Goal: Task Accomplishment & Management: Use online tool/utility

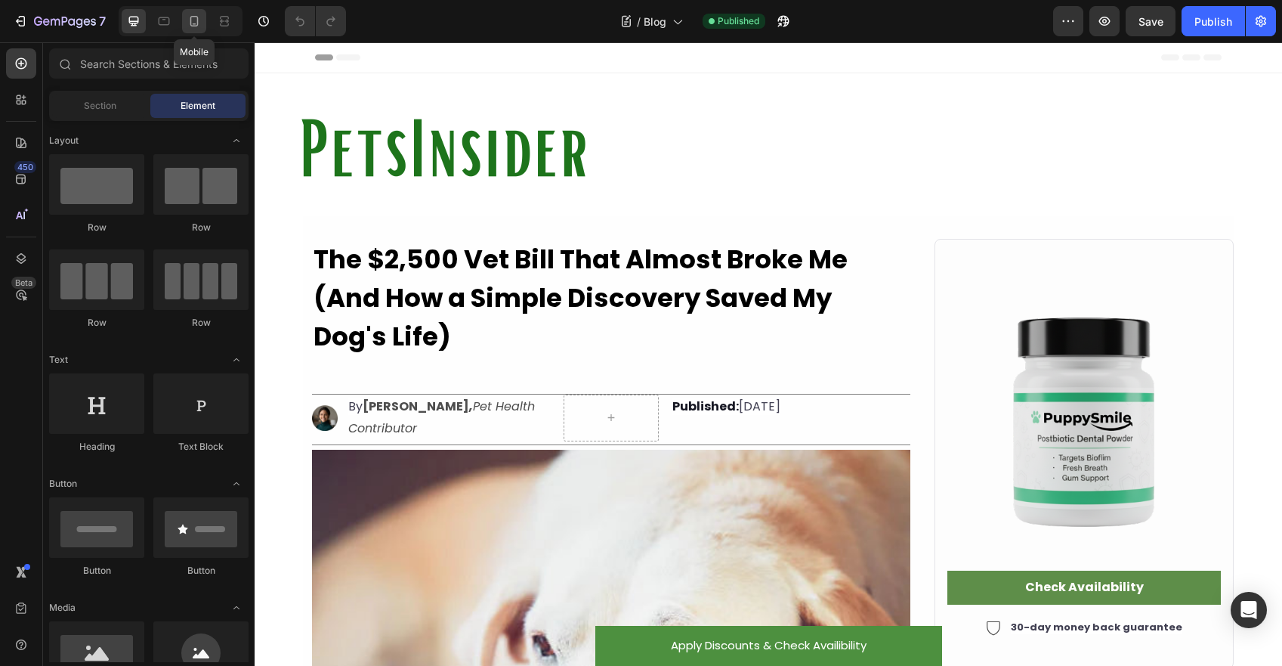
click at [190, 18] on icon at bounding box center [194, 21] width 15 height 15
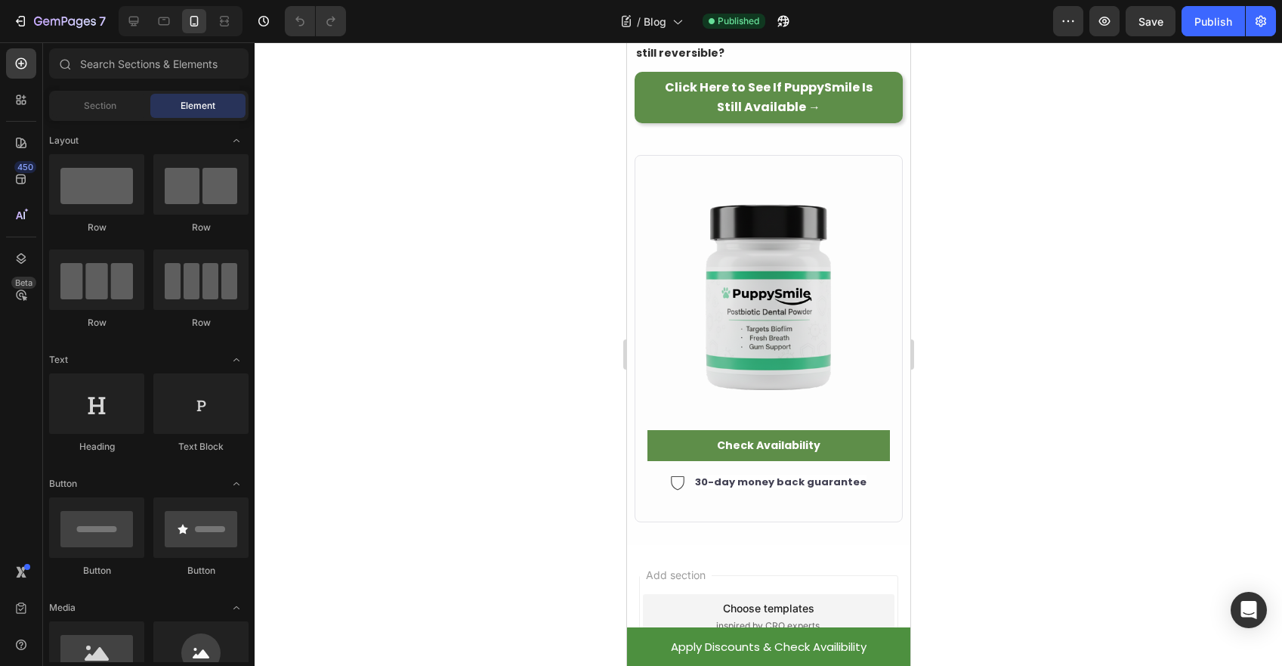
scroll to position [6397, 0]
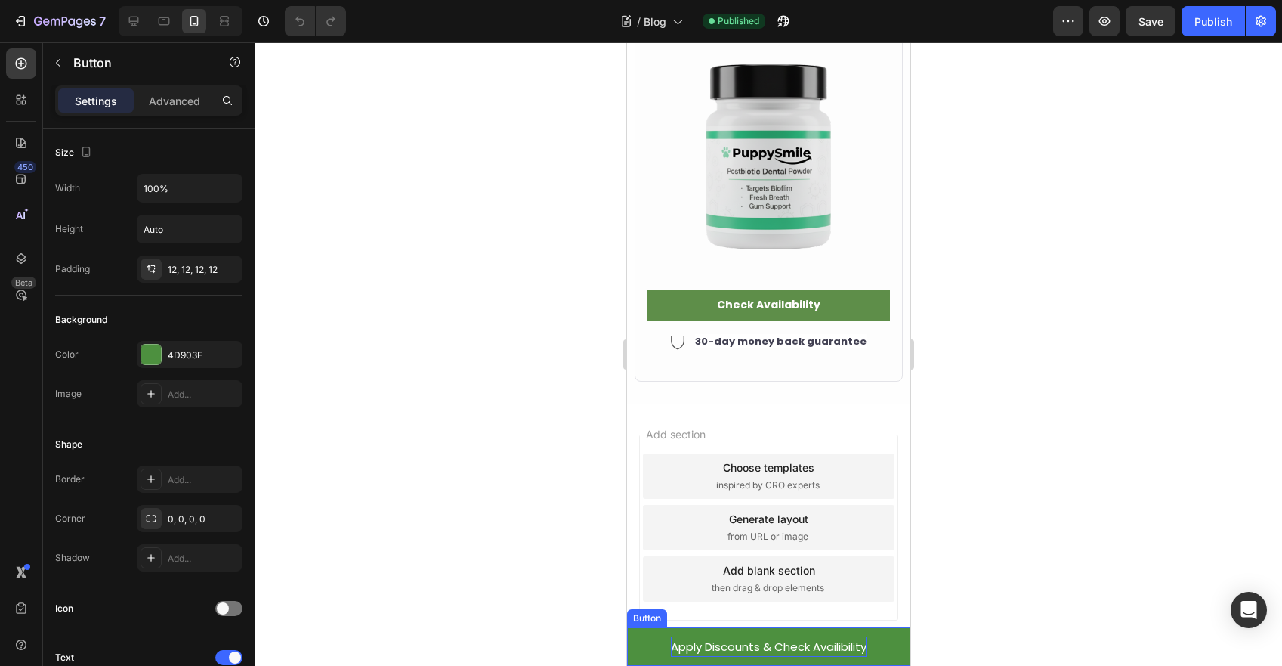
click at [703, 646] on span "Apply Discounts & Check Availibility" at bounding box center [768, 647] width 196 height 16
click at [734, 645] on span "Apply Discounts & Check Availibility" at bounding box center [768, 647] width 196 height 16
click at [1031, 358] on div at bounding box center [769, 353] width 1028 height 623
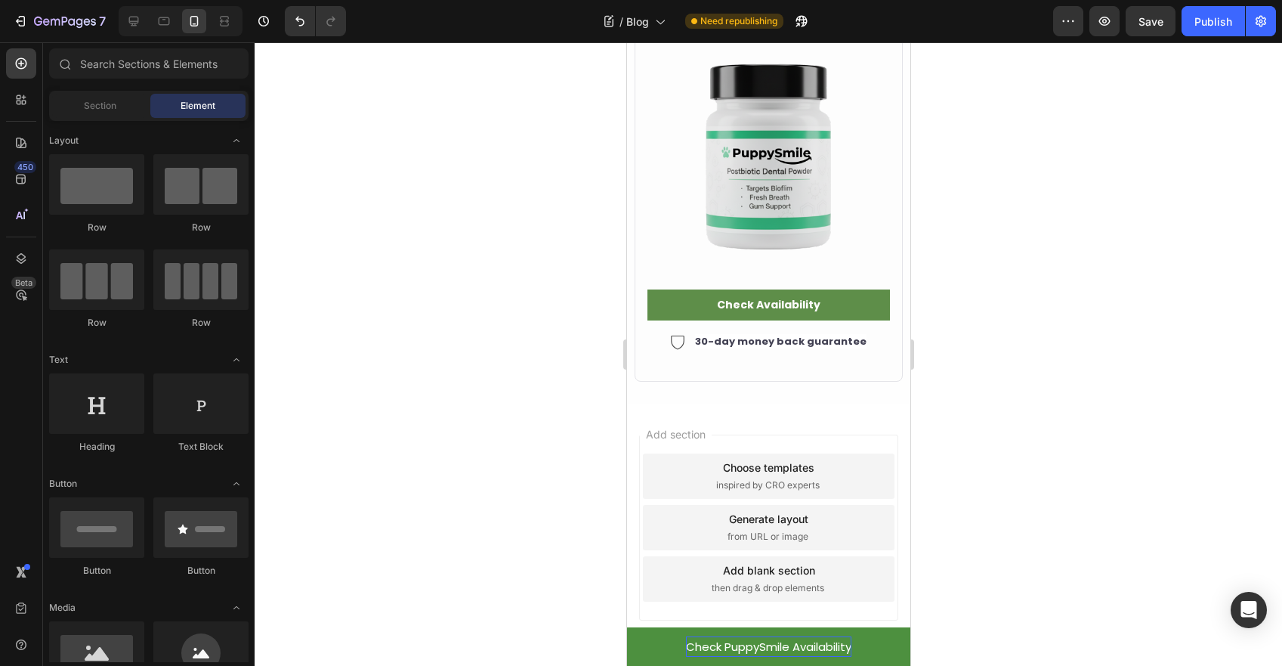
drag, startPoint x: 1003, startPoint y: 609, endPoint x: 988, endPoint y: 614, distance: 15.8
click at [999, 609] on div at bounding box center [769, 353] width 1028 height 623
click at [841, 644] on span "Check PuppySmile Availability" at bounding box center [767, 647] width 165 height 16
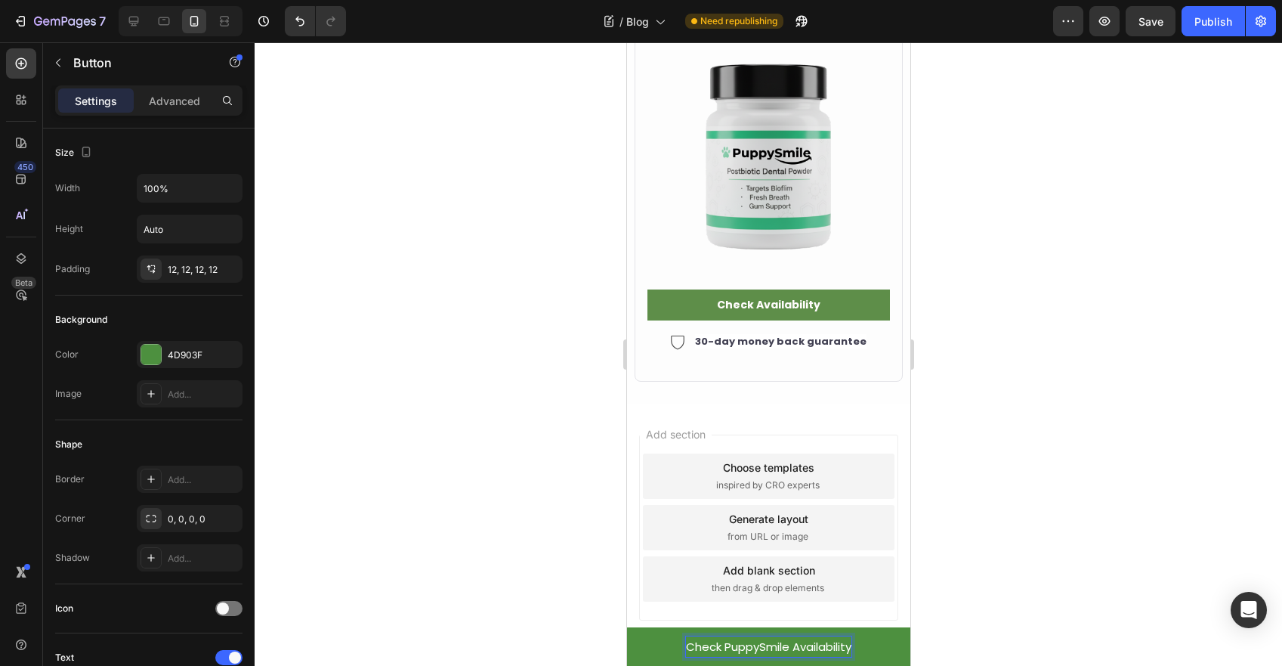
click at [846, 643] on span "Check PuppySmile Availability" at bounding box center [767, 647] width 165 height 16
click at [1051, 540] on div at bounding box center [769, 353] width 1028 height 623
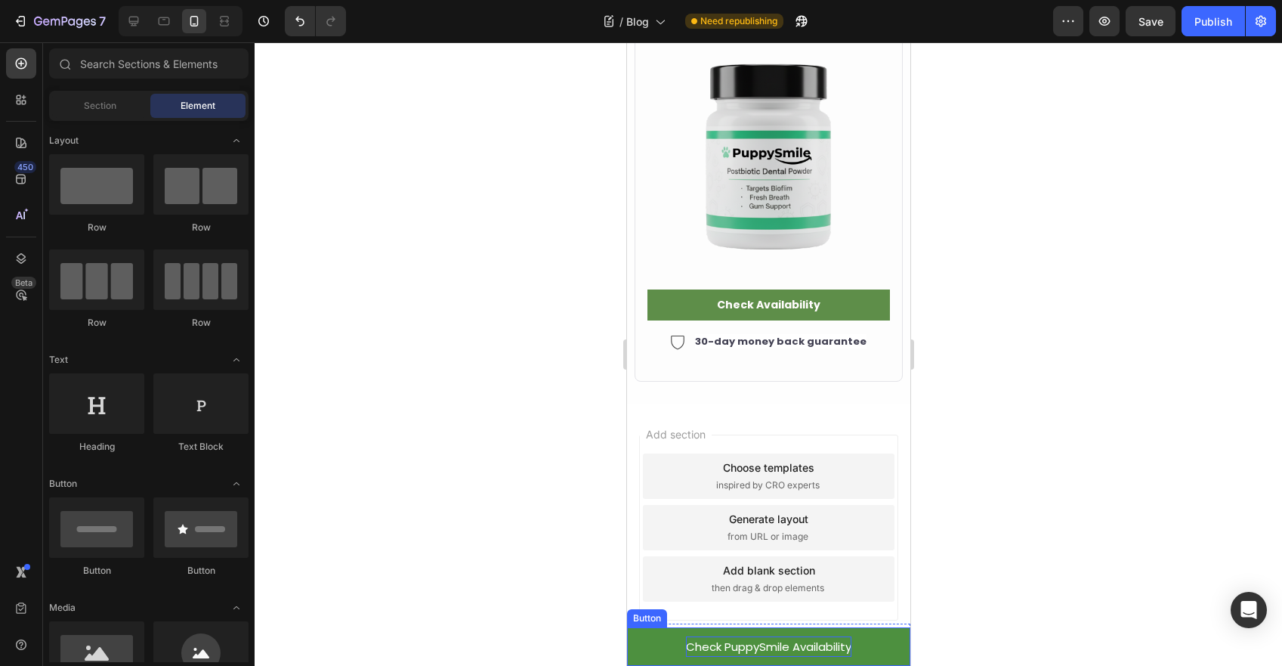
click at [827, 643] on span "Check PuppySmile Availability" at bounding box center [767, 647] width 165 height 16
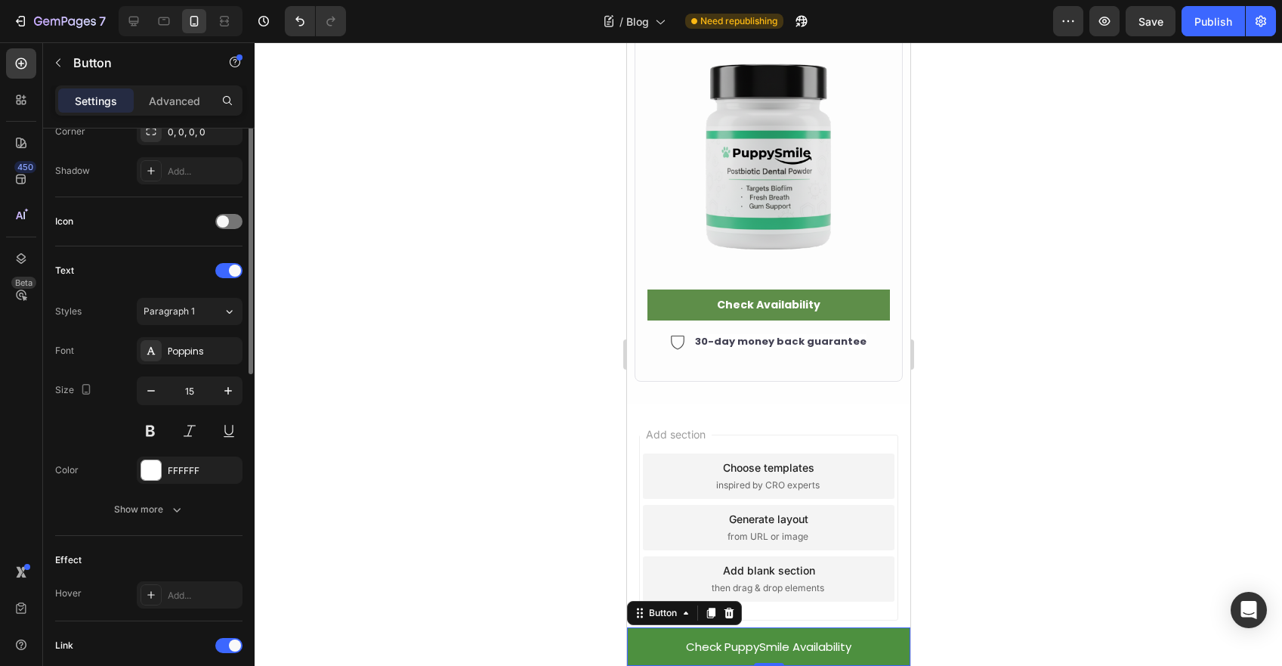
scroll to position [238, 0]
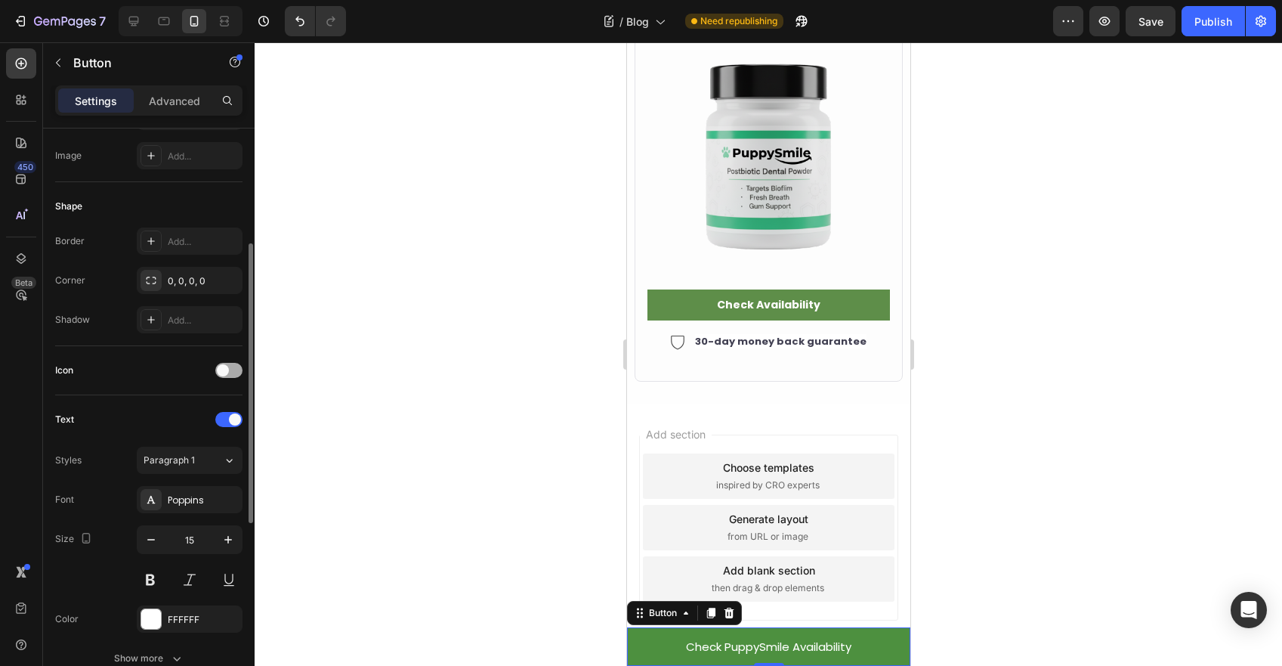
click at [223, 364] on span at bounding box center [223, 370] width 12 height 12
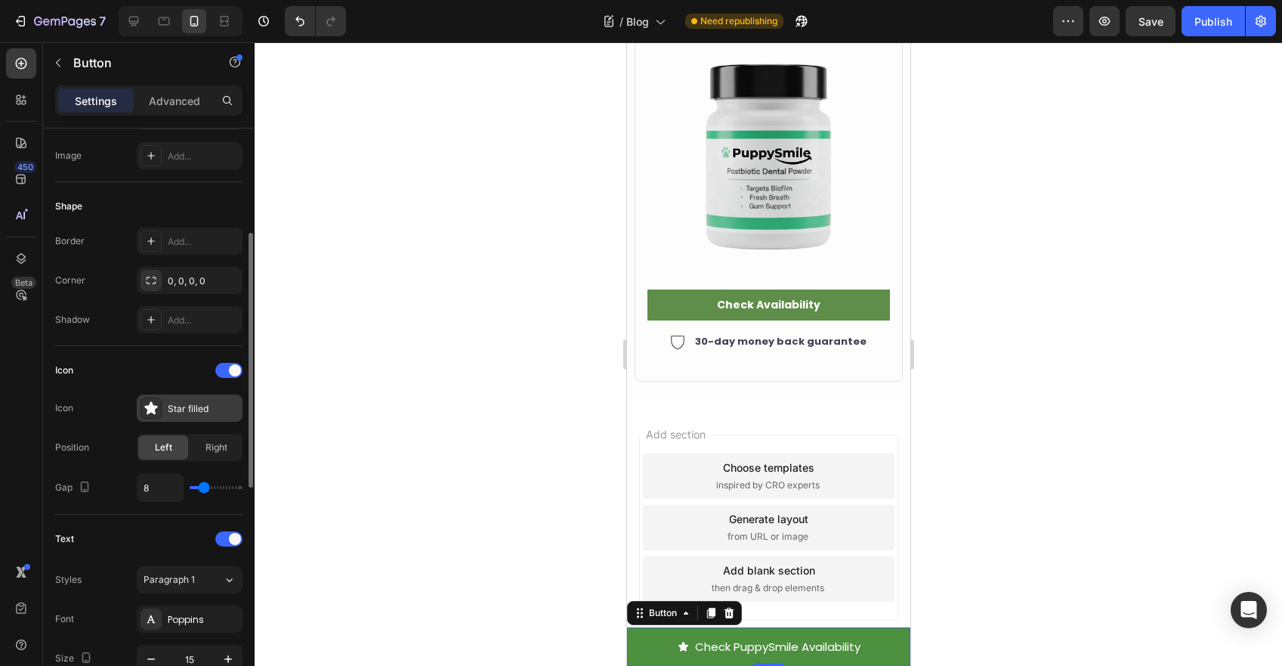
click at [184, 409] on div "Star filled" at bounding box center [203, 409] width 71 height 14
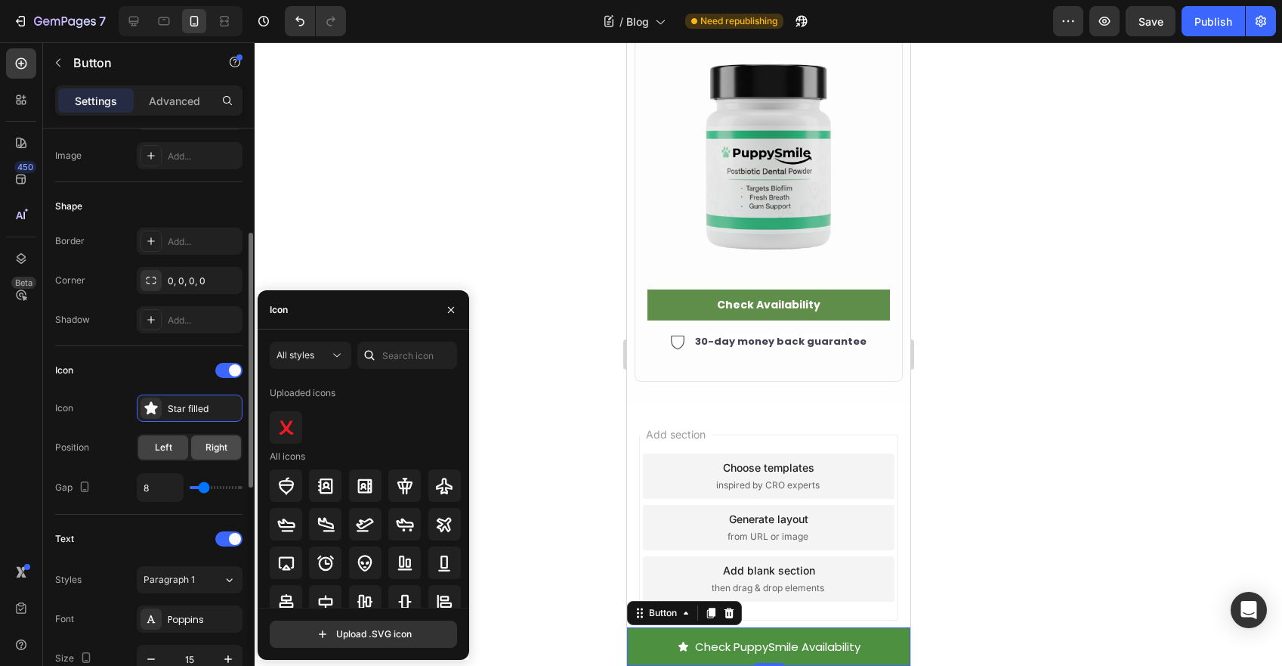
click at [200, 442] on div "Right" at bounding box center [216, 447] width 50 height 24
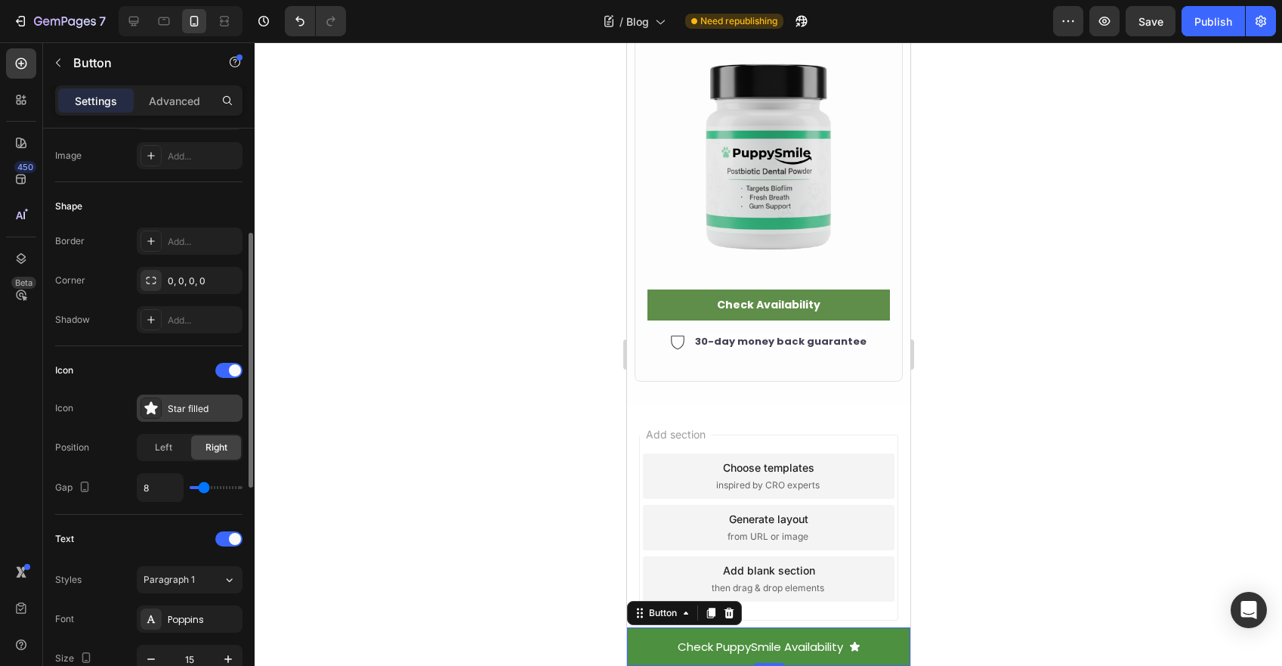
click at [204, 403] on div "Star filled" at bounding box center [203, 409] width 71 height 14
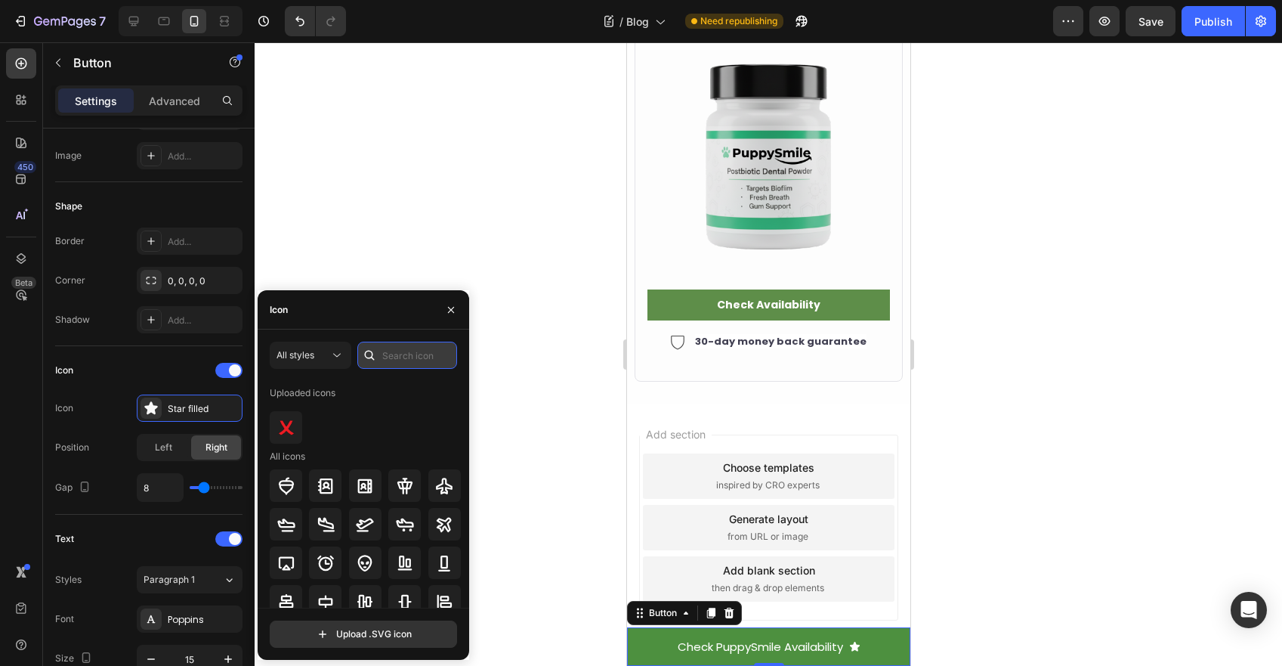
click at [383, 362] on input "text" at bounding box center [407, 355] width 100 height 27
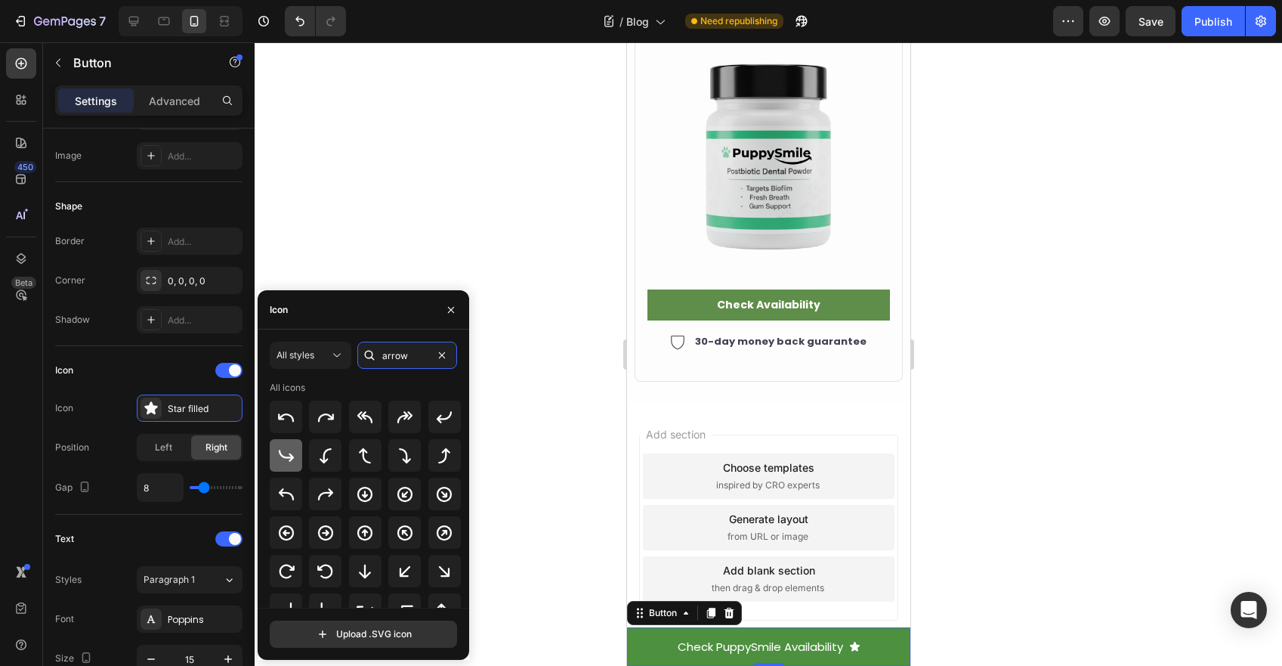
type input "arrow"
click at [299, 453] on div at bounding box center [286, 455] width 32 height 32
click at [326, 499] on icon at bounding box center [326, 494] width 18 height 18
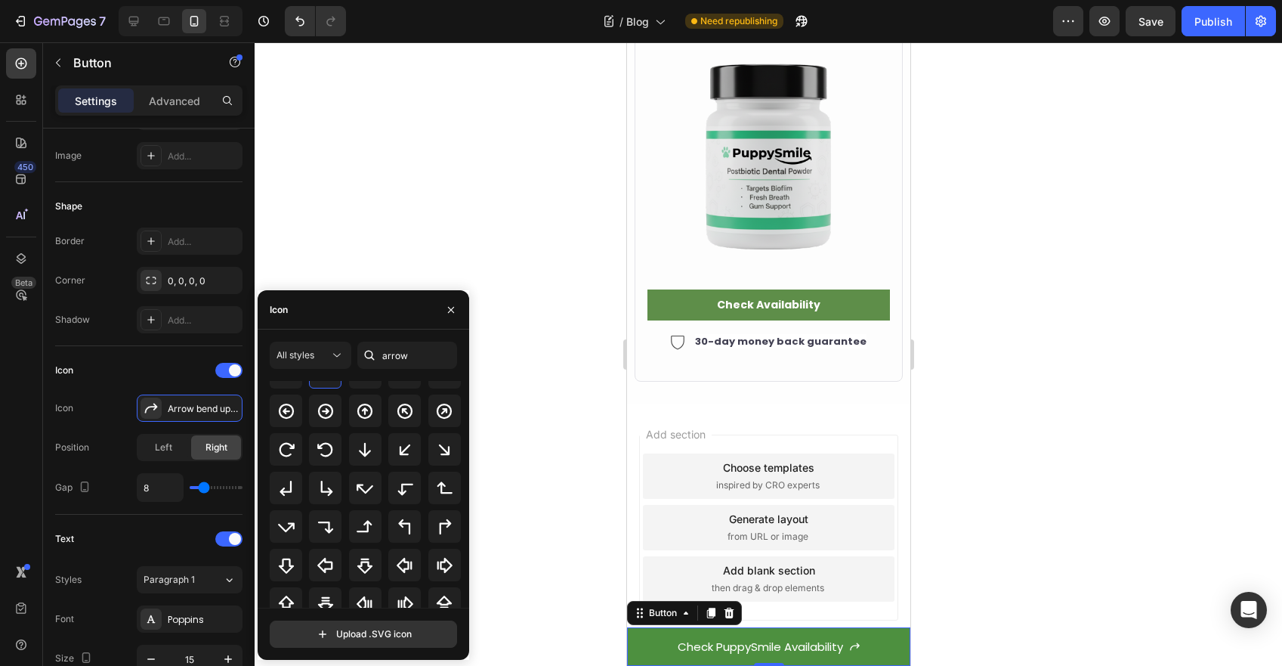
scroll to position [166, 0]
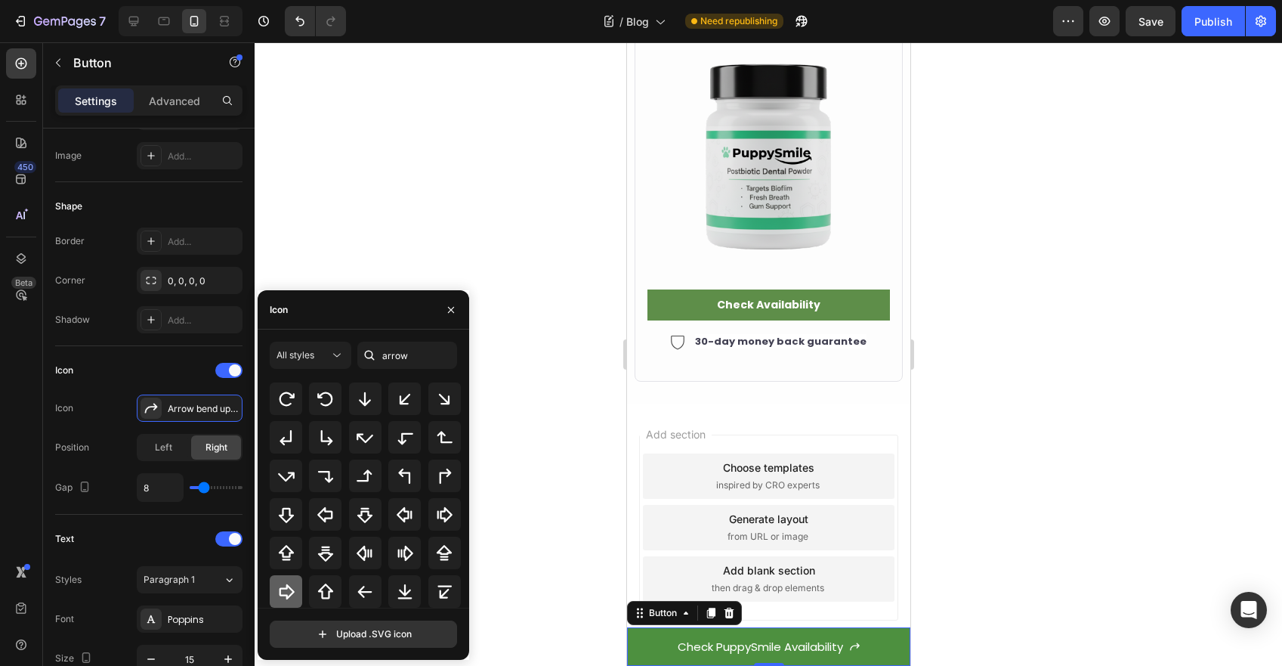
click at [284, 580] on div at bounding box center [286, 591] width 32 height 32
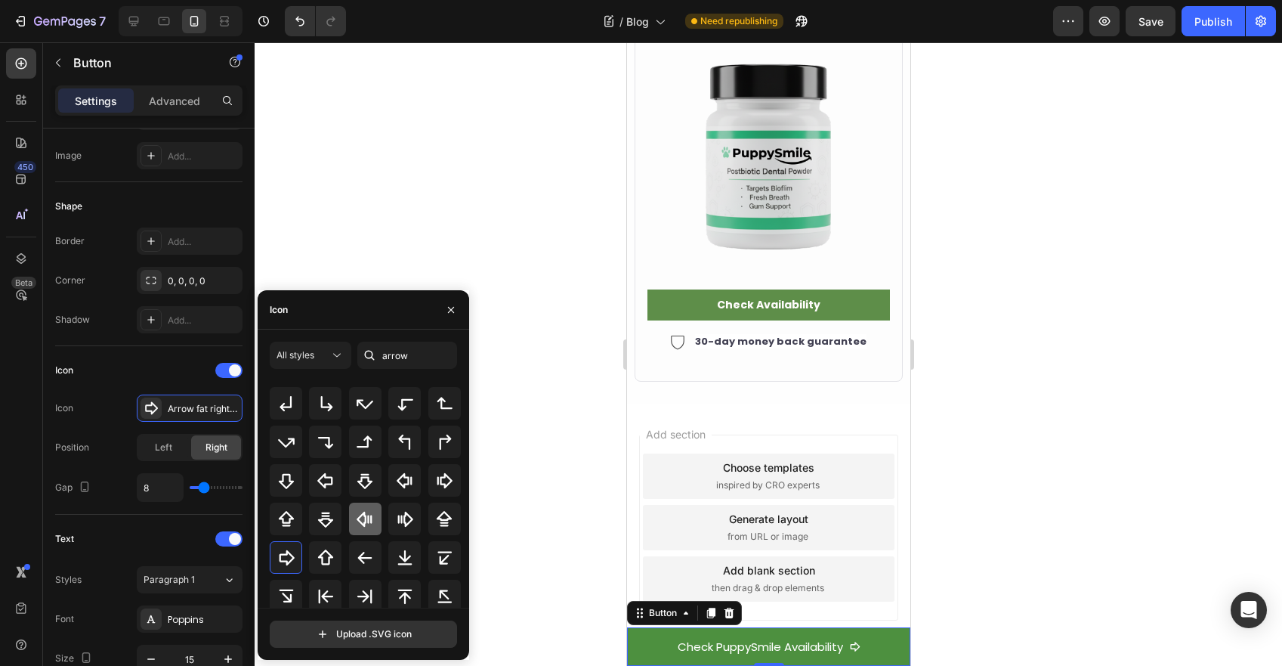
scroll to position [212, 0]
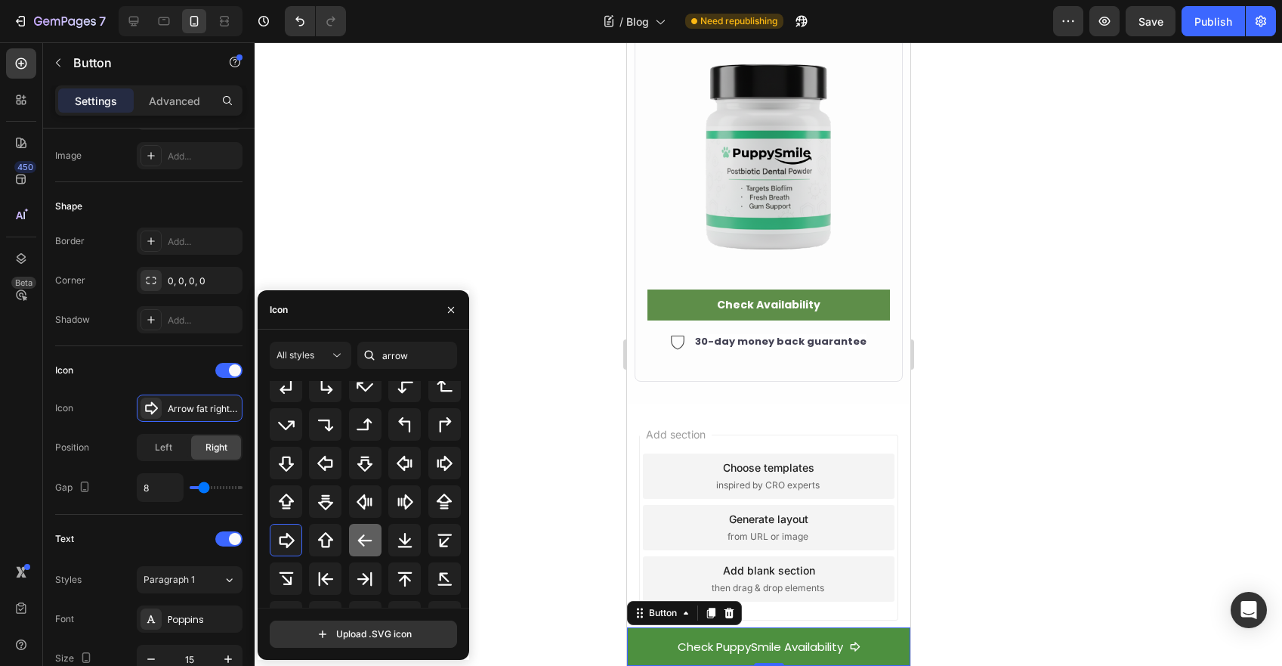
click at [356, 540] on icon at bounding box center [365, 540] width 18 height 18
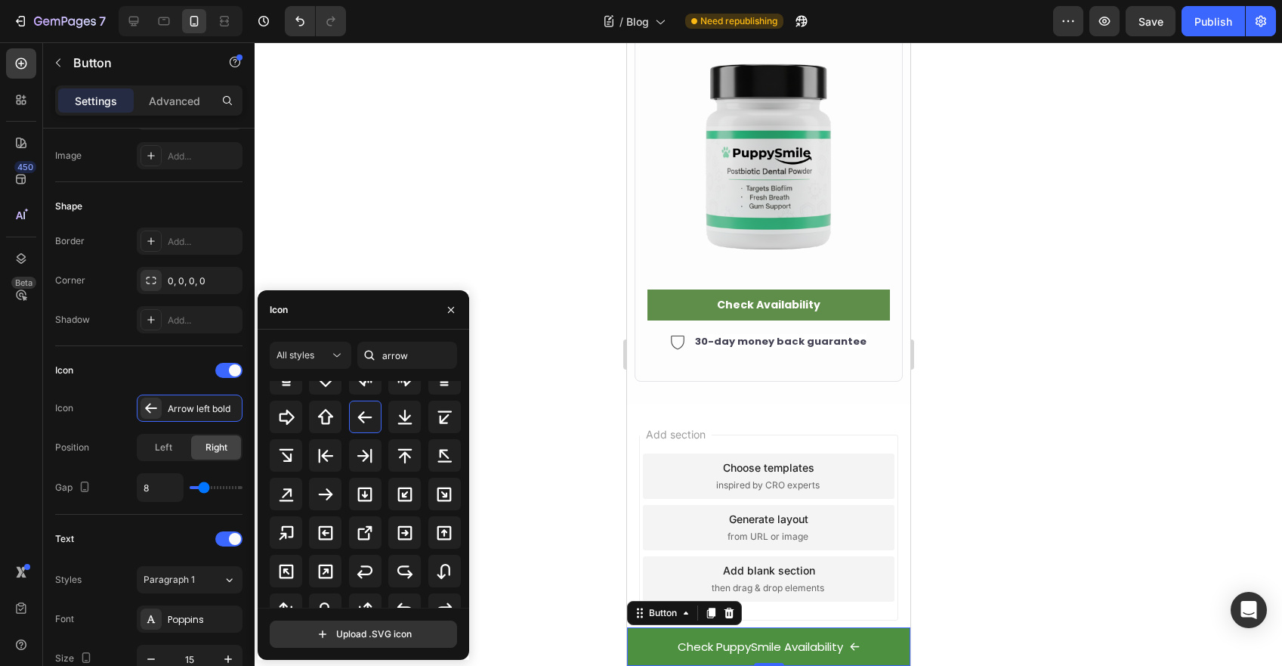
scroll to position [319, 0]
click at [332, 493] on icon at bounding box center [326, 492] width 18 height 18
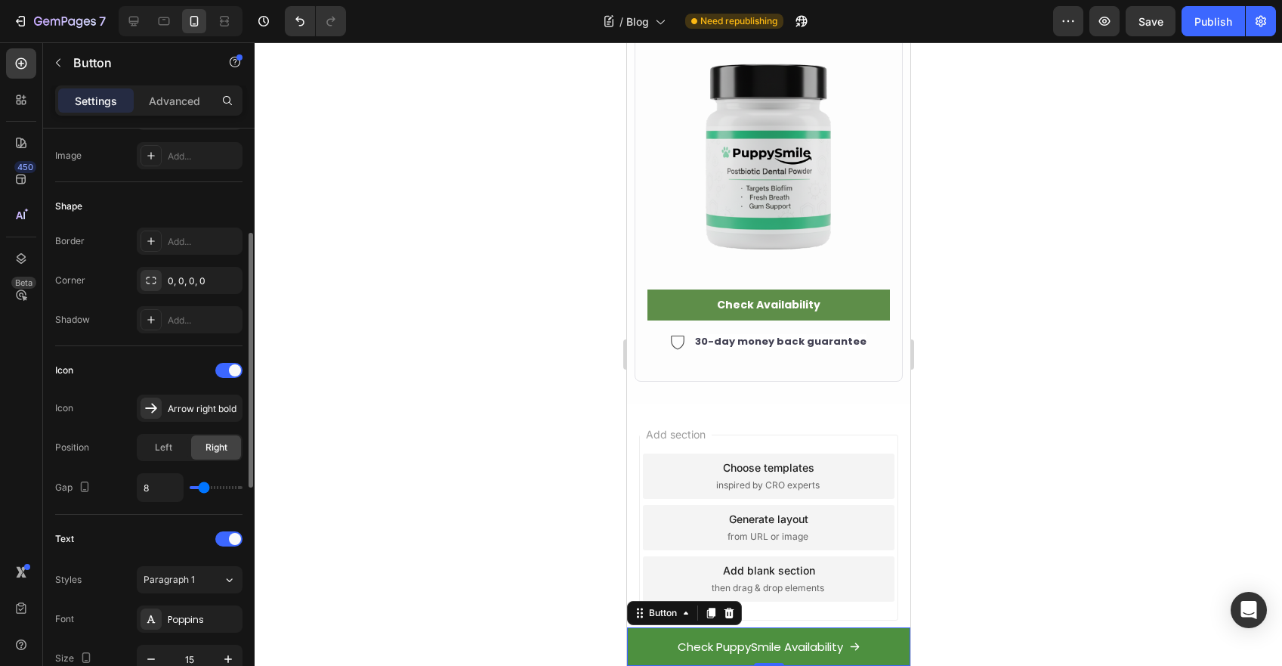
click at [156, 358] on div "Icon" at bounding box center [148, 370] width 187 height 24
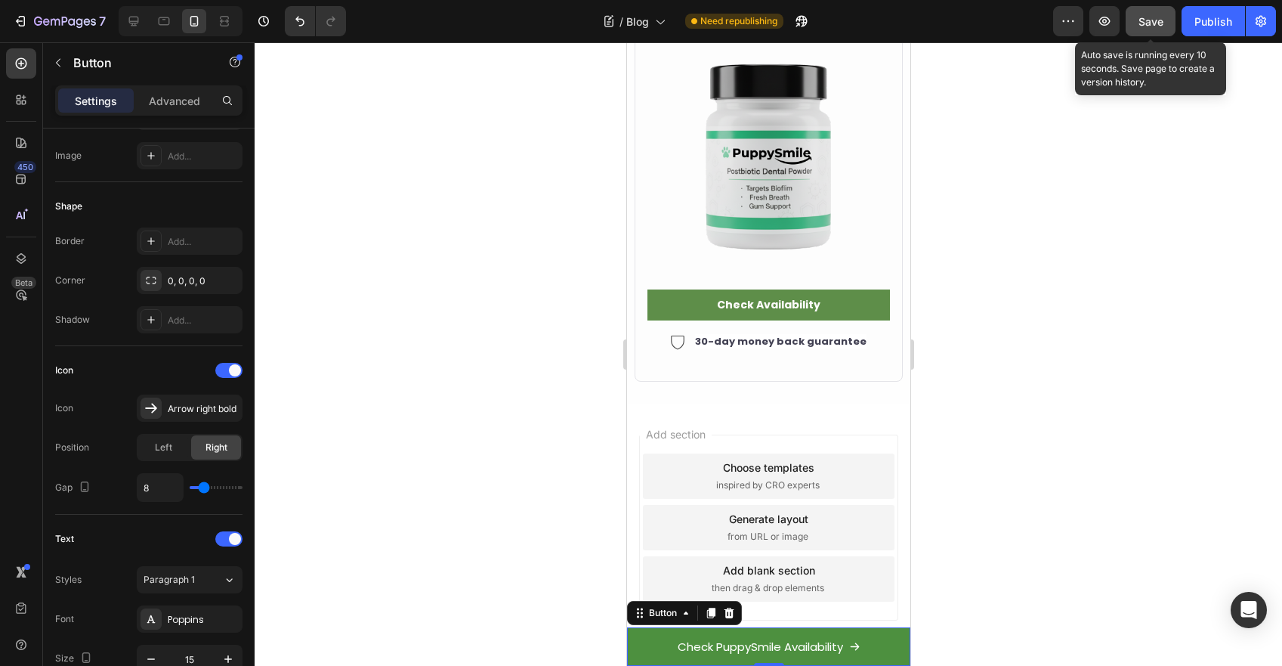
click at [1167, 26] on button "Save" at bounding box center [1151, 21] width 50 height 30
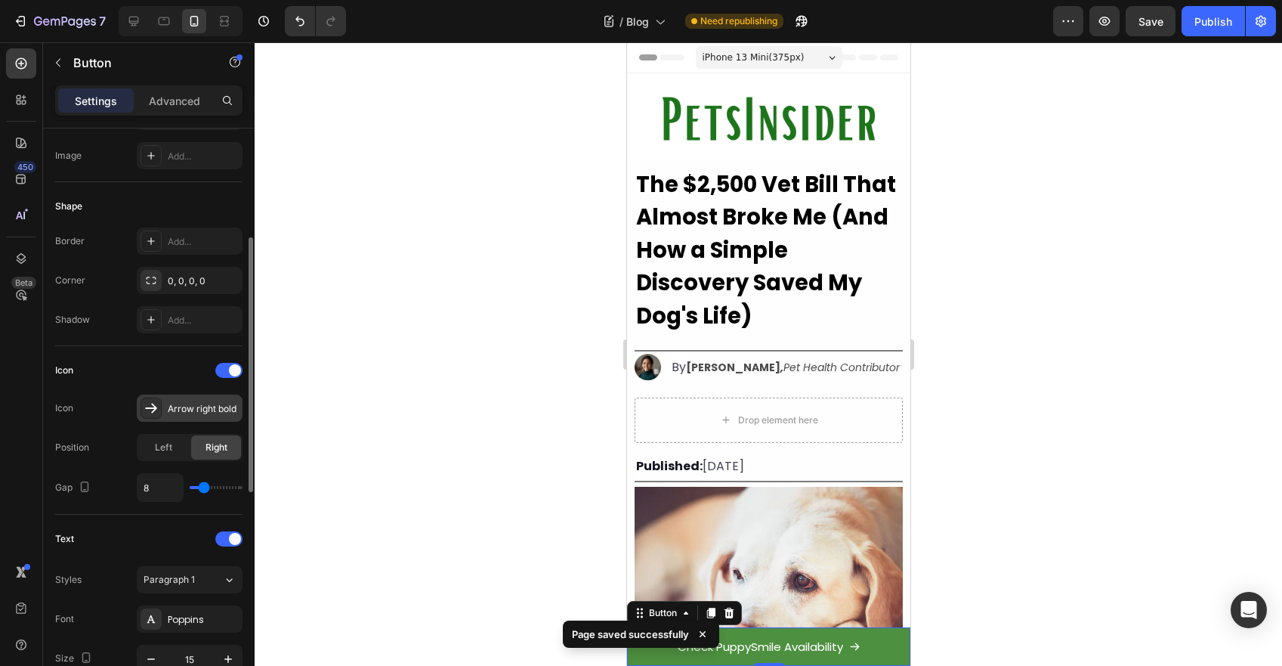
scroll to position [741, 0]
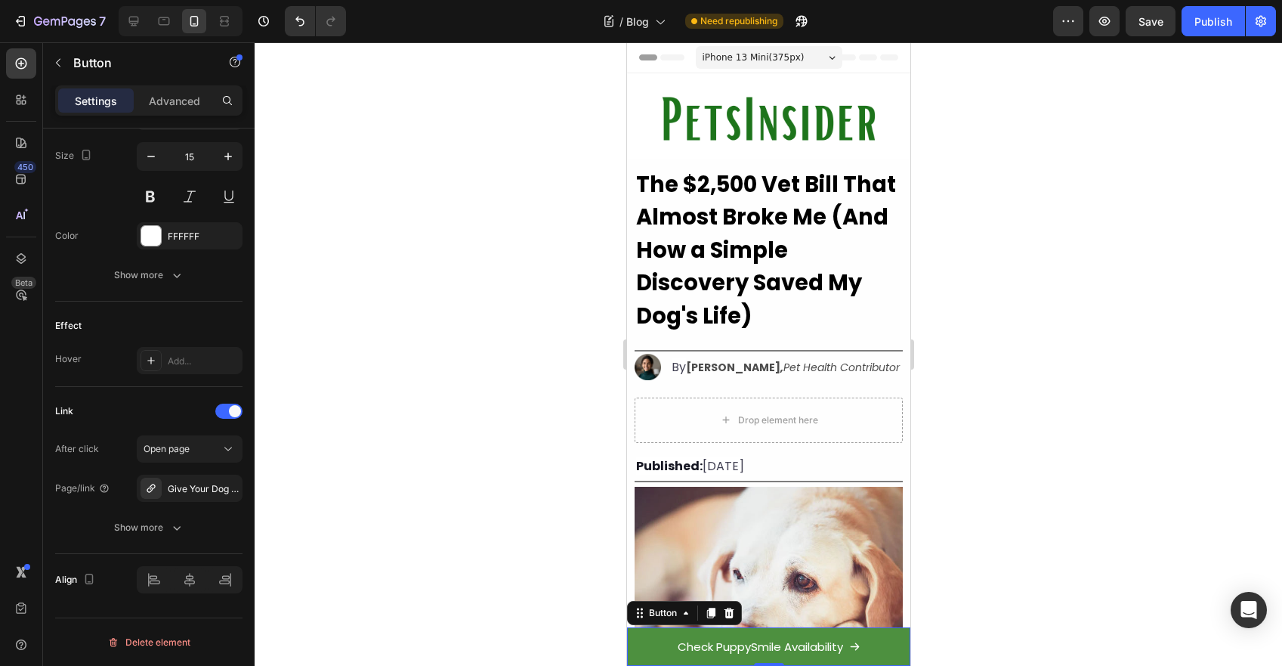
click at [645, 649] on link "Check PuppySmile Availability" at bounding box center [767, 646] width 283 height 39
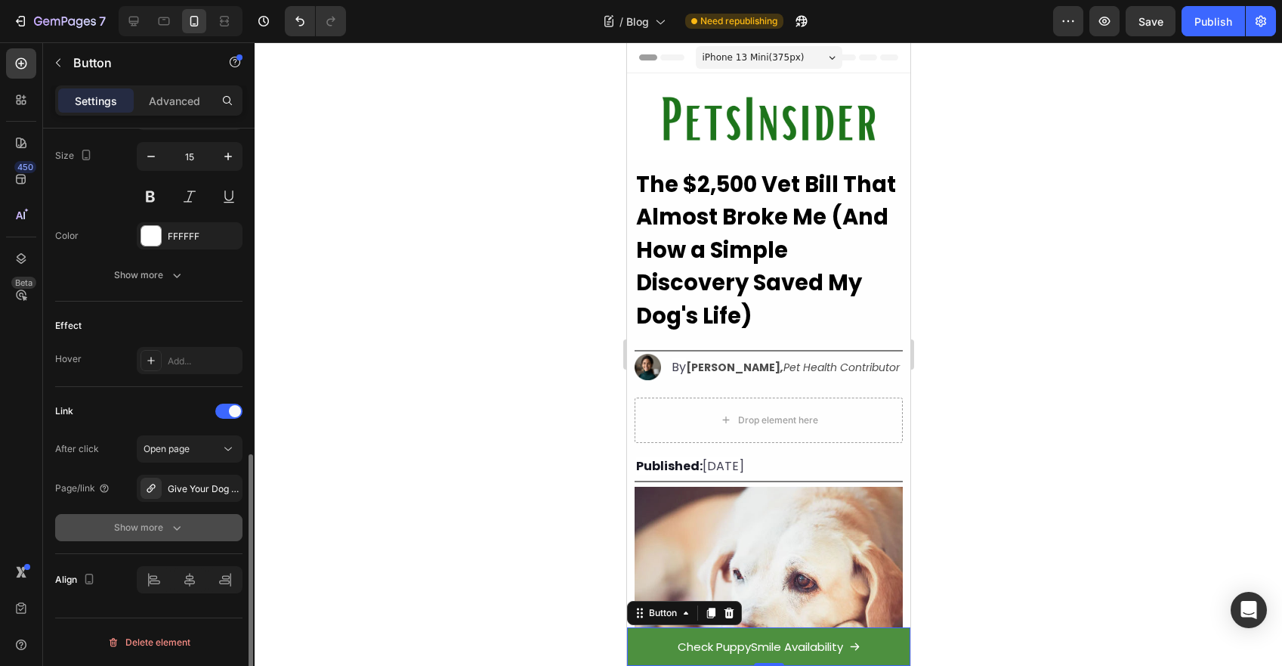
click at [111, 530] on button "Show more" at bounding box center [148, 527] width 187 height 27
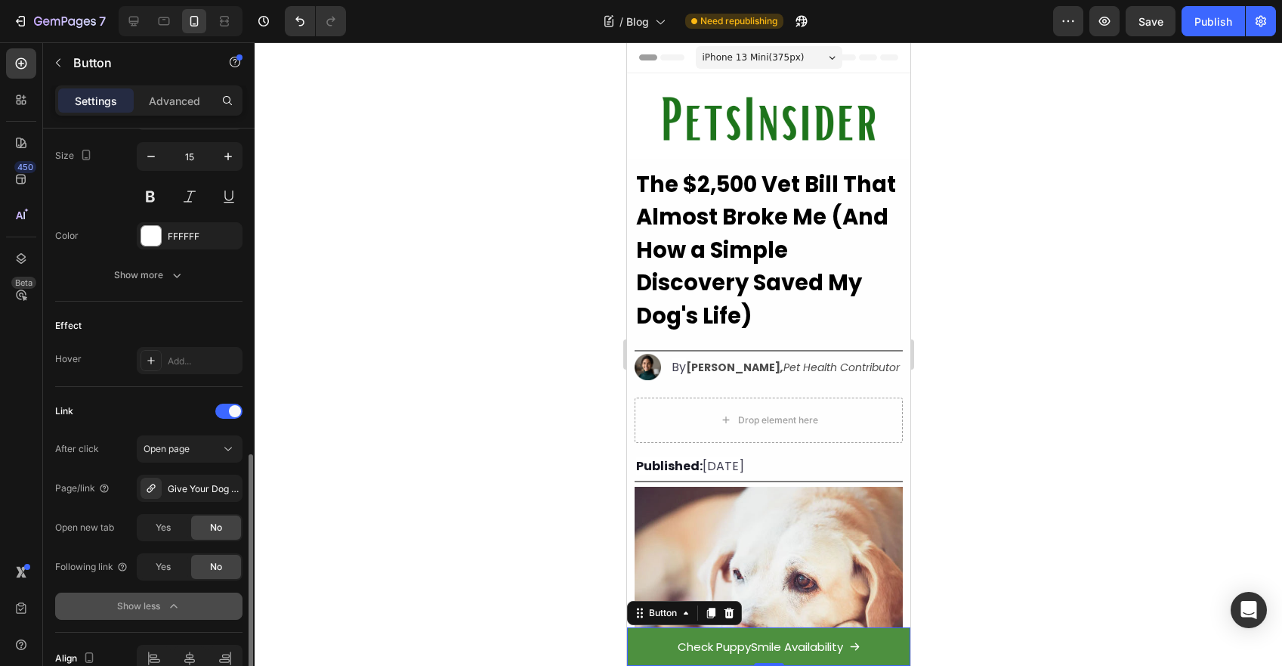
scroll to position [819, 0]
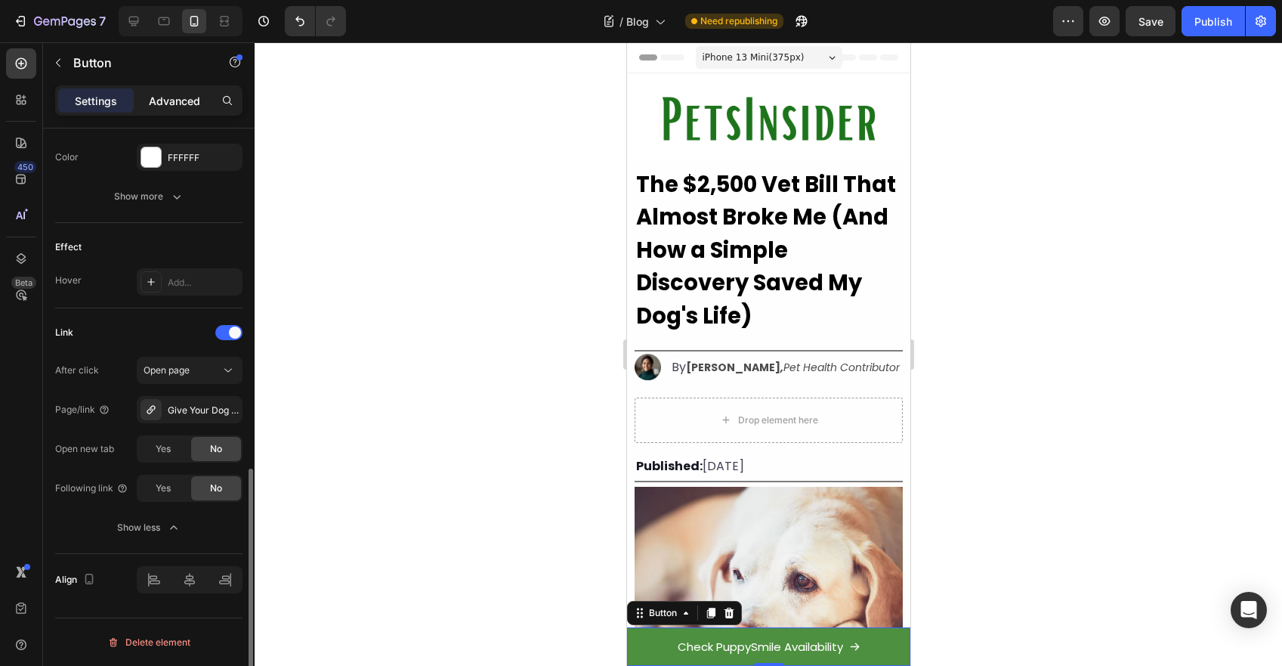
click at [157, 97] on p "Advanced" at bounding box center [174, 101] width 51 height 16
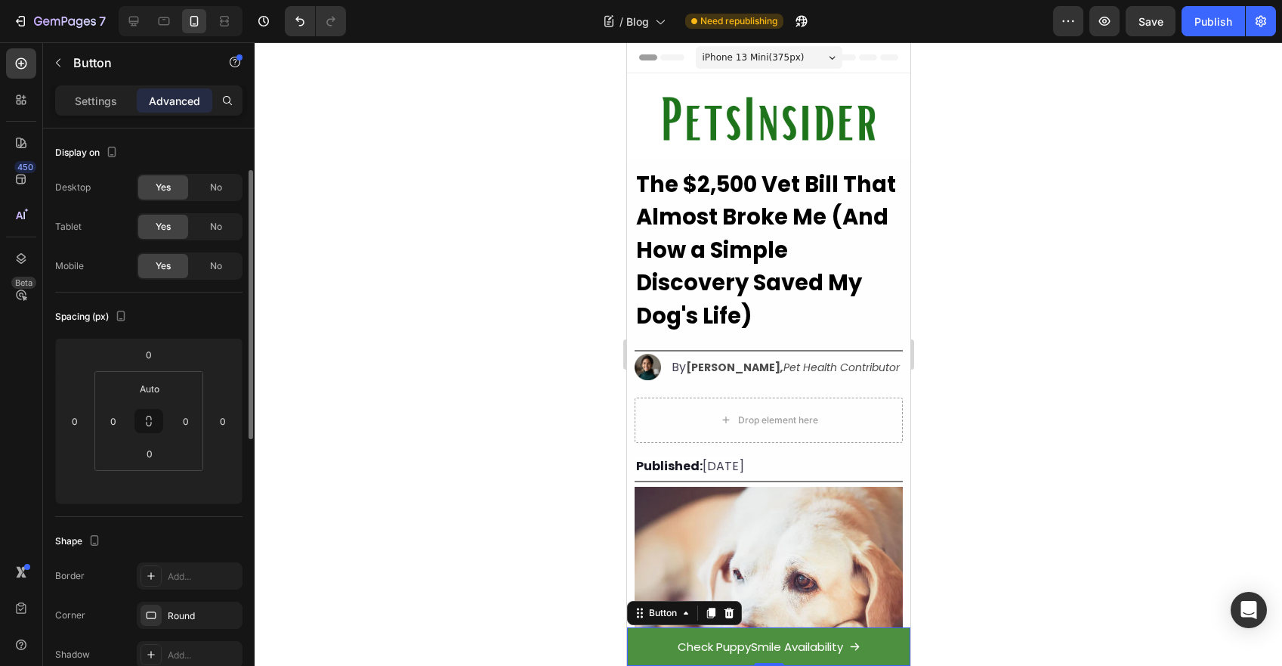
scroll to position [253, 0]
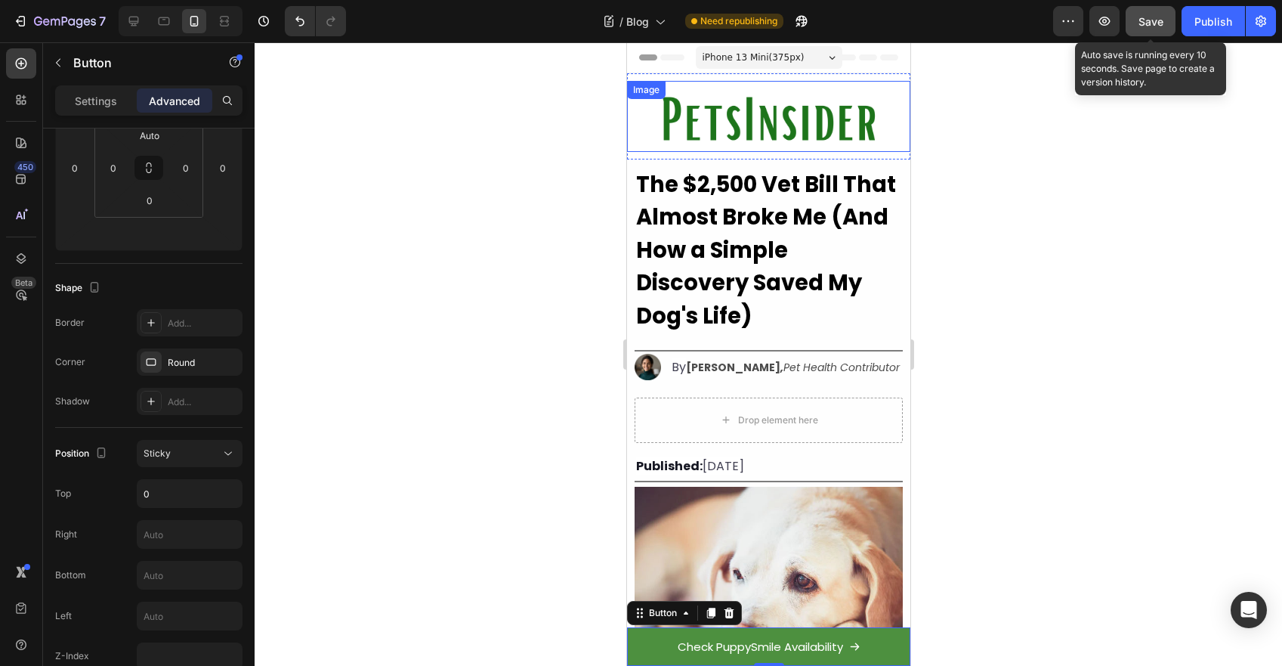
click at [1143, 20] on span "Save" at bounding box center [1151, 21] width 25 height 13
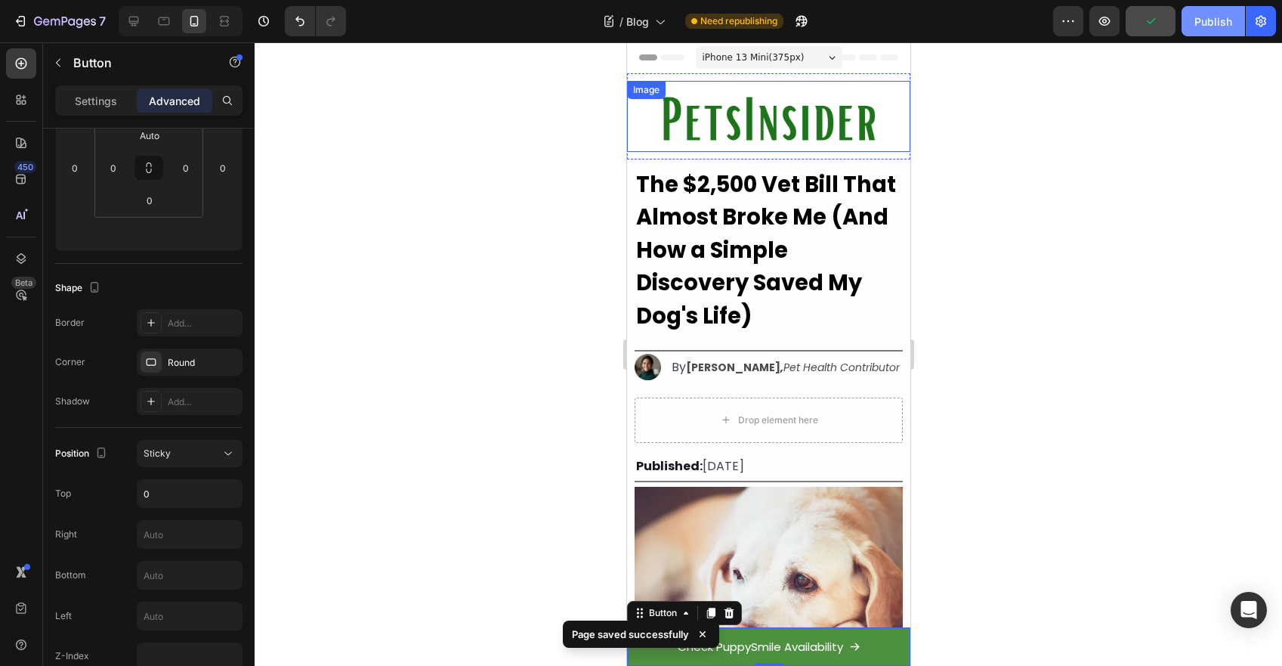
click at [1194, 15] on button "Publish" at bounding box center [1213, 21] width 63 height 30
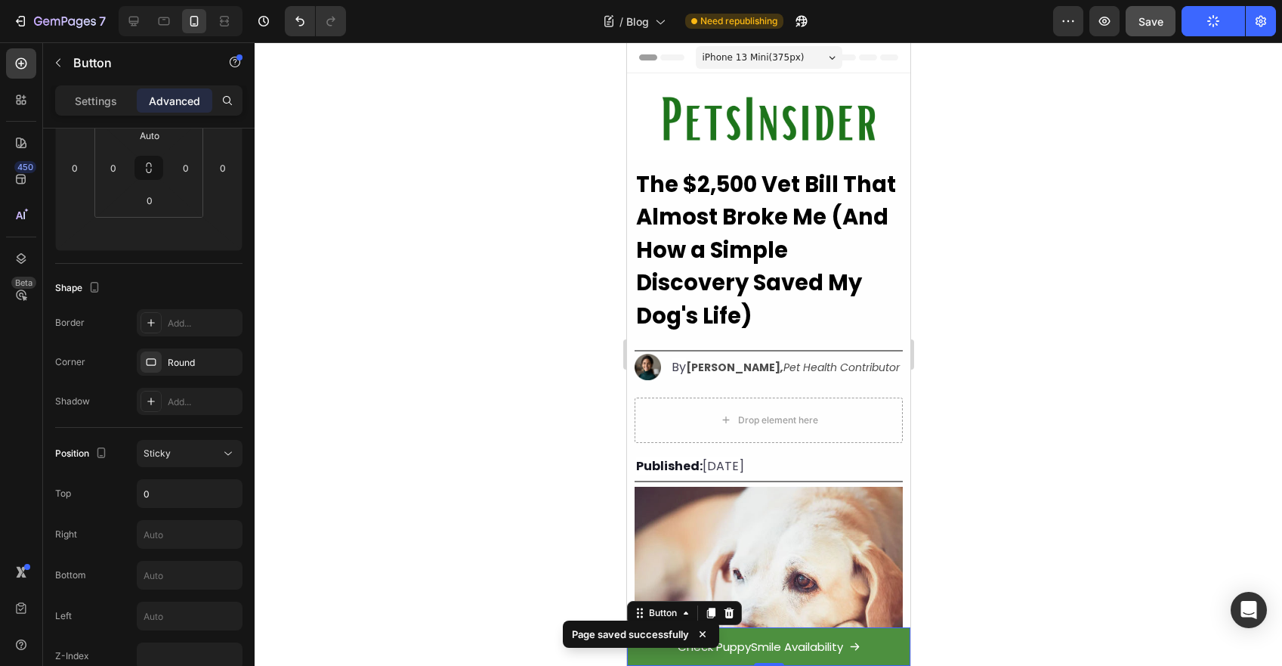
click at [882, 630] on link "Check PuppySmile Availability" at bounding box center [767, 646] width 283 height 39
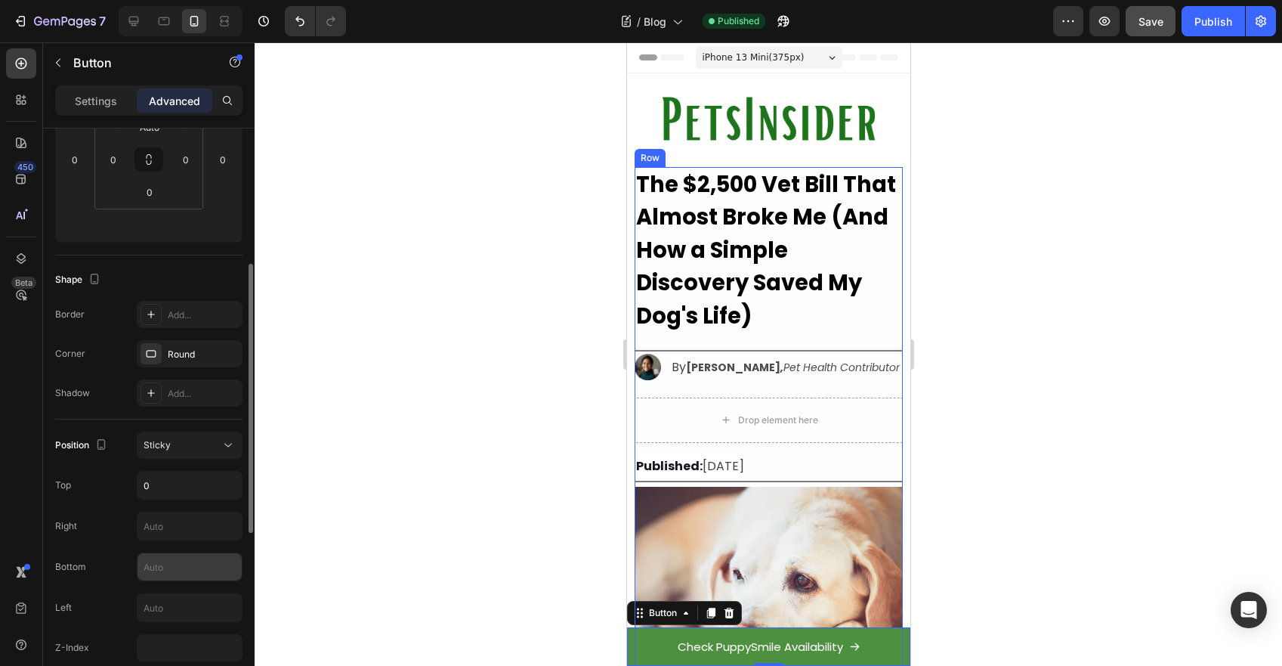
scroll to position [271, 0]
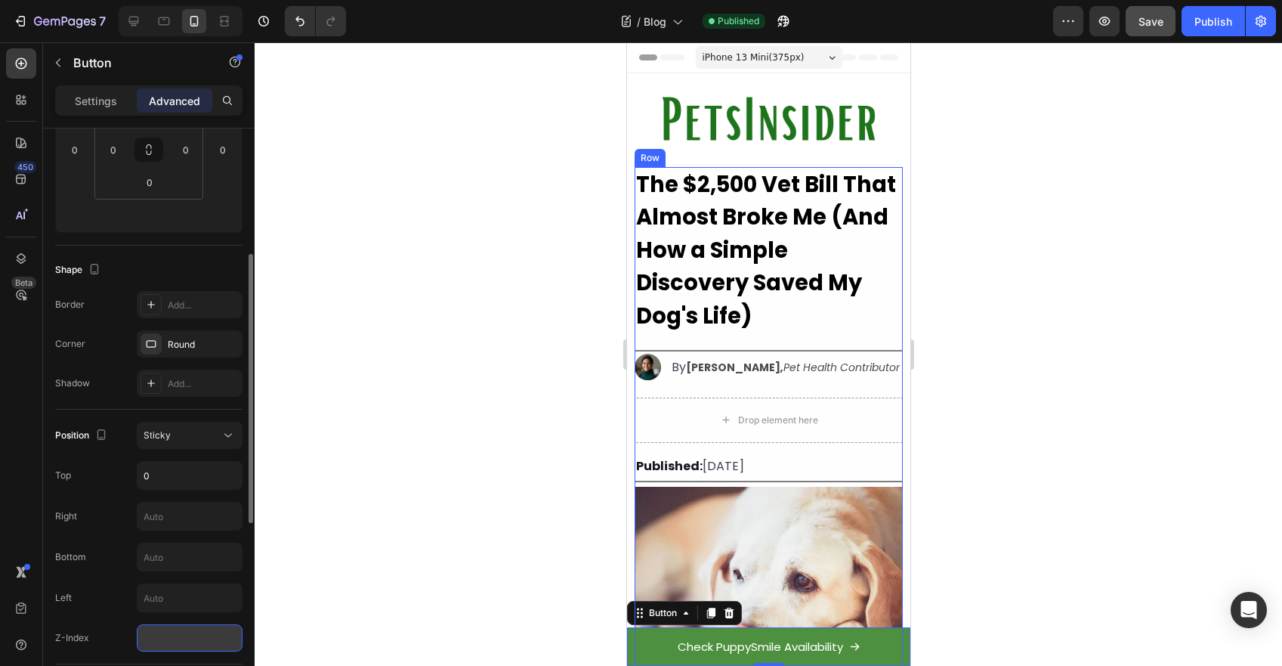
click at [162, 635] on input "number" at bounding box center [190, 637] width 106 height 27
type input "1"
click at [200, 557] on input "text" at bounding box center [190, 556] width 104 height 27
type input "1"
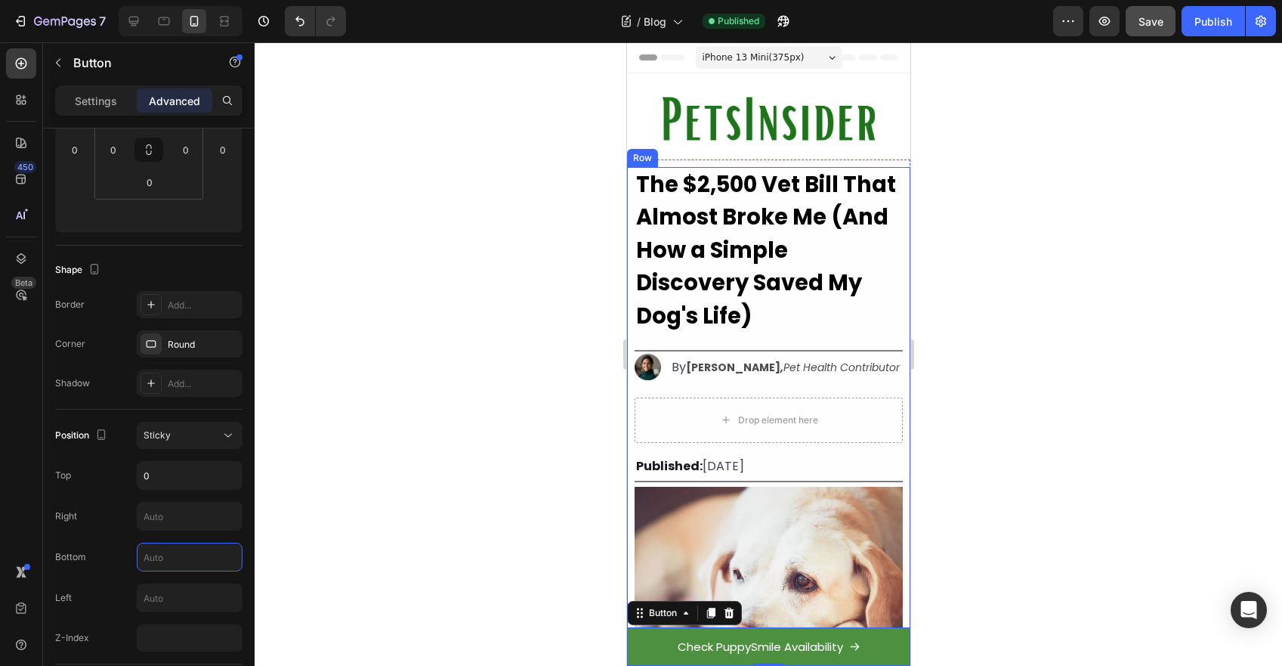
click at [1124, 501] on div at bounding box center [769, 353] width 1028 height 623
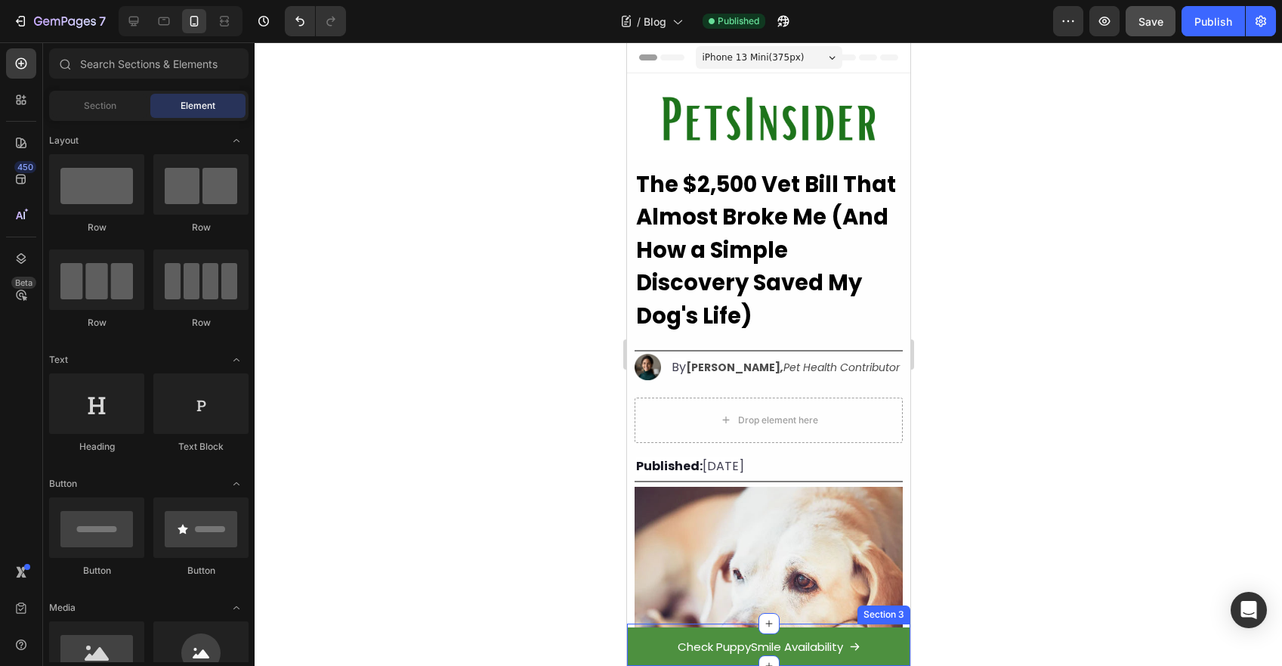
click at [877, 625] on div "Check PuppySmile Availability Button Section 3" at bounding box center [767, 644] width 283 height 42
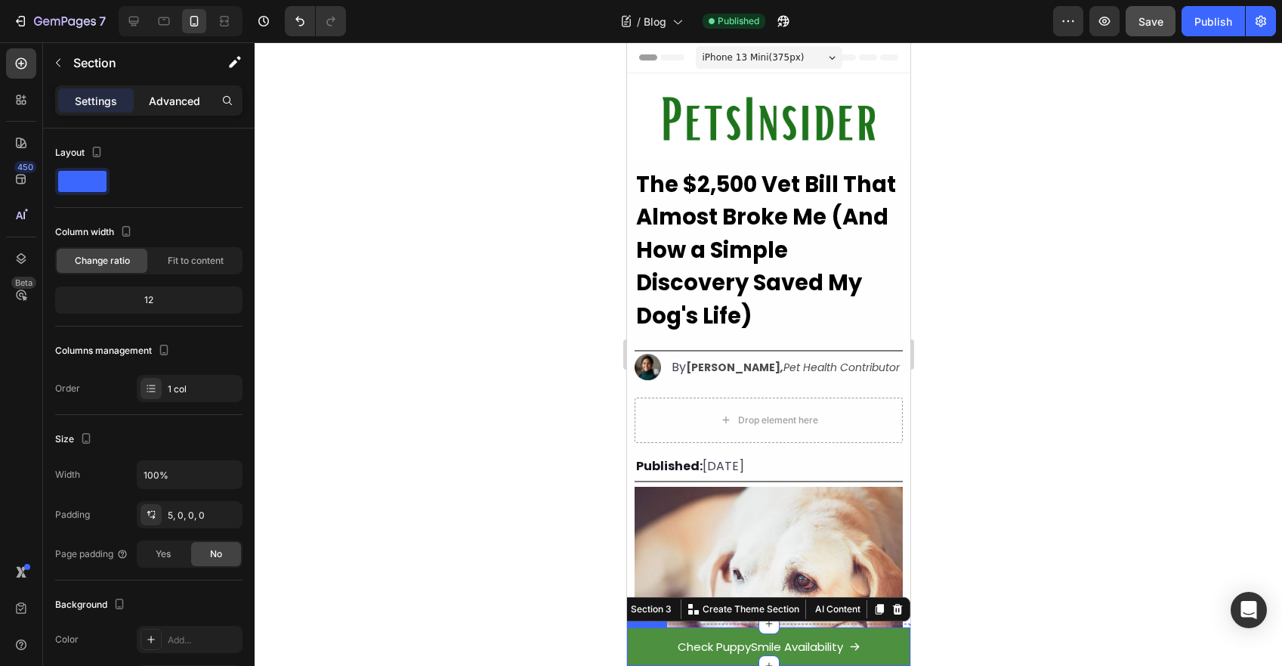
click at [183, 100] on p "Advanced" at bounding box center [174, 101] width 51 height 16
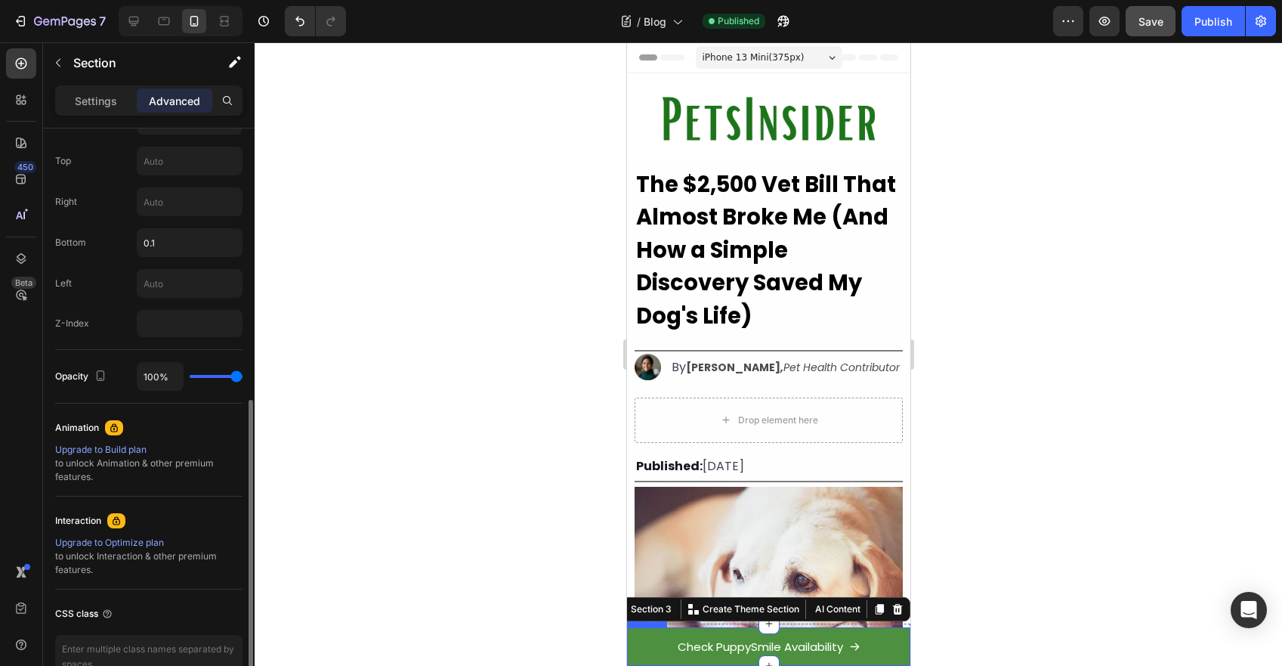
scroll to position [269, 0]
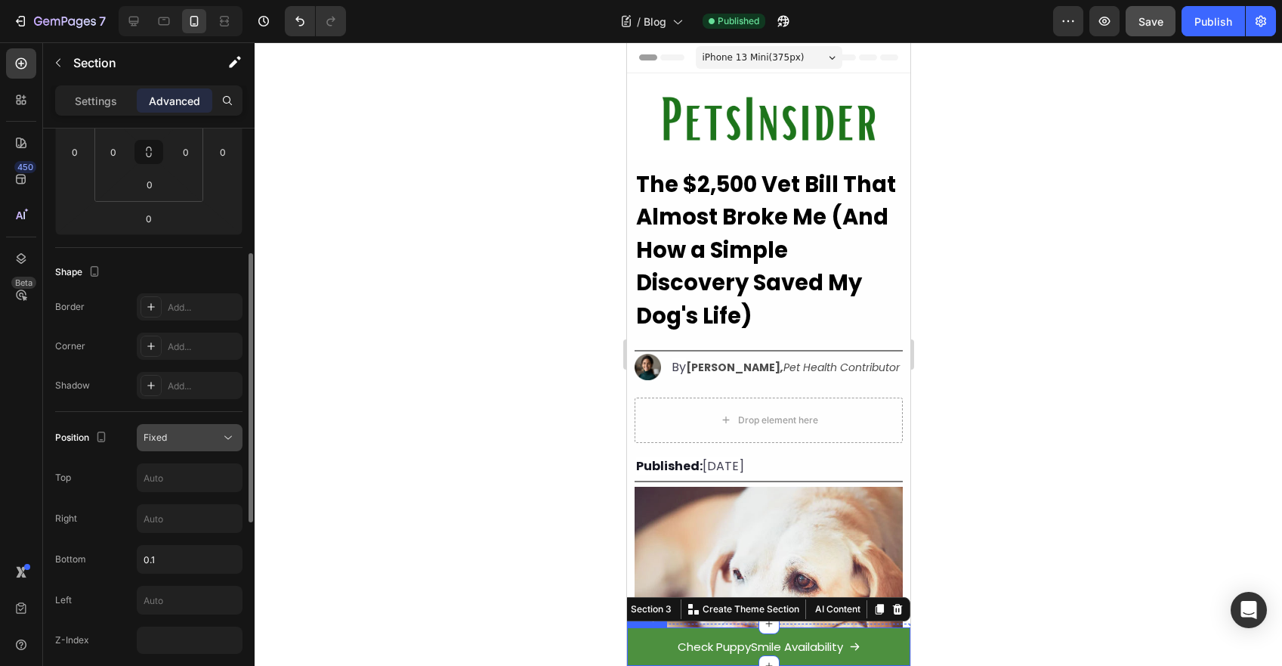
click at [175, 434] on div "Fixed" at bounding box center [182, 438] width 77 height 14
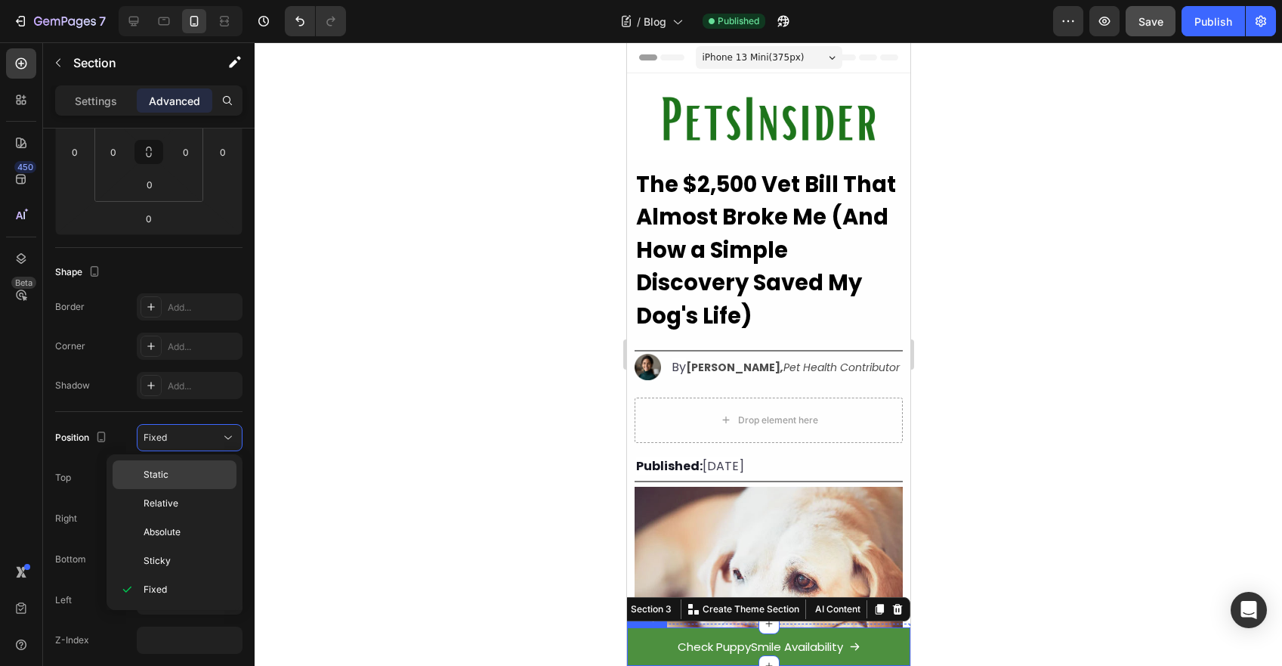
click at [187, 465] on div "Static" at bounding box center [175, 474] width 124 height 29
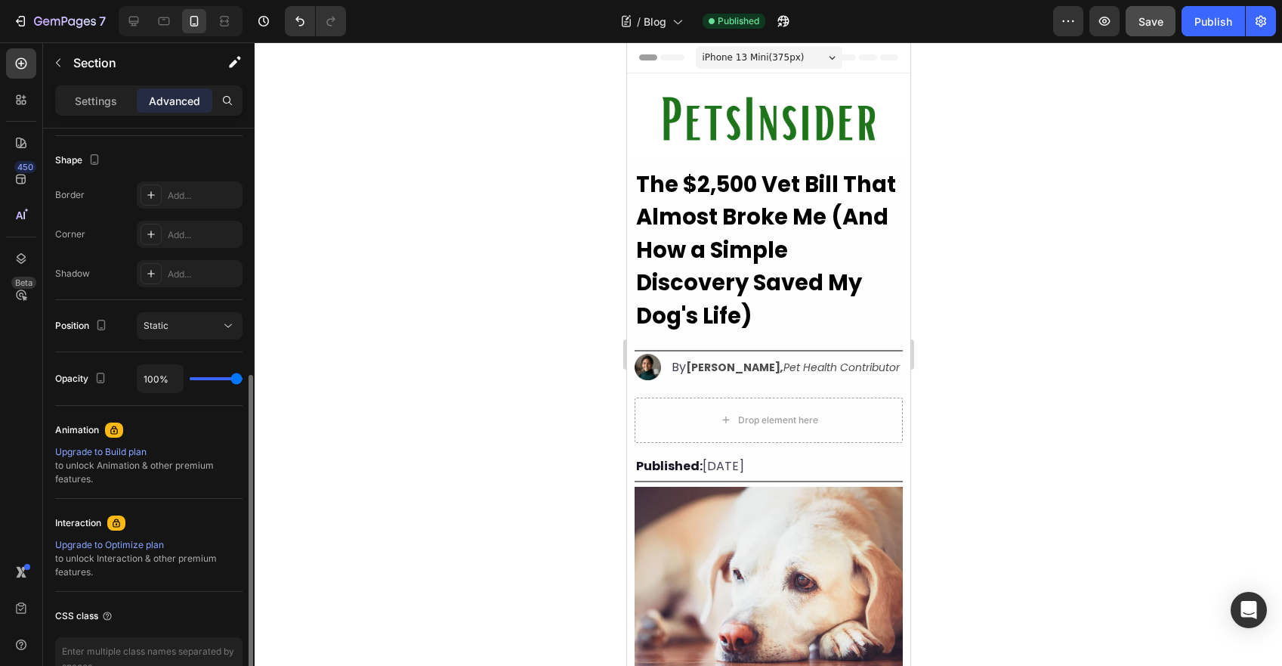
scroll to position [465, 0]
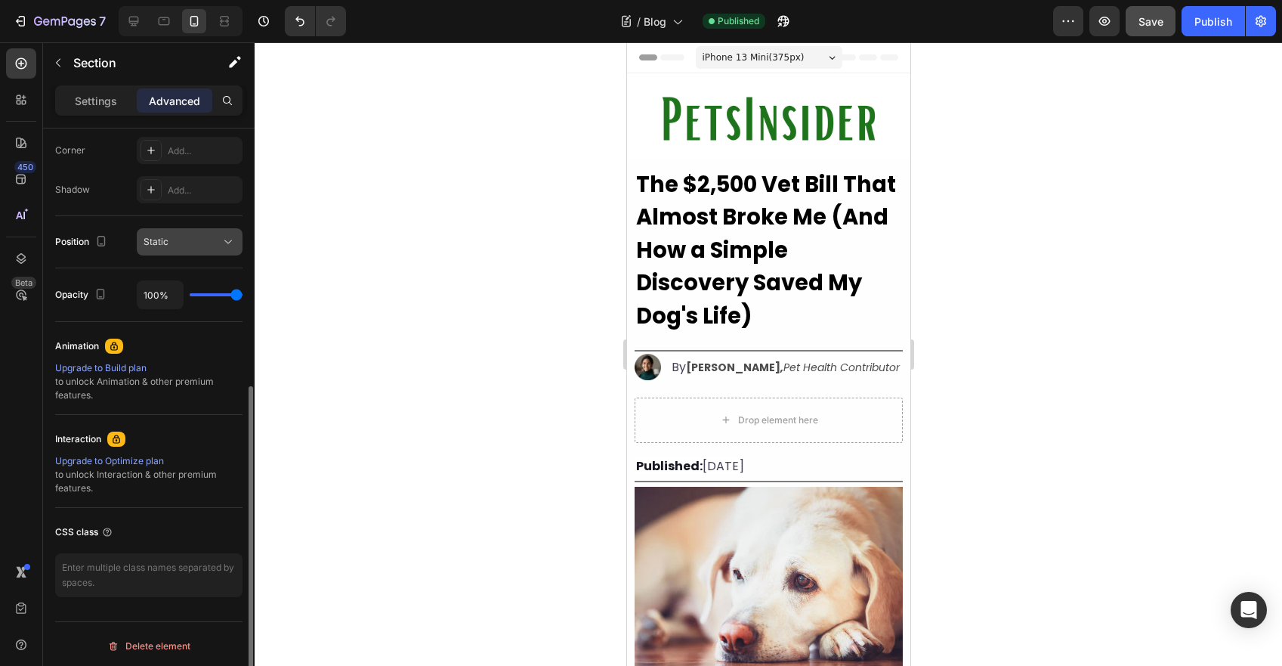
click at [165, 238] on span "Static" at bounding box center [156, 241] width 25 height 11
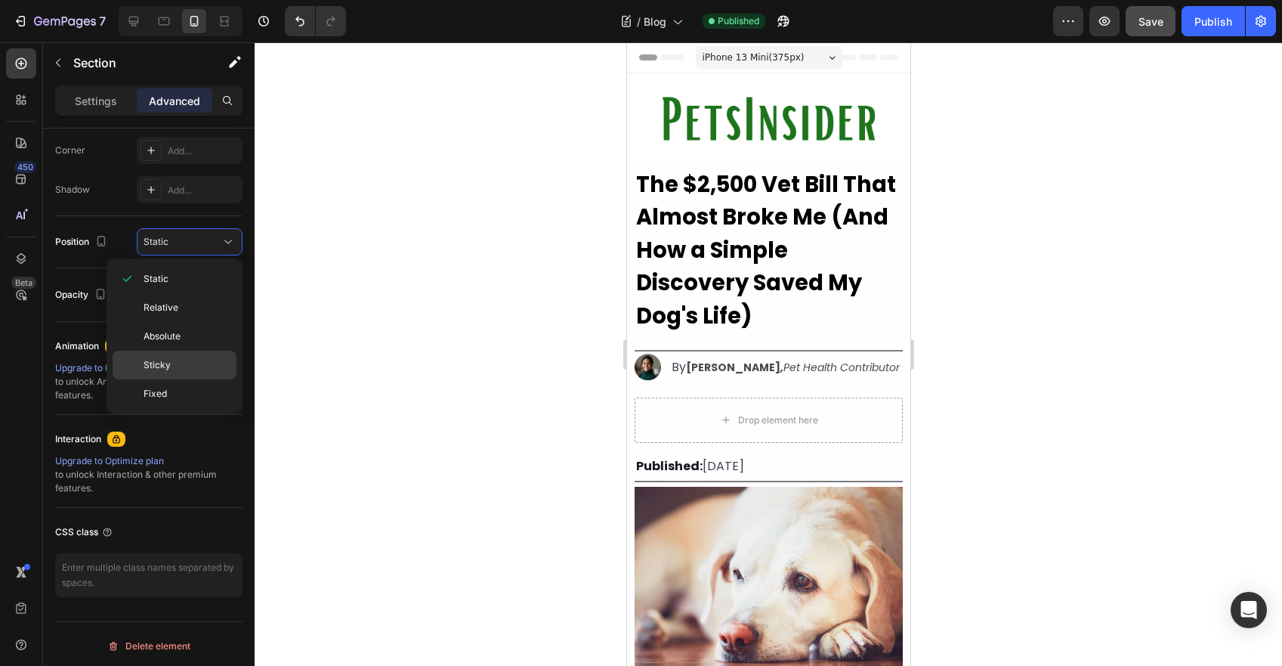
click at [184, 358] on p "Sticky" at bounding box center [187, 365] width 86 height 14
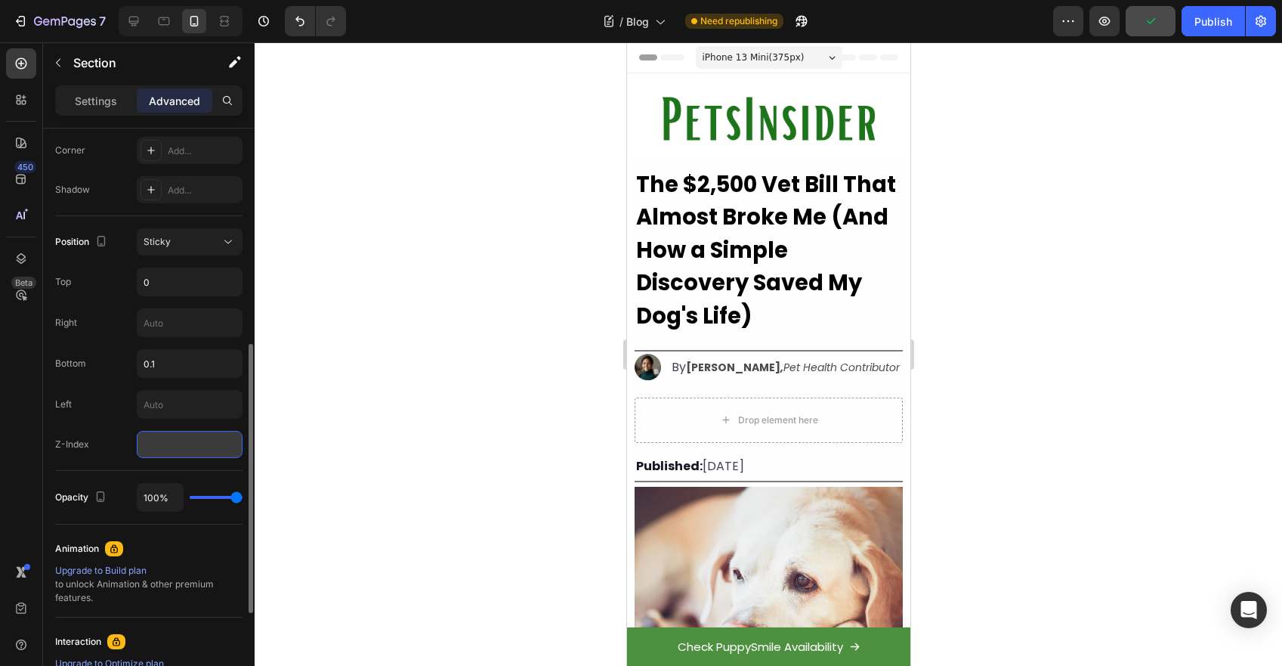
click at [172, 439] on input "number" at bounding box center [190, 444] width 106 height 27
type input "1"
click at [185, 404] on input "text" at bounding box center [190, 404] width 104 height 27
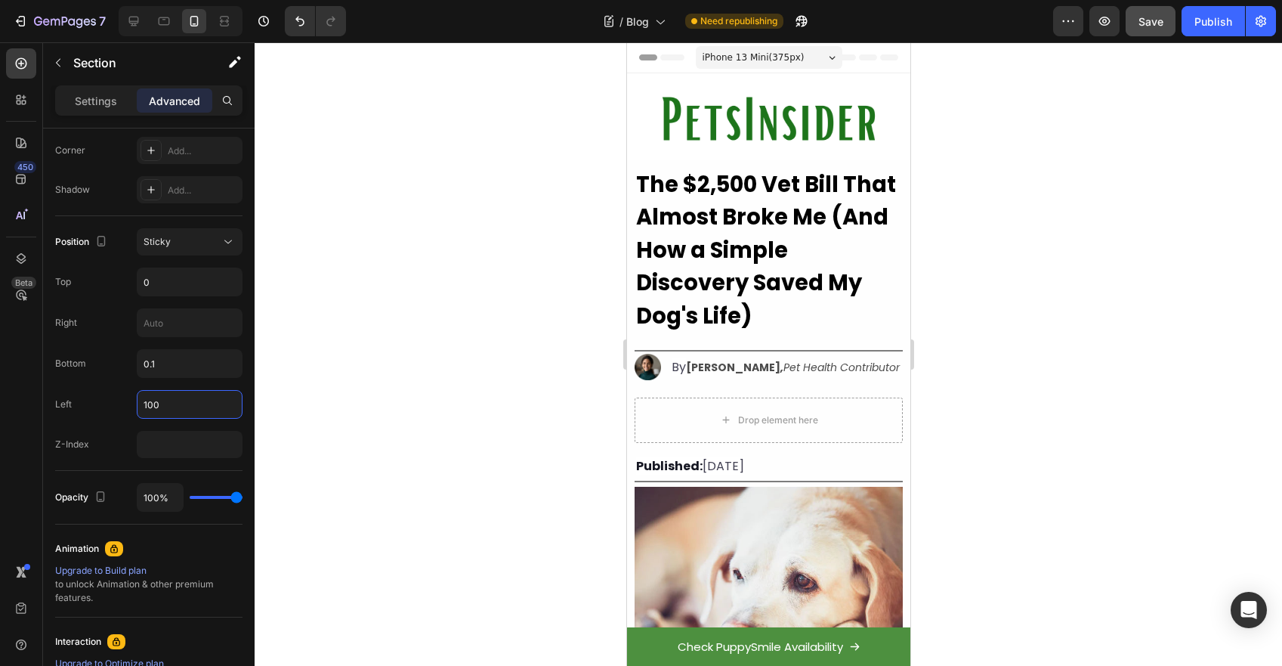
type input "100"
click at [686, 626] on div "Check PuppySmile Availability Button Section 3" at bounding box center [767, 644] width 283 height 42
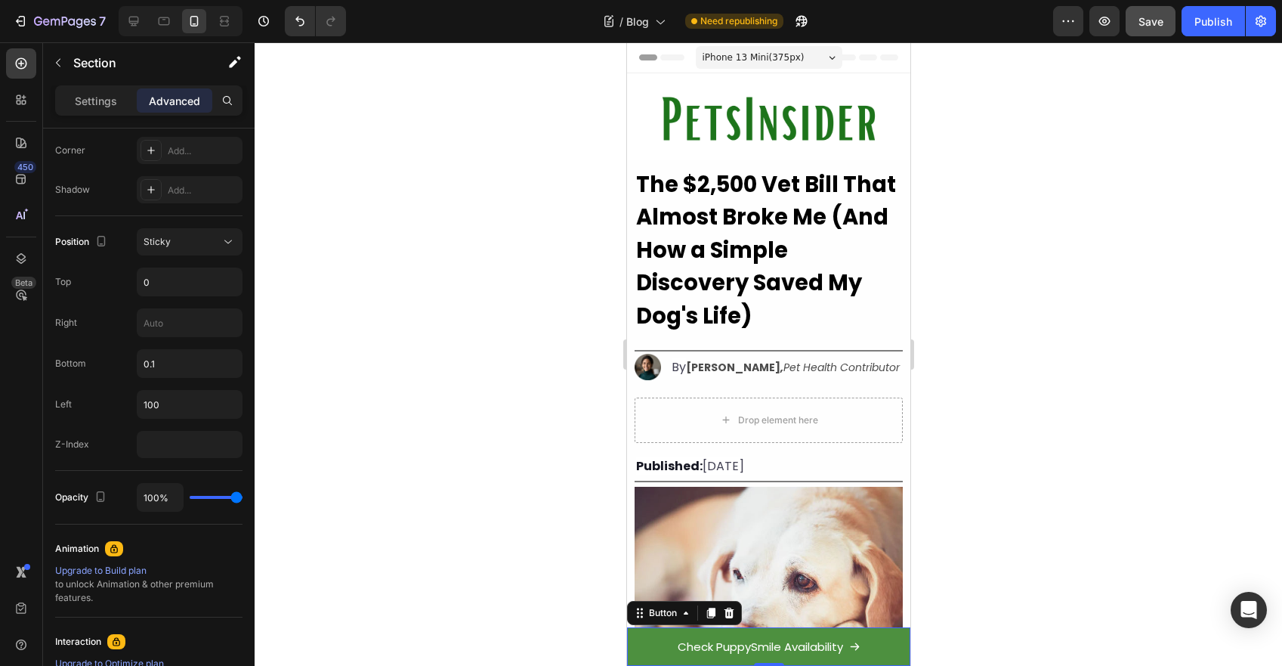
click at [649, 634] on link "Check PuppySmile Availability" at bounding box center [767, 646] width 283 height 39
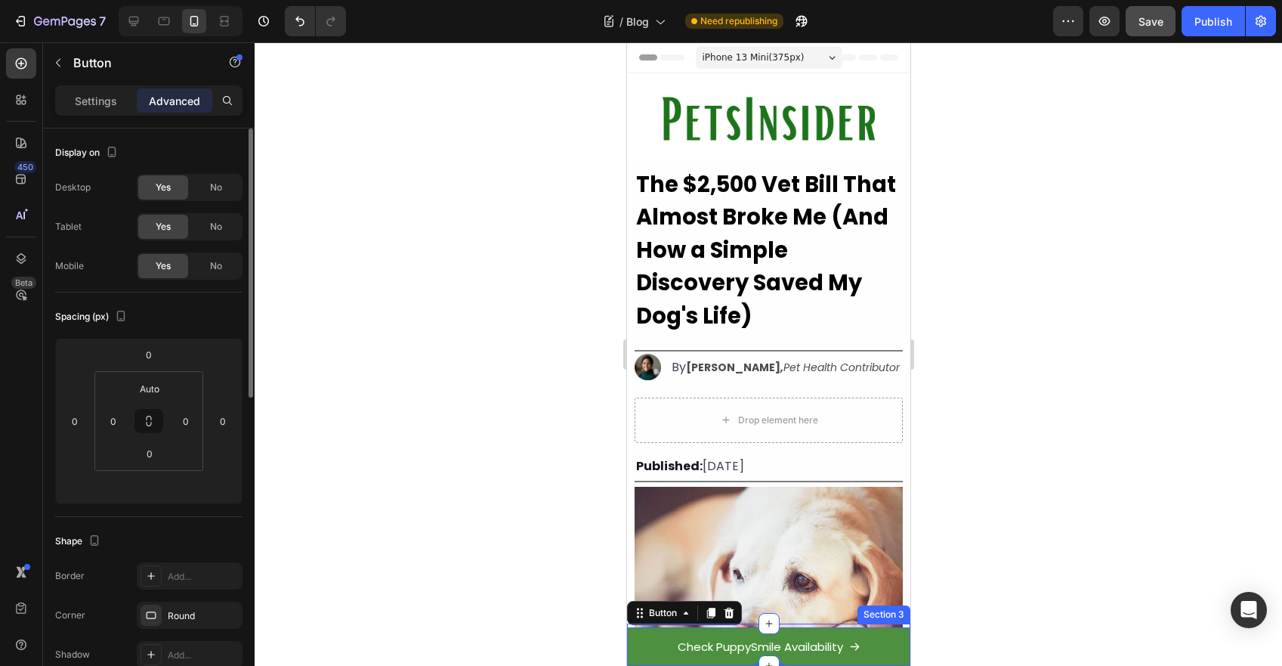
click at [991, 576] on div at bounding box center [769, 353] width 1028 height 623
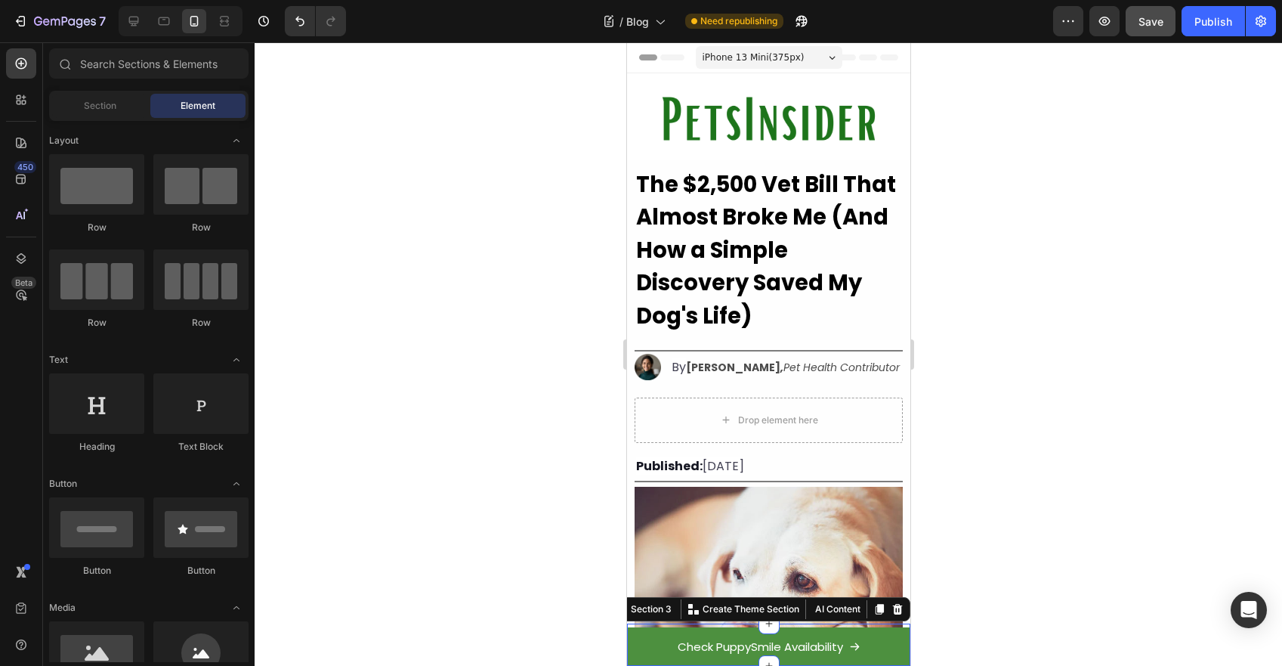
click at [828, 623] on div "Check PuppySmile Availability Button Section 3 You can create reusable sections…" at bounding box center [767, 644] width 283 height 42
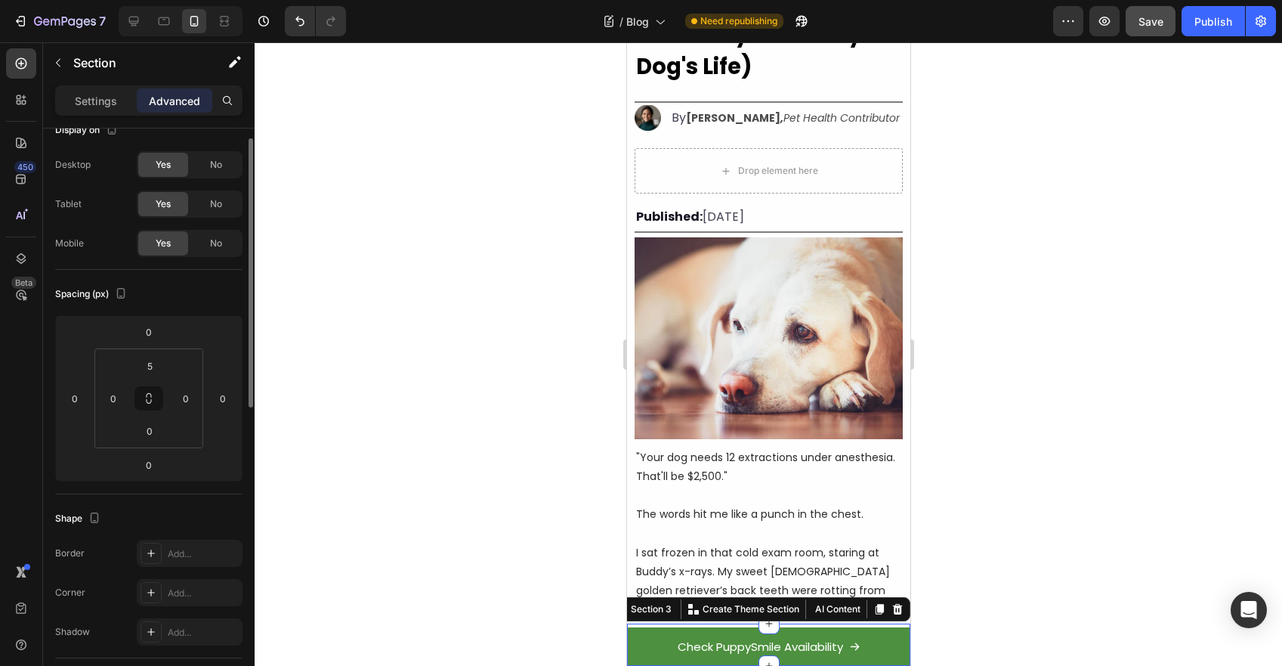
scroll to position [506, 0]
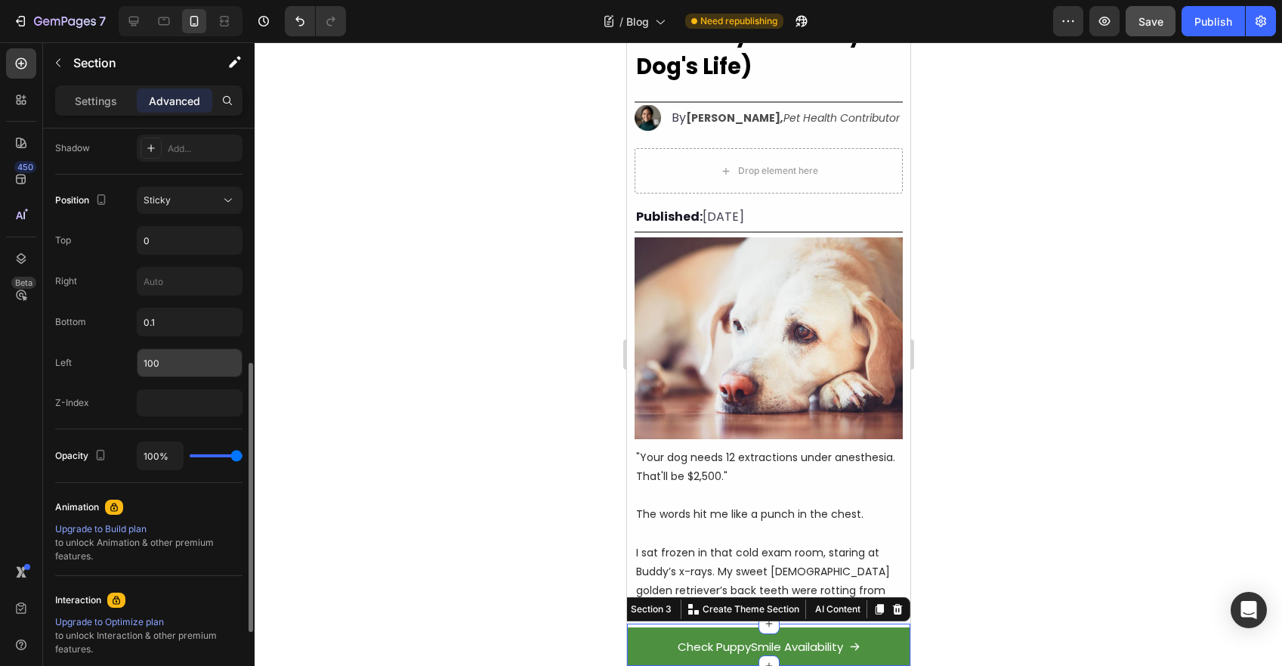
click at [162, 362] on input "100" at bounding box center [190, 362] width 104 height 27
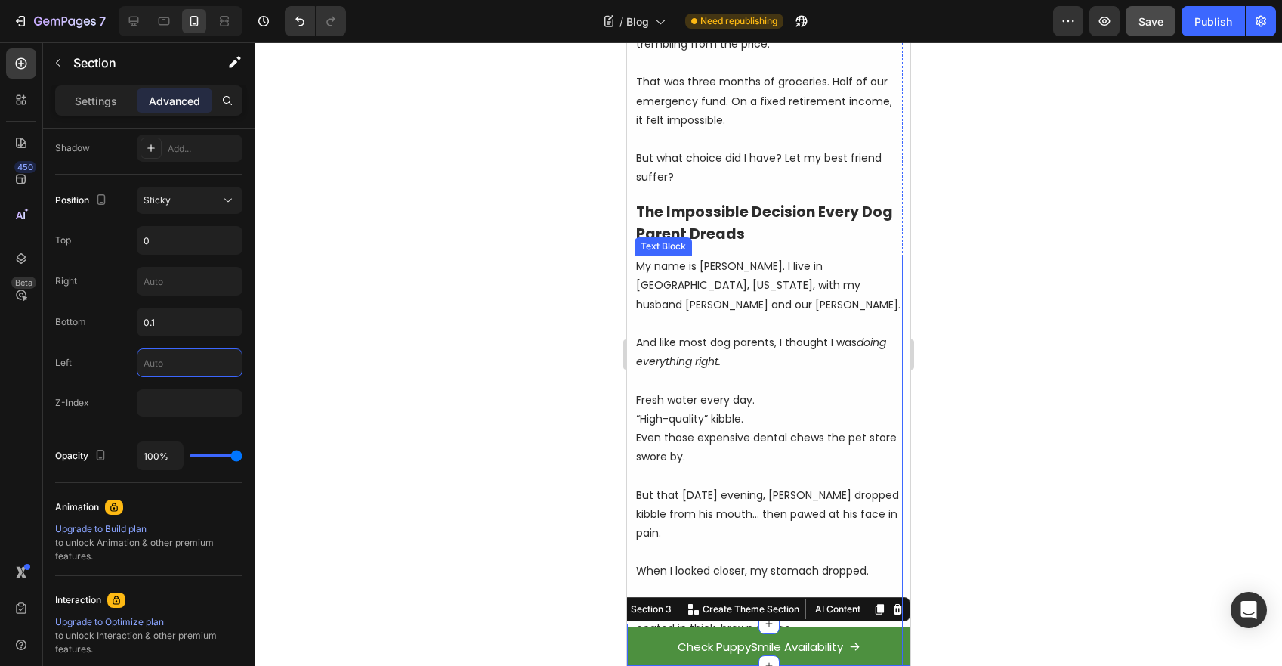
scroll to position [999, 0]
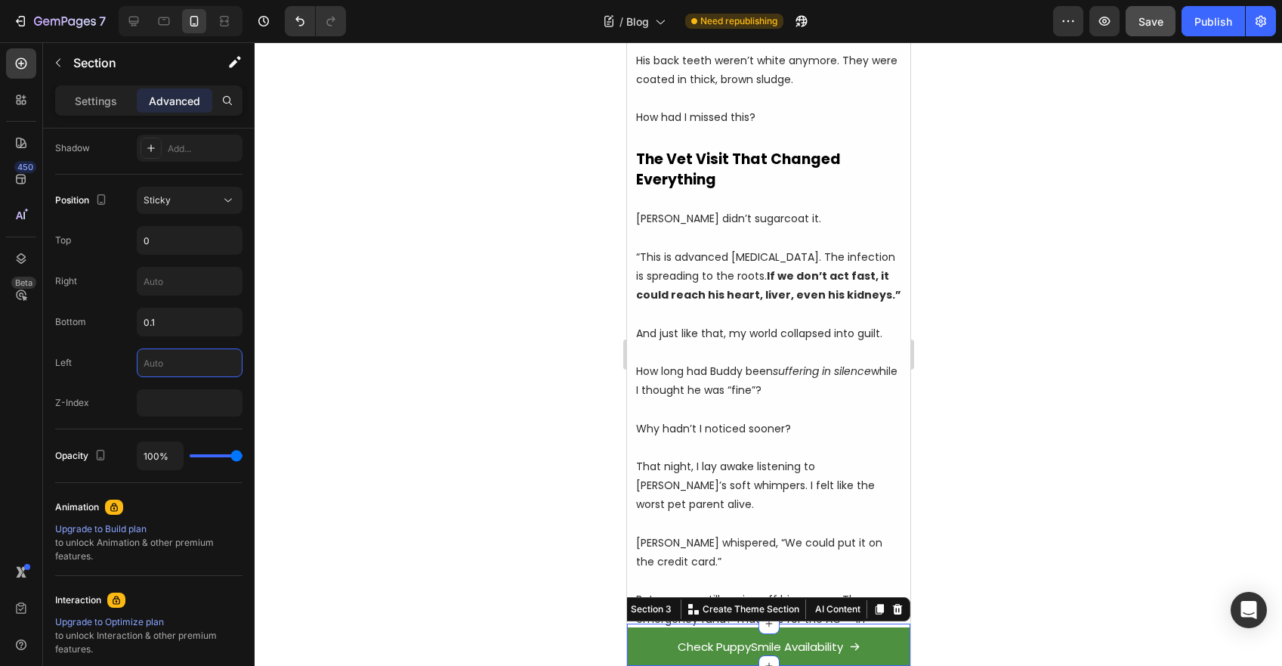
click at [971, 274] on div at bounding box center [769, 353] width 1028 height 623
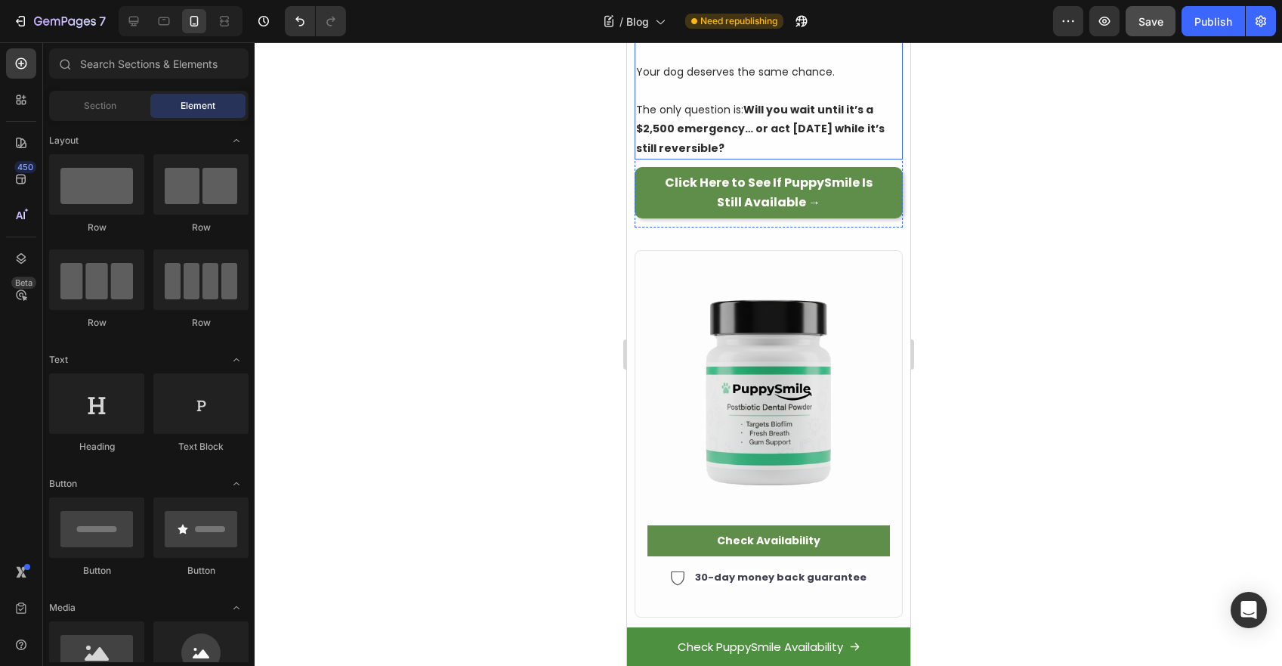
scroll to position [6440, 0]
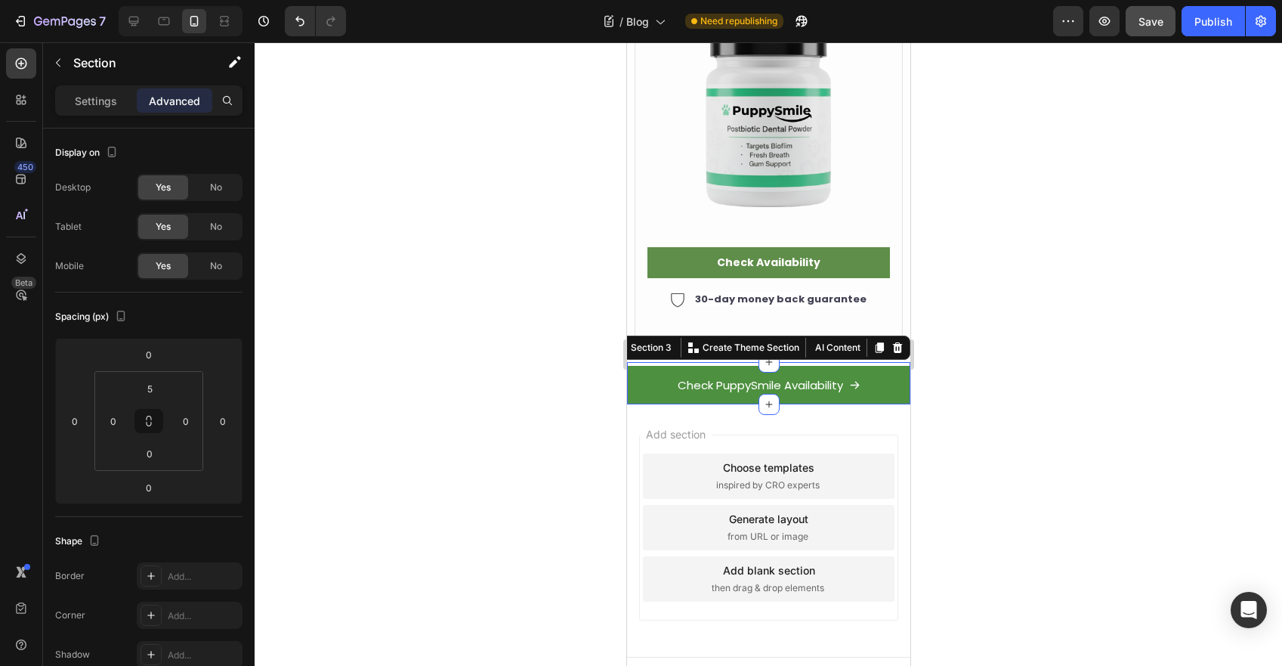
click at [697, 362] on div "Check PuppySmile Availability Button Section 3 You can create reusable sections…" at bounding box center [767, 383] width 283 height 42
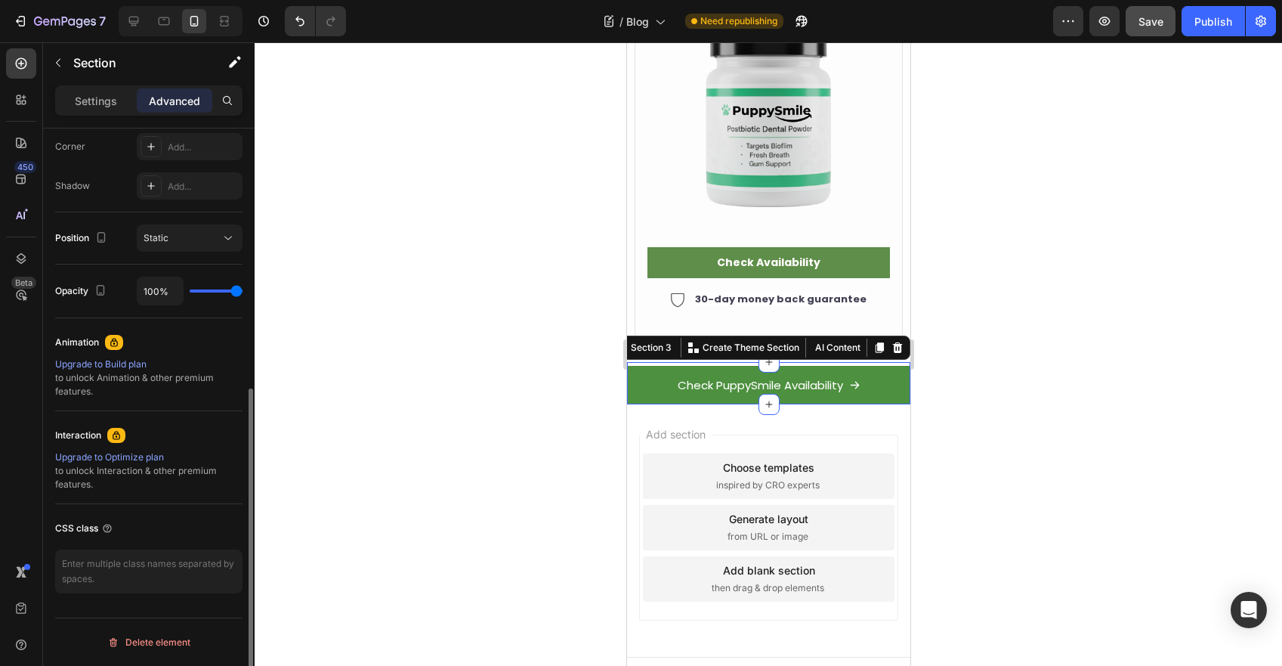
click at [679, 362] on div "Check PuppySmile Availability Button Section 3 You can create reusable sections…" at bounding box center [767, 383] width 283 height 42
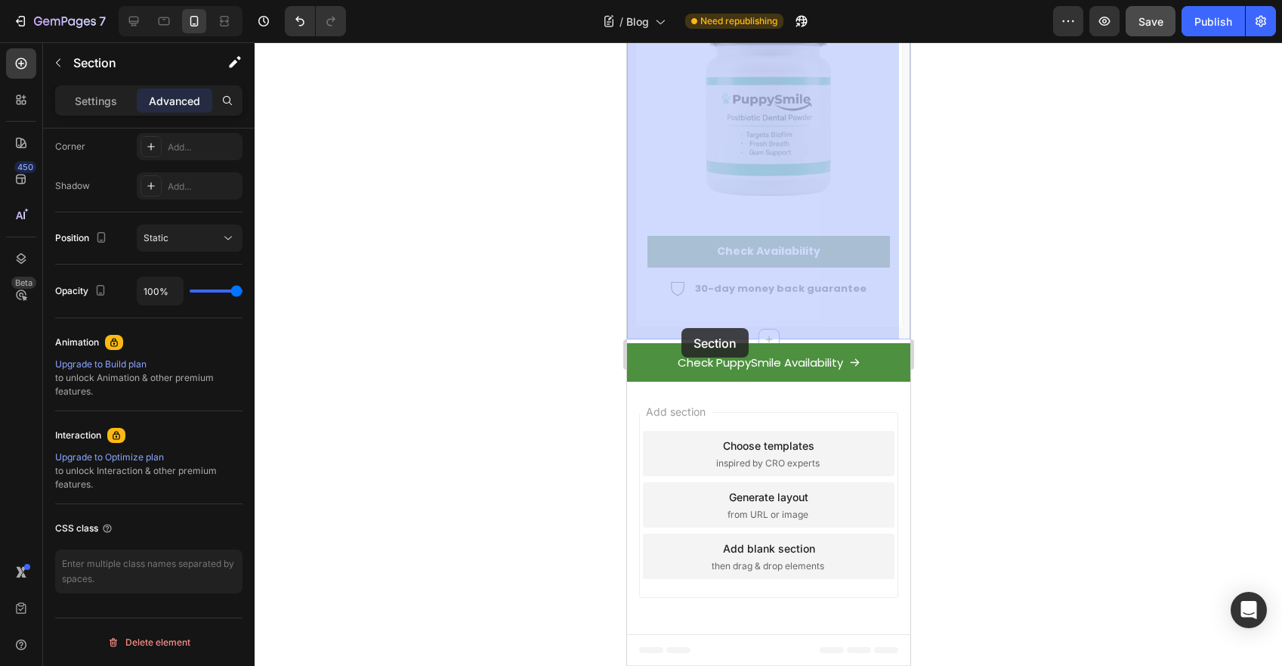
drag, startPoint x: 679, startPoint y: 339, endPoint x: 682, endPoint y: 331, distance: 7.9
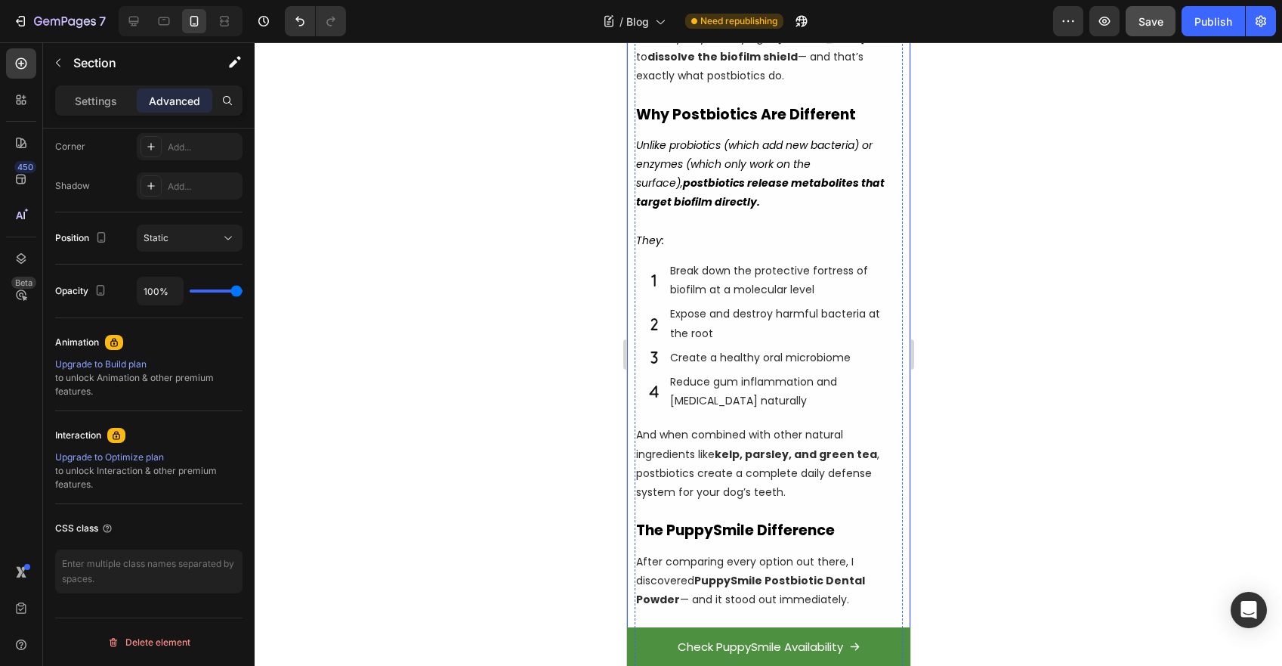
scroll to position [6440, 0]
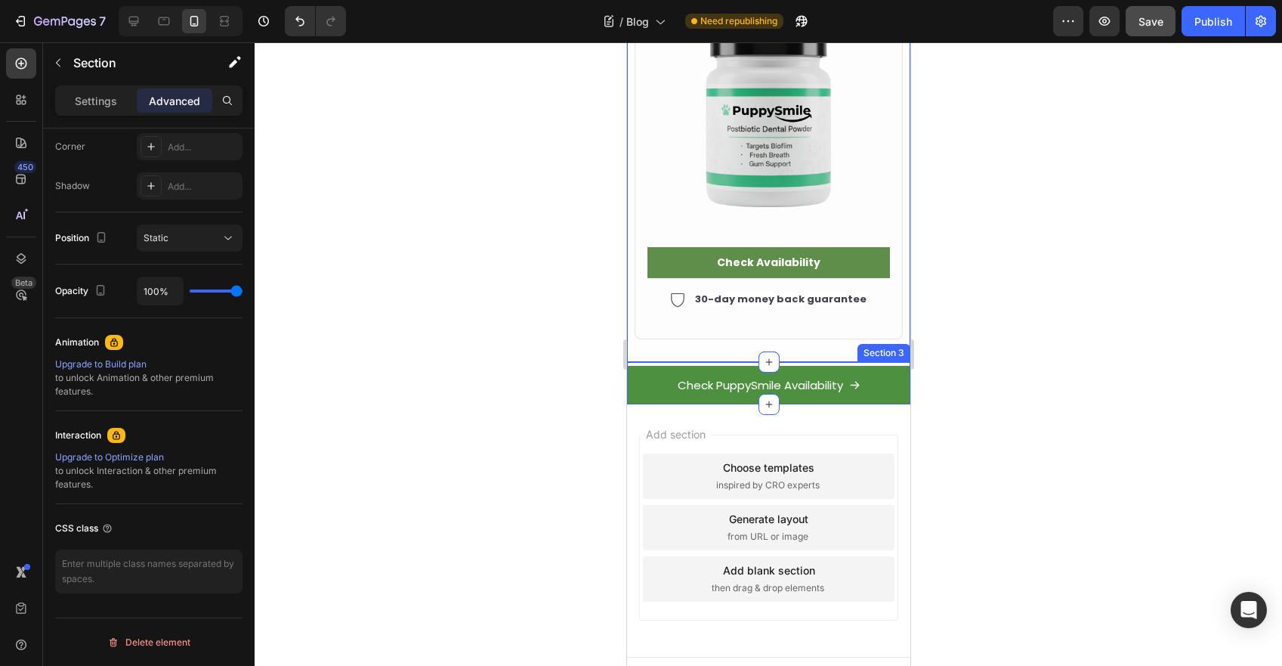
click at [676, 362] on div "Check PuppySmile Availability Button Section 3" at bounding box center [767, 383] width 283 height 42
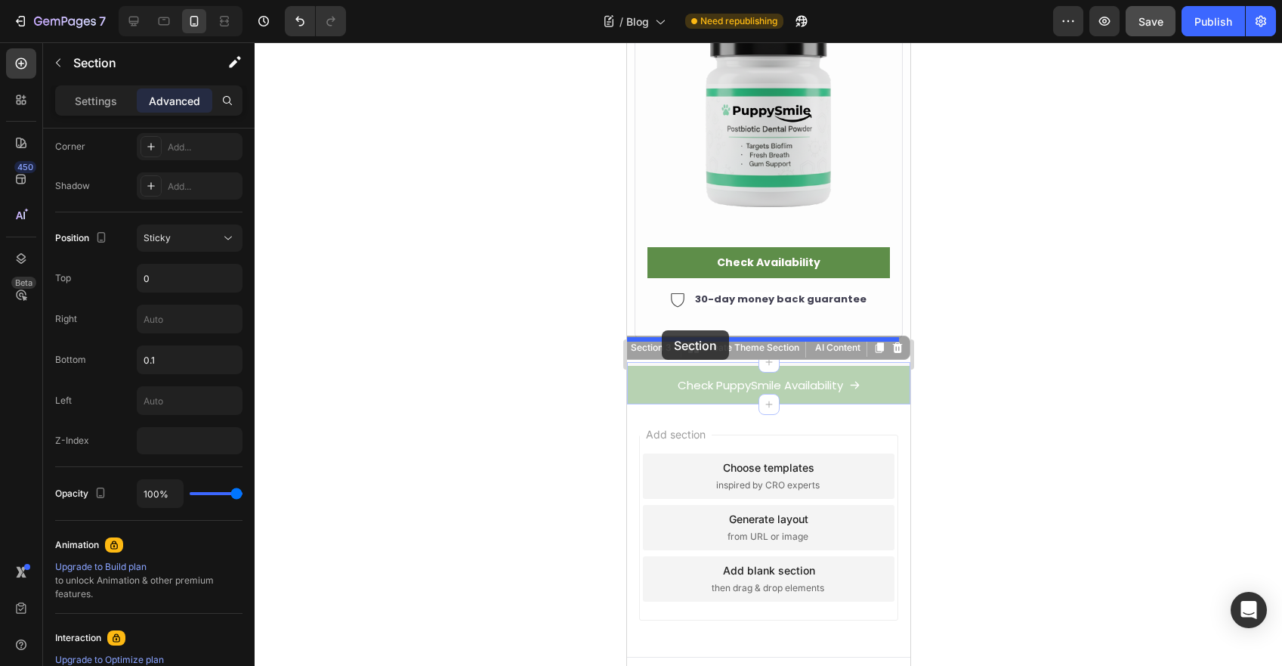
drag, startPoint x: 676, startPoint y: 341, endPoint x: 664, endPoint y: 342, distance: 11.4
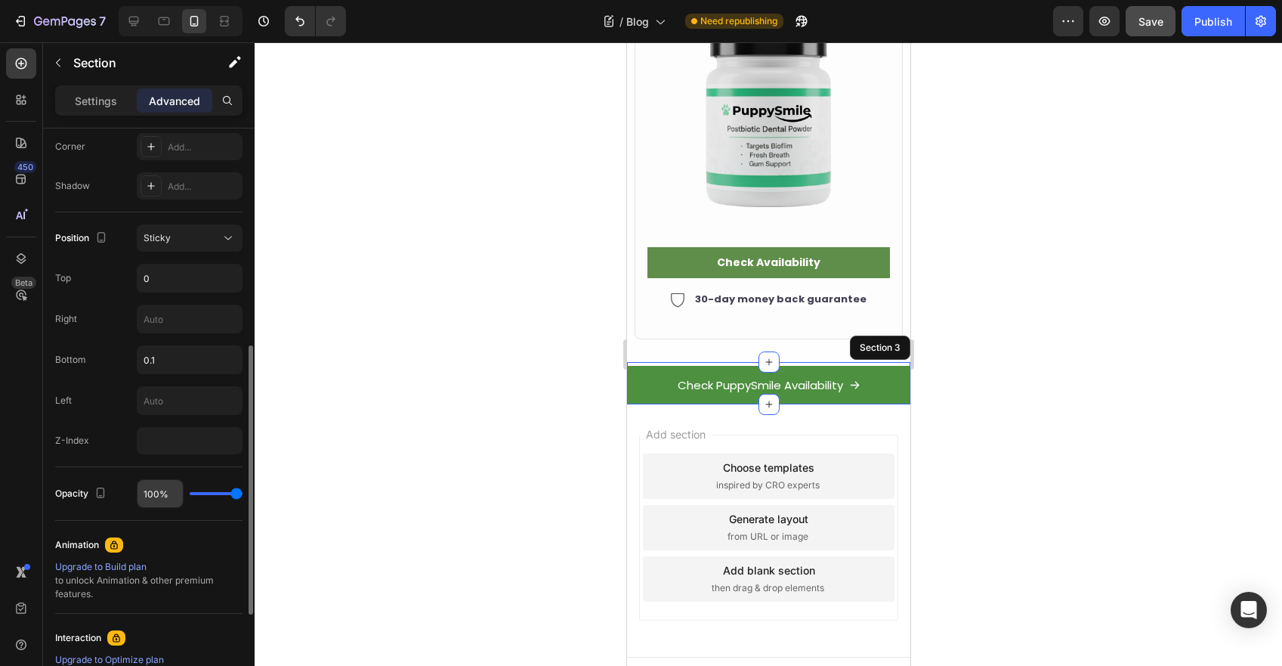
scroll to position [580, 0]
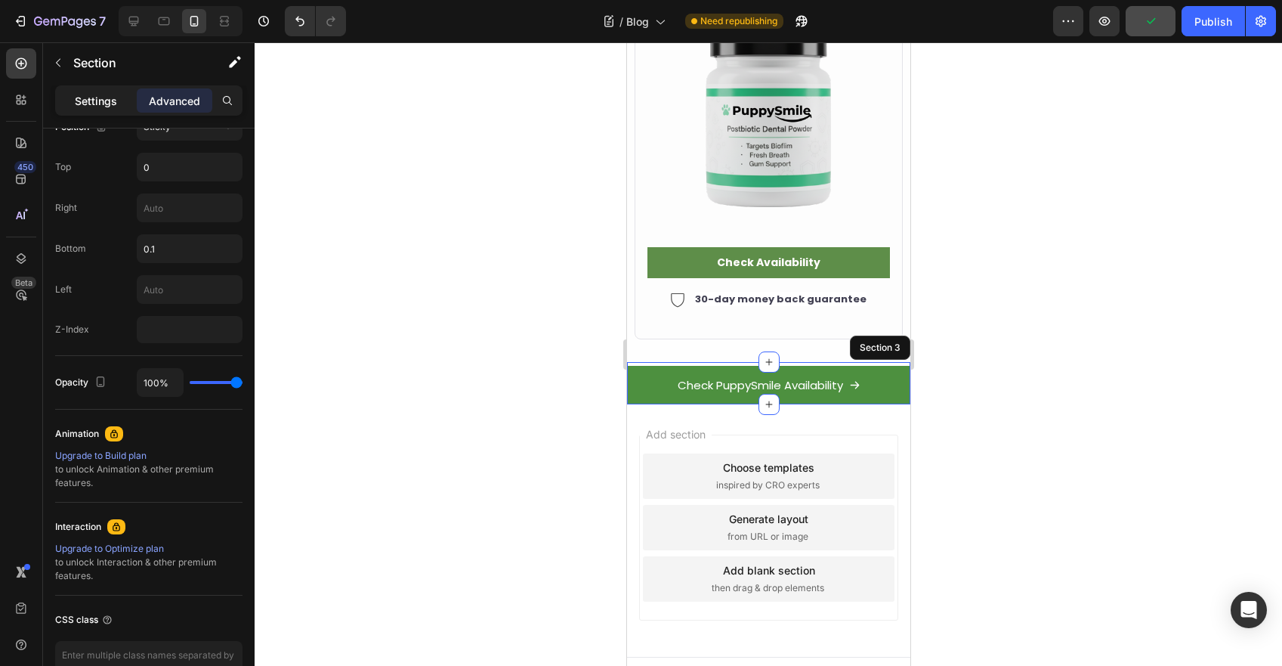
click at [94, 100] on p "Settings" at bounding box center [96, 101] width 42 height 16
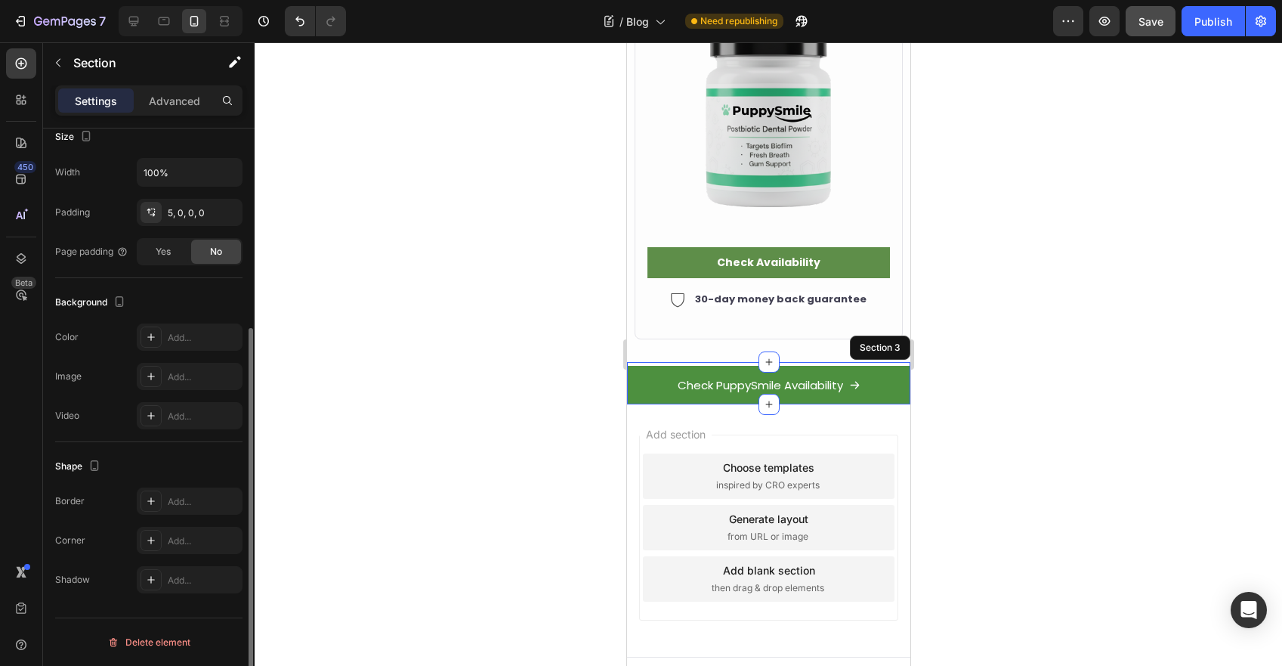
scroll to position [302, 0]
click at [178, 102] on p "Advanced" at bounding box center [174, 101] width 51 height 16
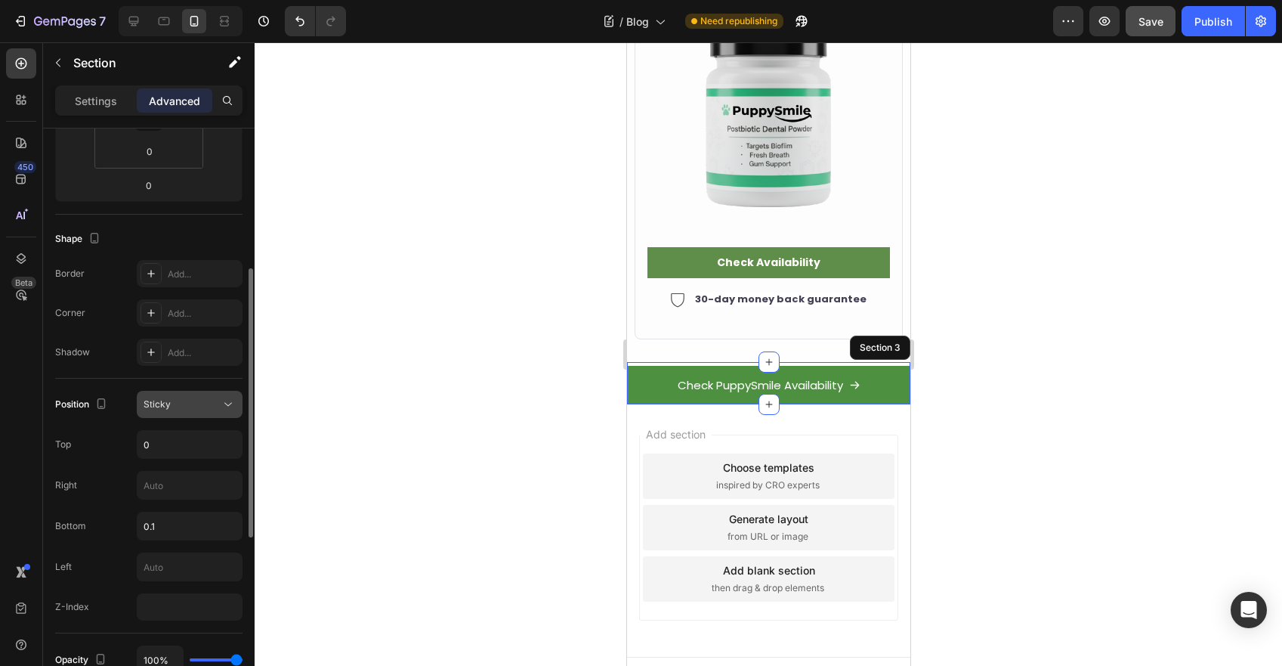
click at [193, 404] on div "Sticky" at bounding box center [182, 404] width 77 height 14
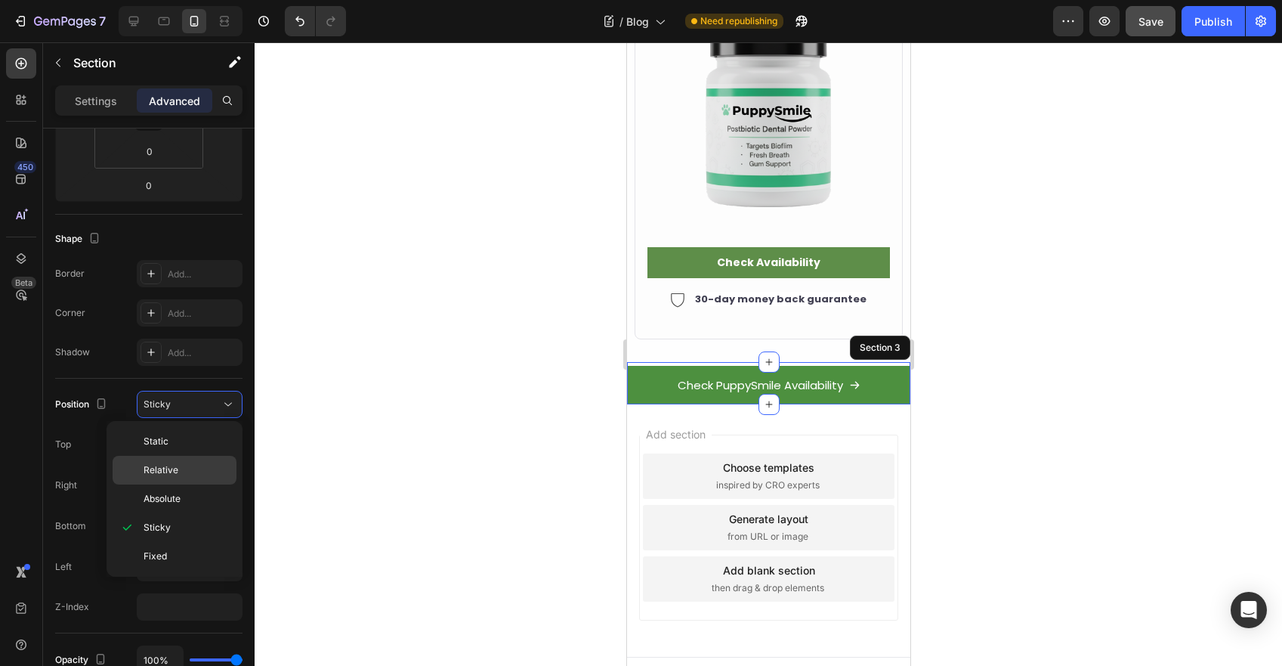
click at [173, 462] on div "Relative" at bounding box center [175, 470] width 124 height 29
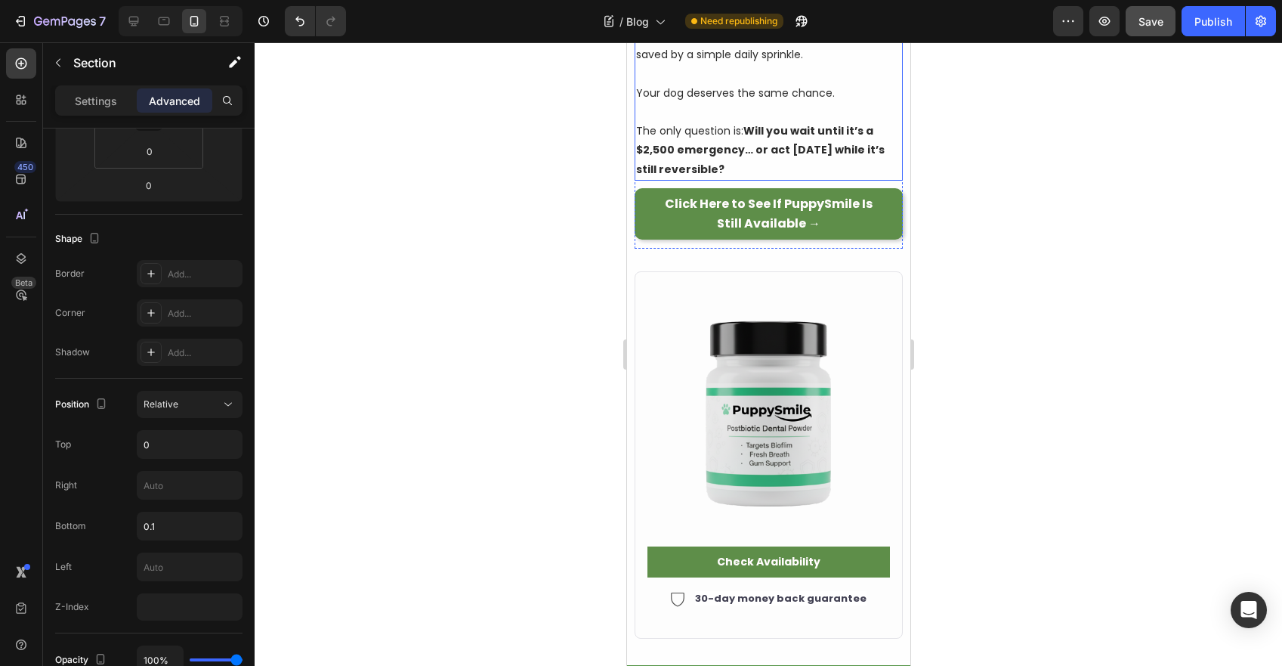
scroll to position [6148, 0]
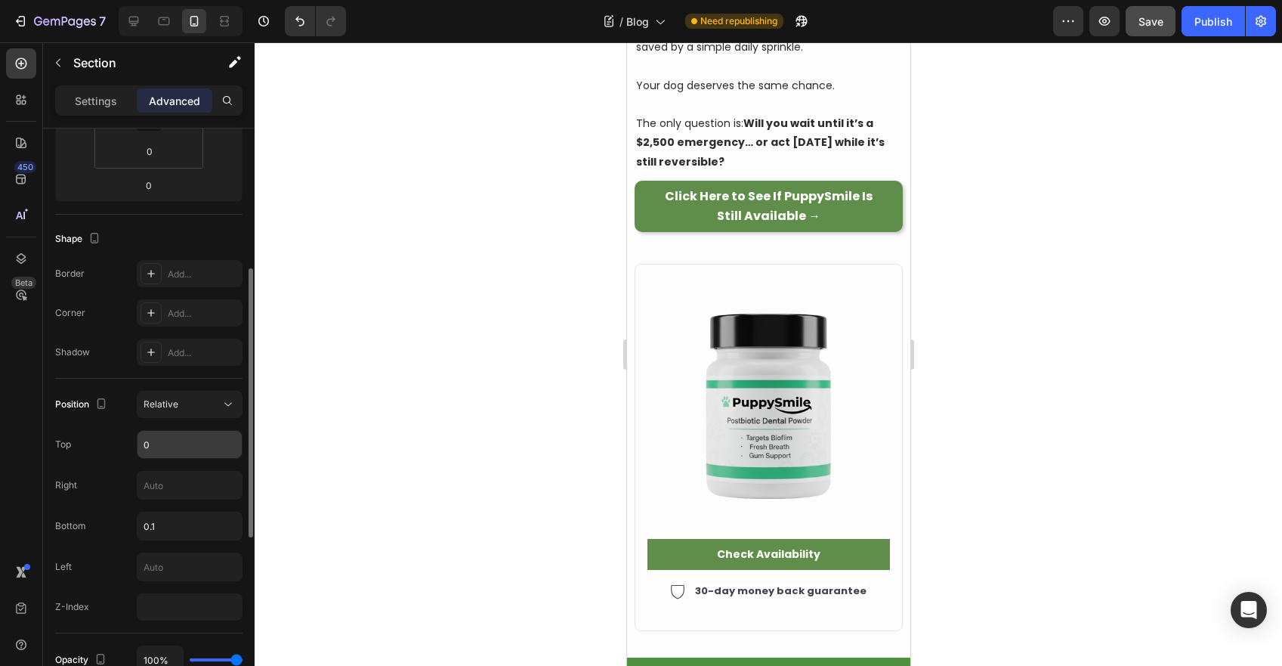
click at [190, 431] on input "0" at bounding box center [190, 444] width 104 height 27
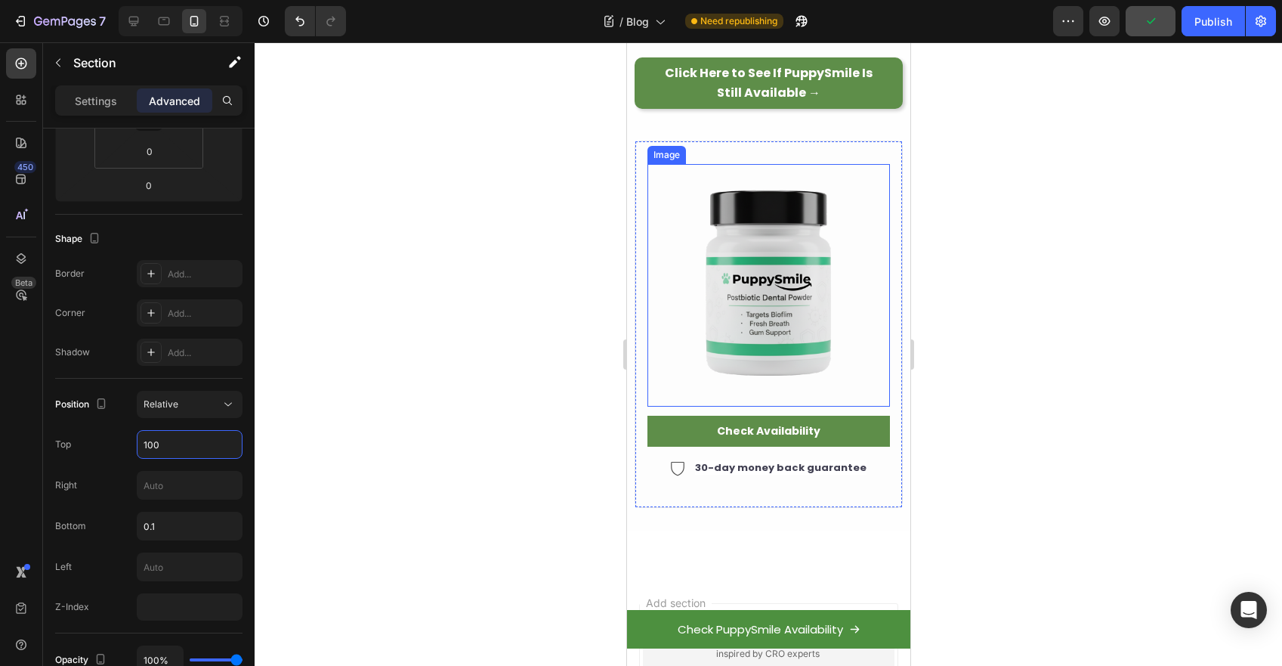
scroll to position [6276, 0]
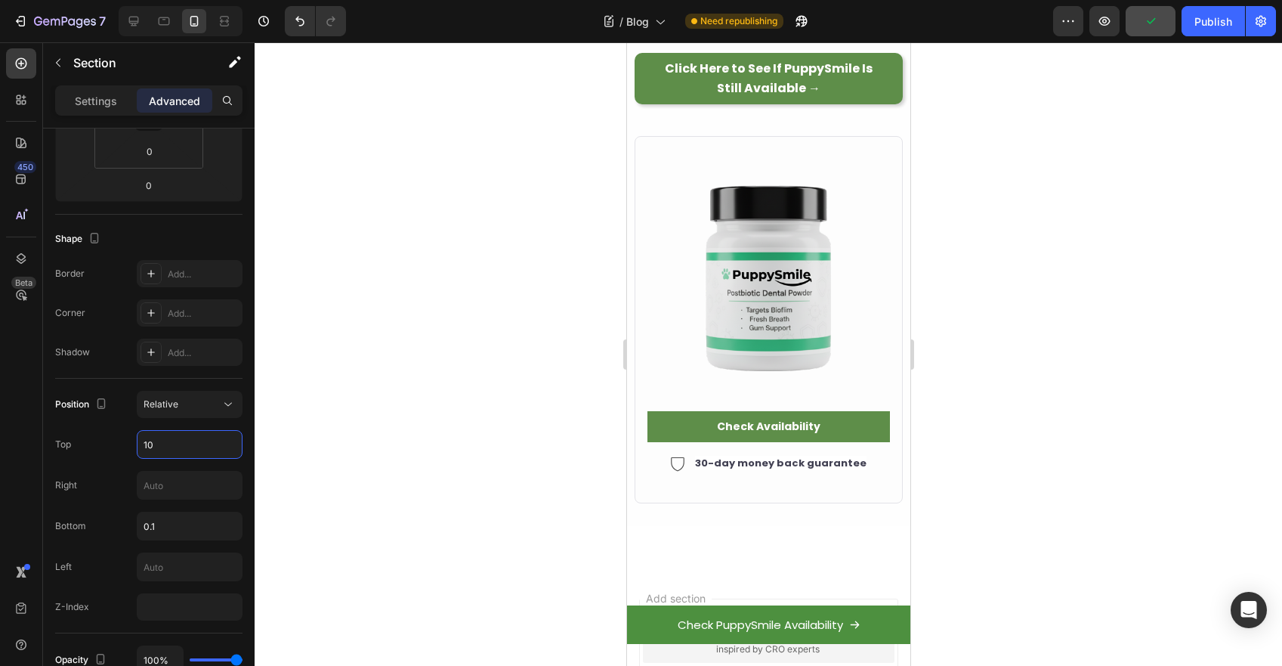
type input "1"
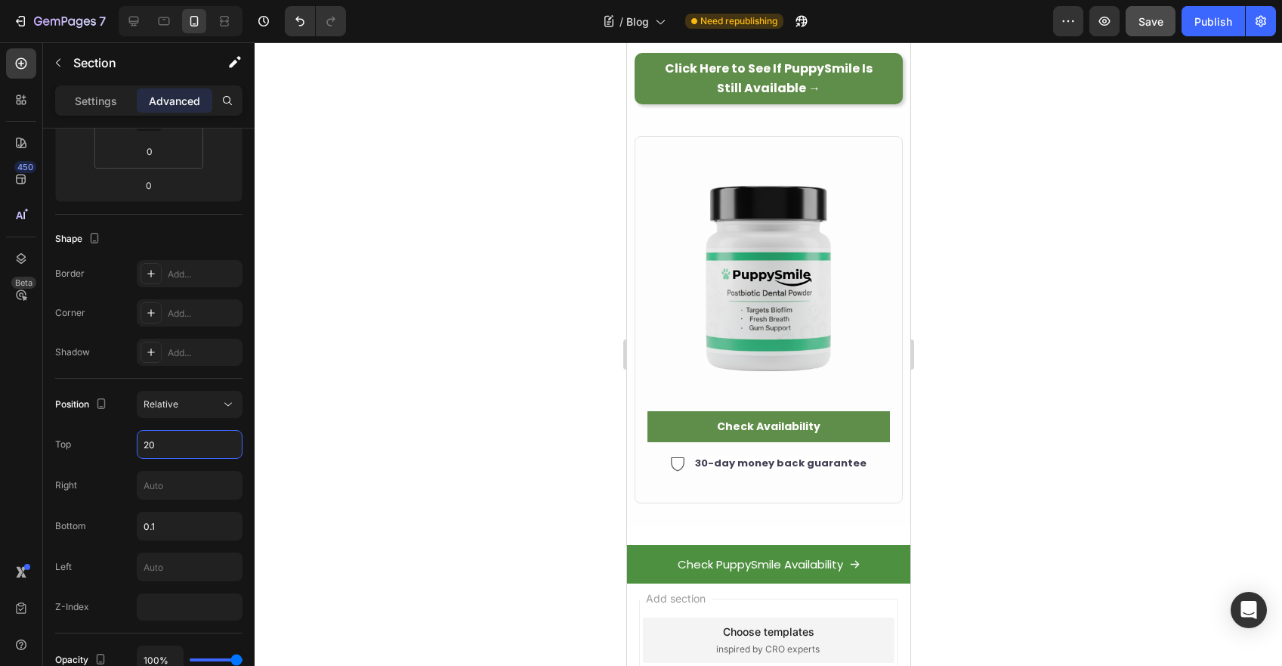
type input "2"
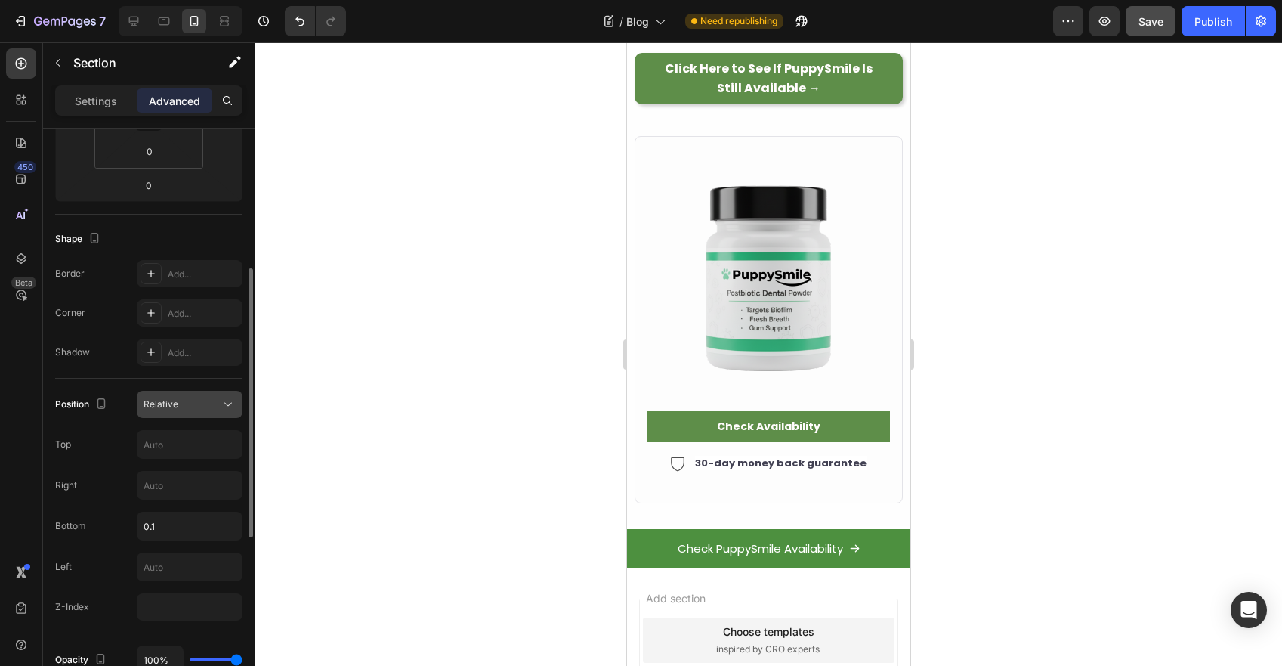
click at [195, 404] on div "Relative" at bounding box center [182, 404] width 77 height 14
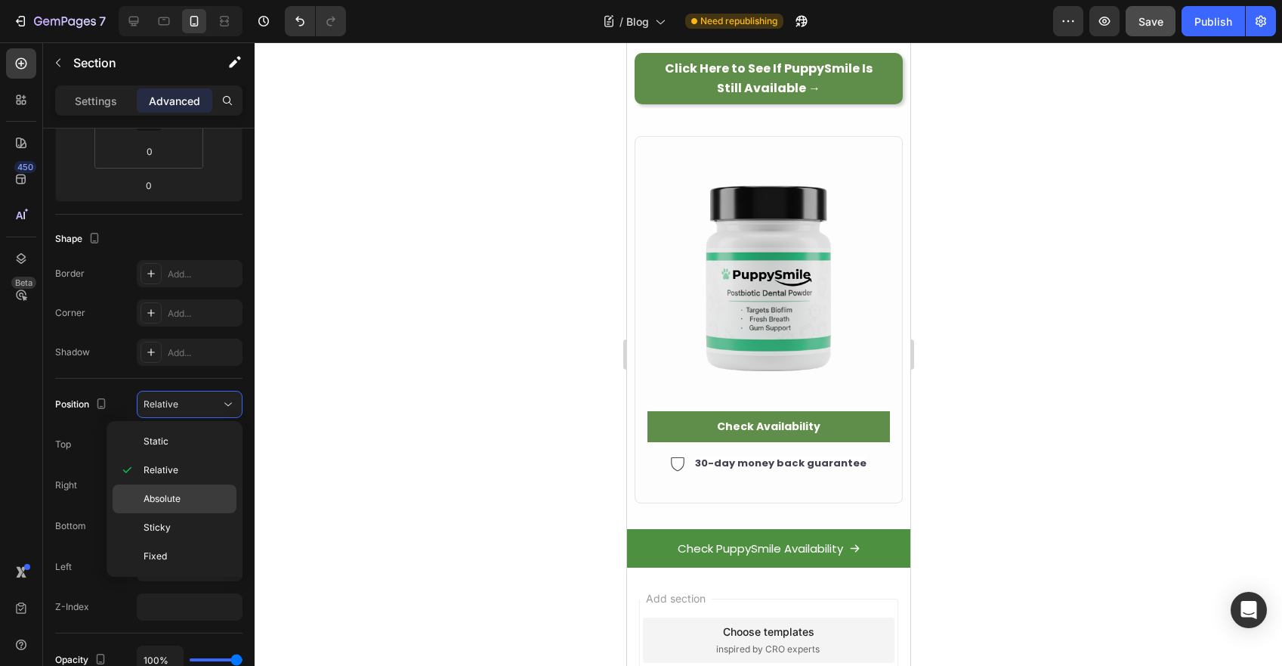
click at [161, 502] on span "Absolute" at bounding box center [162, 499] width 37 height 14
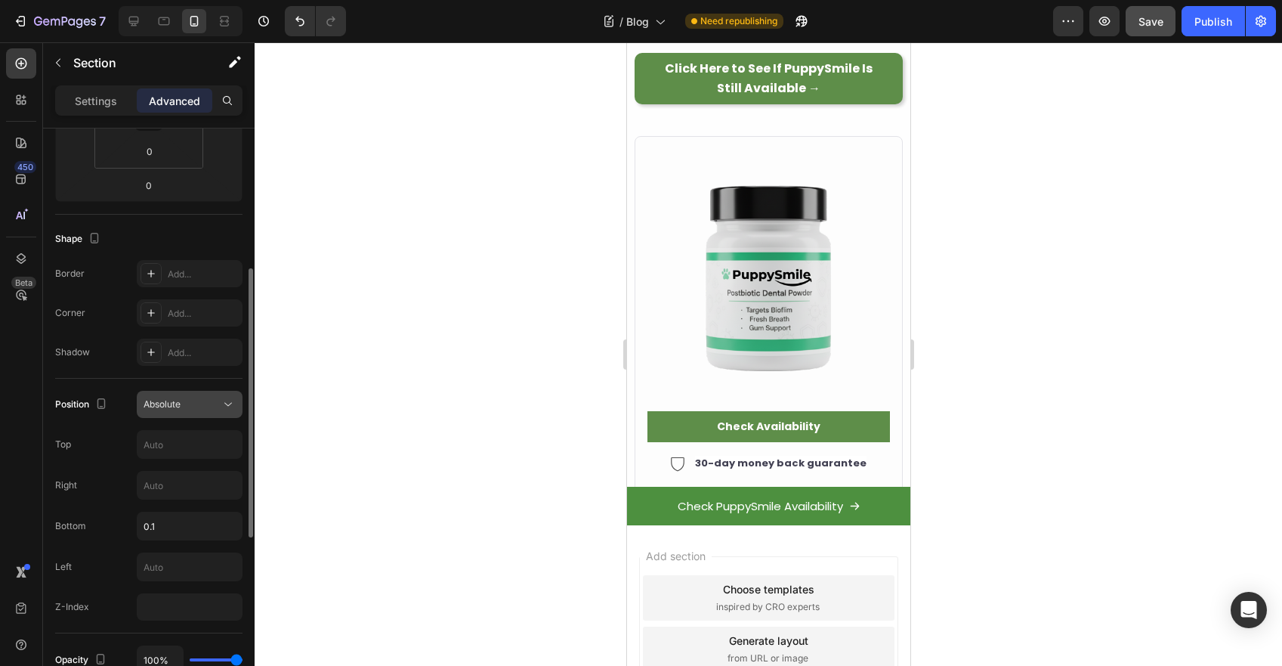
click at [184, 410] on div "Absolute" at bounding box center [182, 404] width 77 height 14
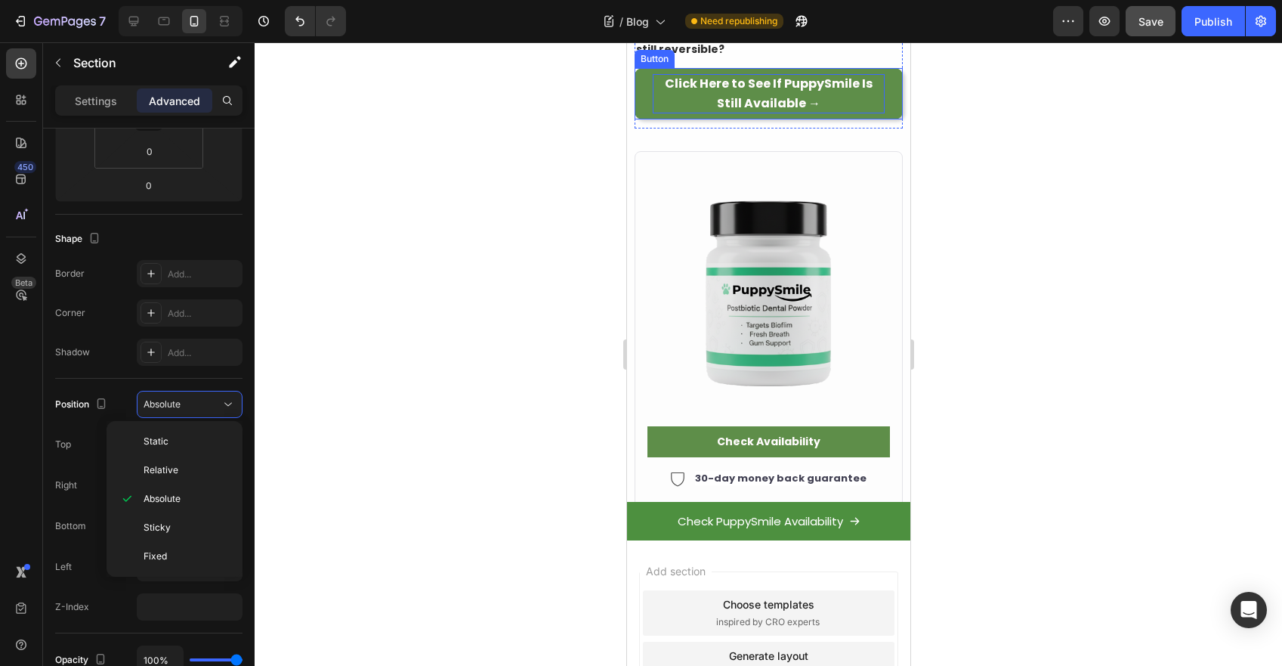
scroll to position [6263, 0]
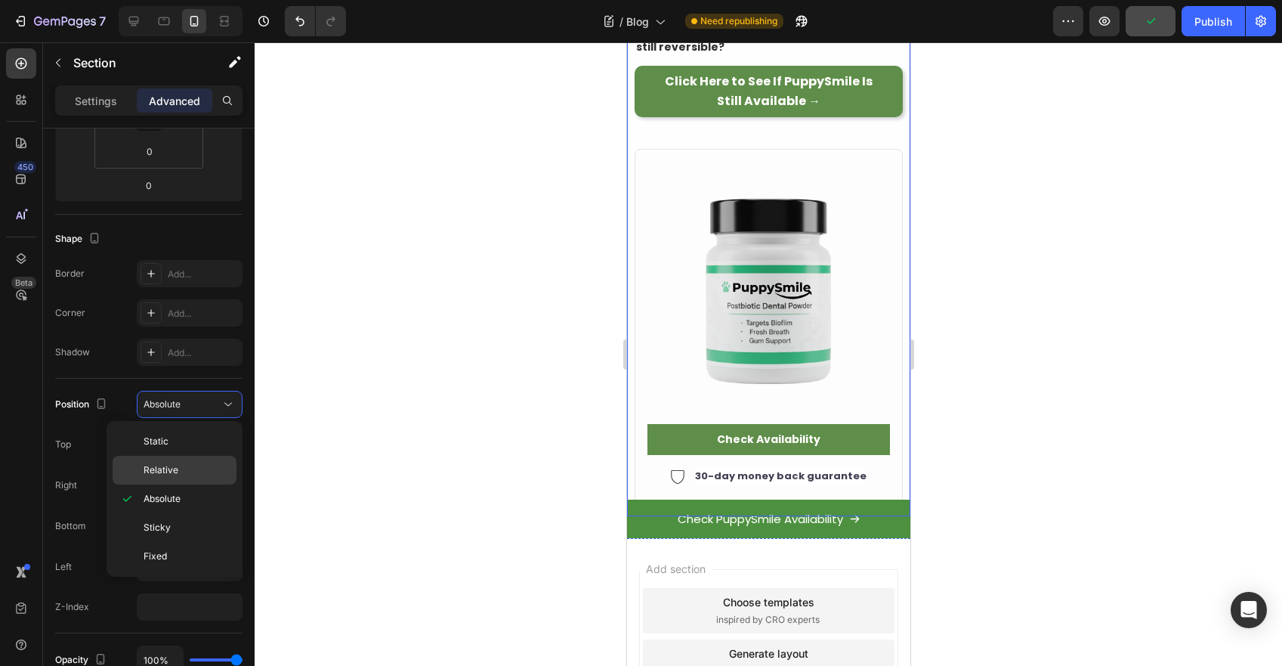
click at [155, 471] on span "Relative" at bounding box center [161, 470] width 35 height 14
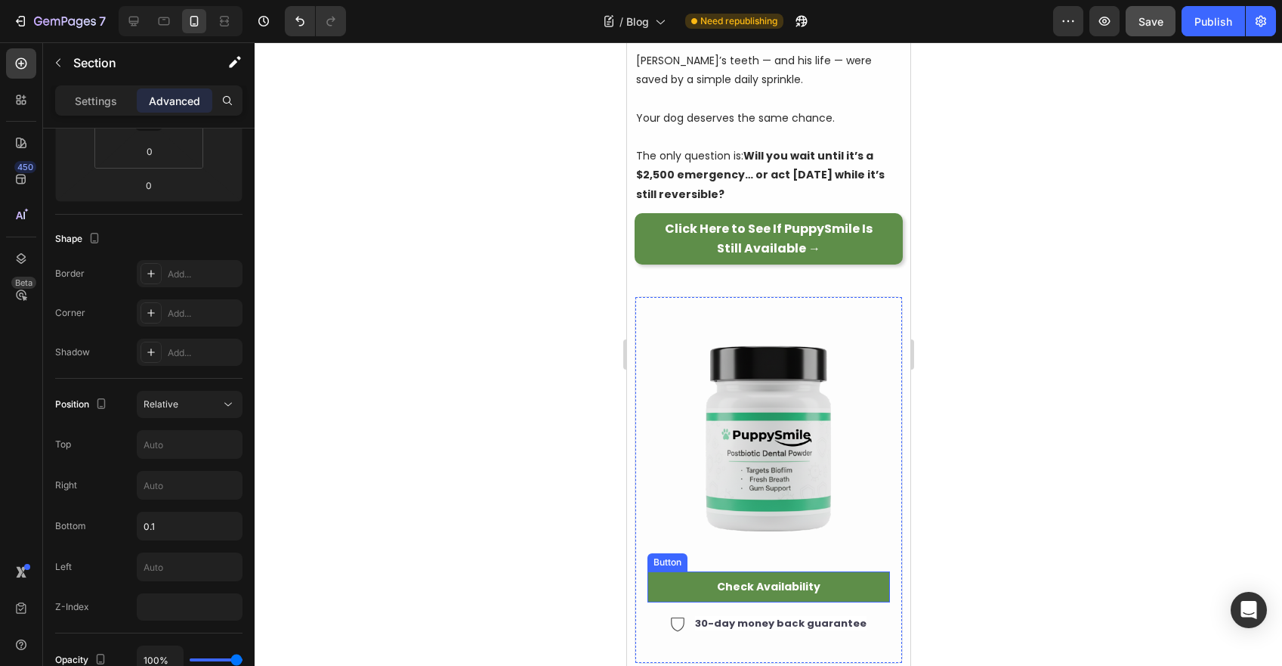
scroll to position [6267, 0]
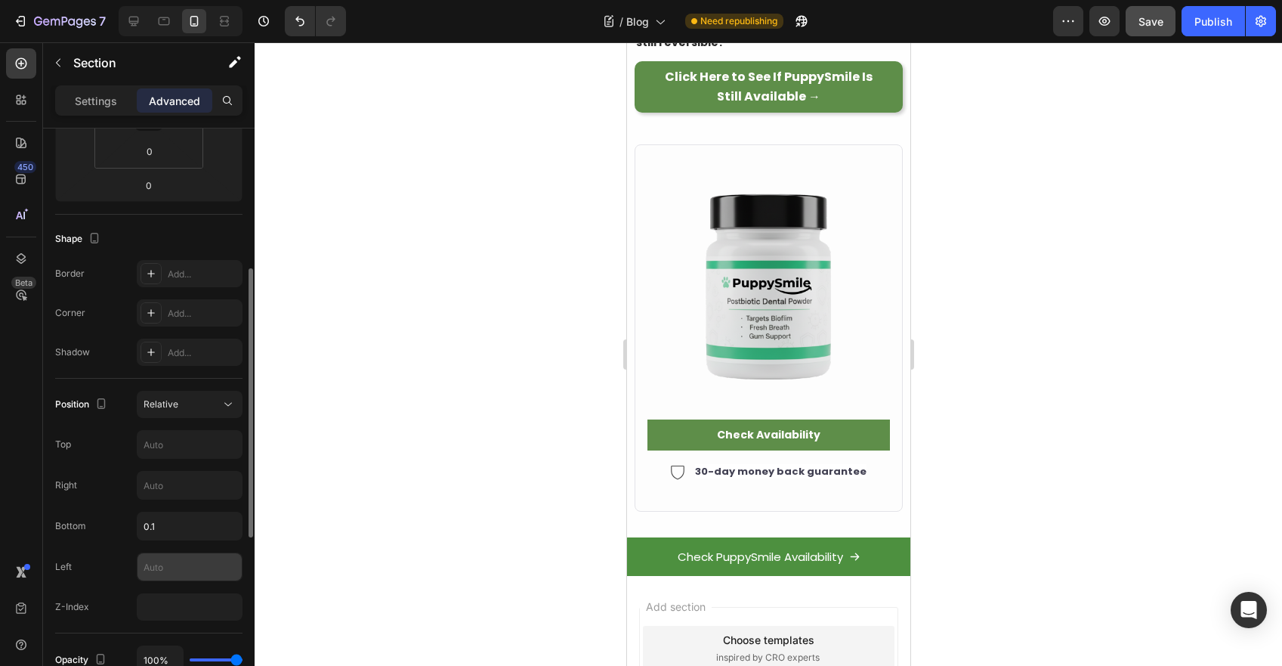
click at [170, 567] on input "text" at bounding box center [190, 566] width 104 height 27
type input "2"
click at [171, 404] on span "Relative" at bounding box center [161, 403] width 35 height 11
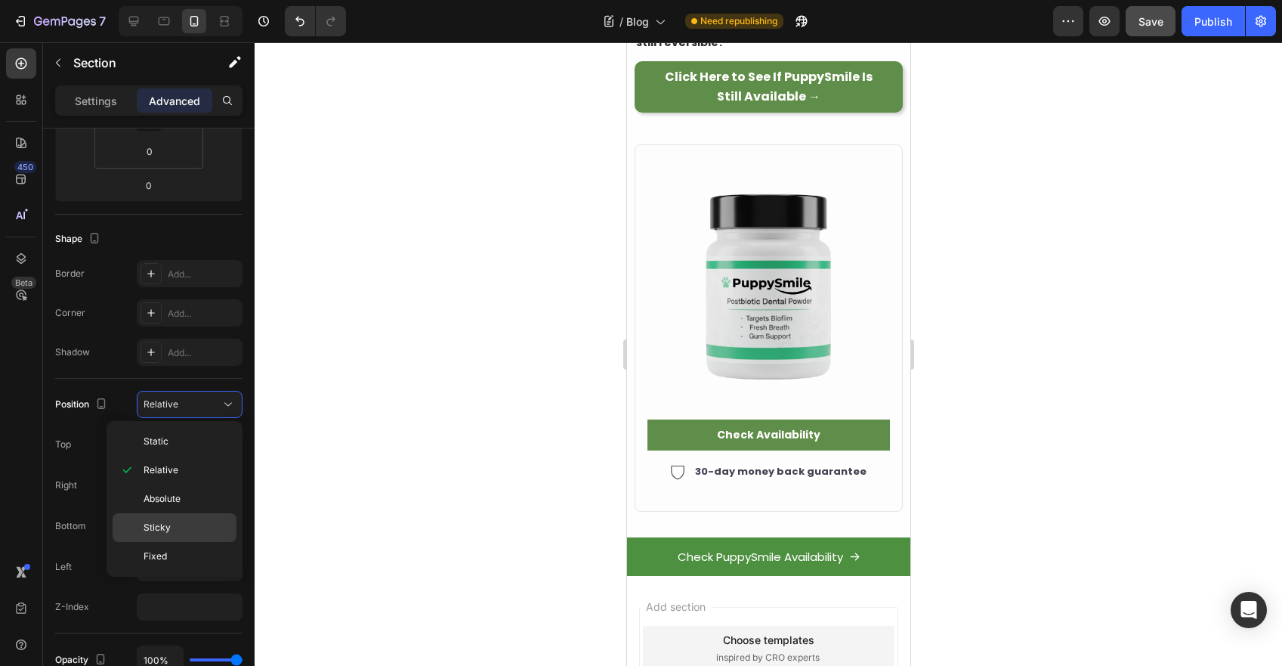
click at [166, 518] on div "Sticky" at bounding box center [175, 527] width 124 height 29
type input "0"
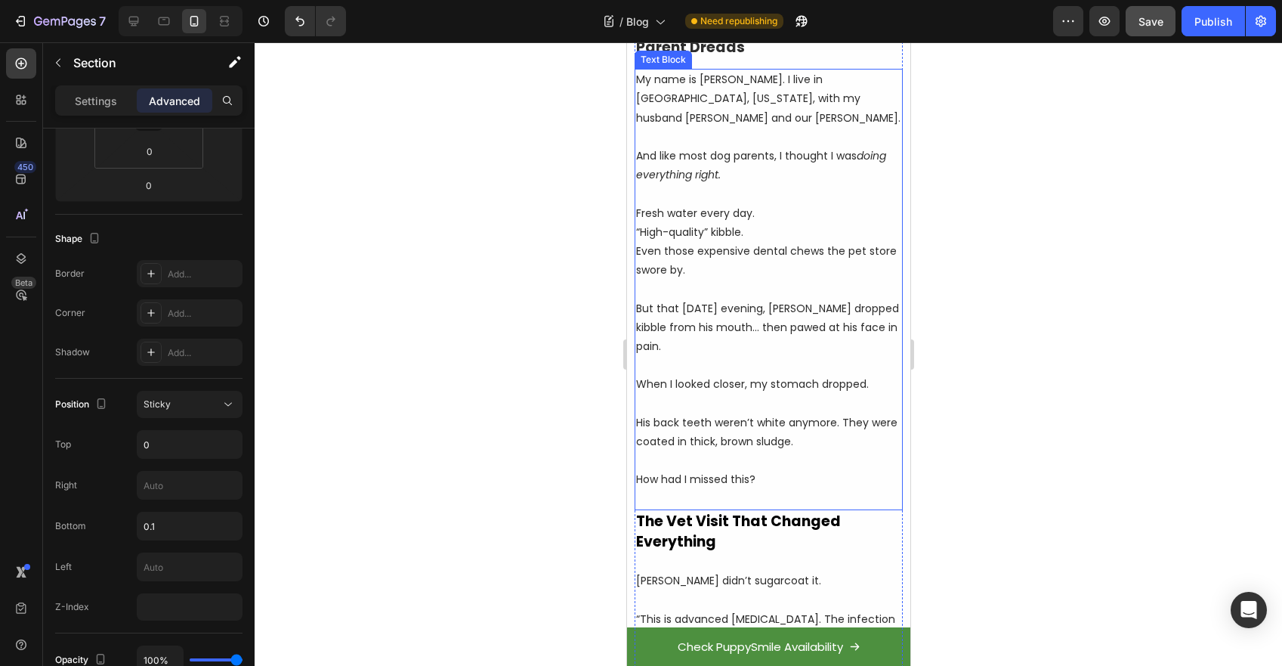
scroll to position [1059, 0]
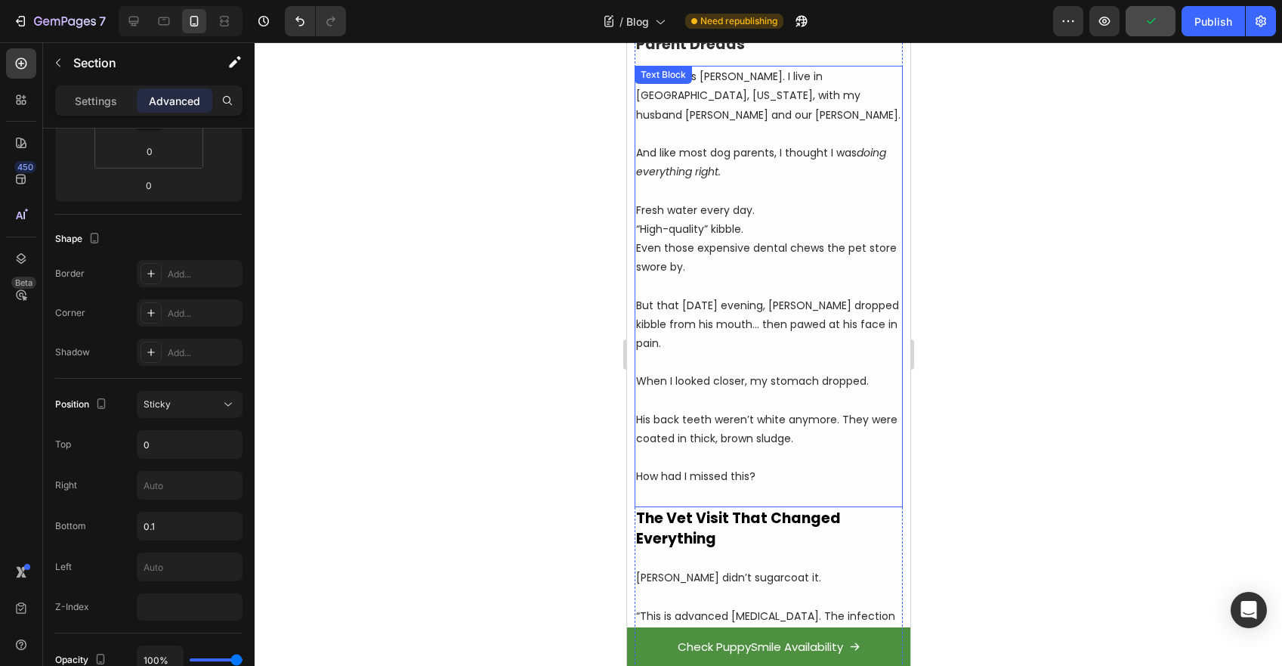
click at [700, 490] on p at bounding box center [767, 496] width 265 height 19
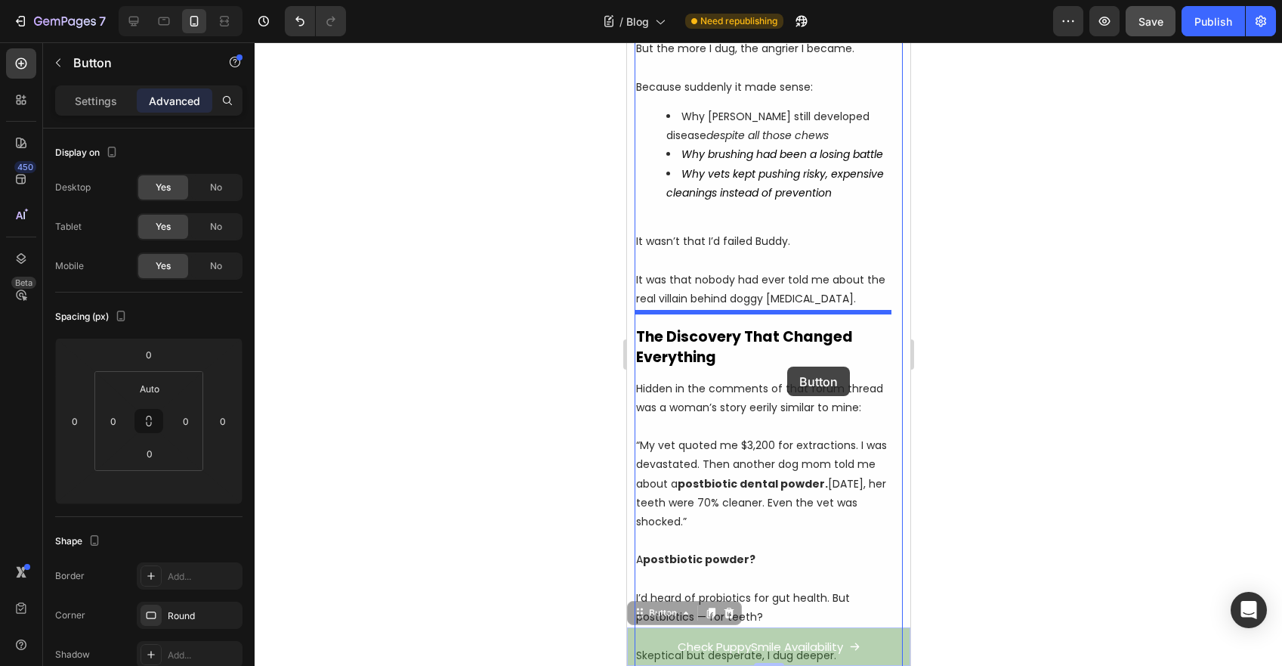
scroll to position [2777, 0]
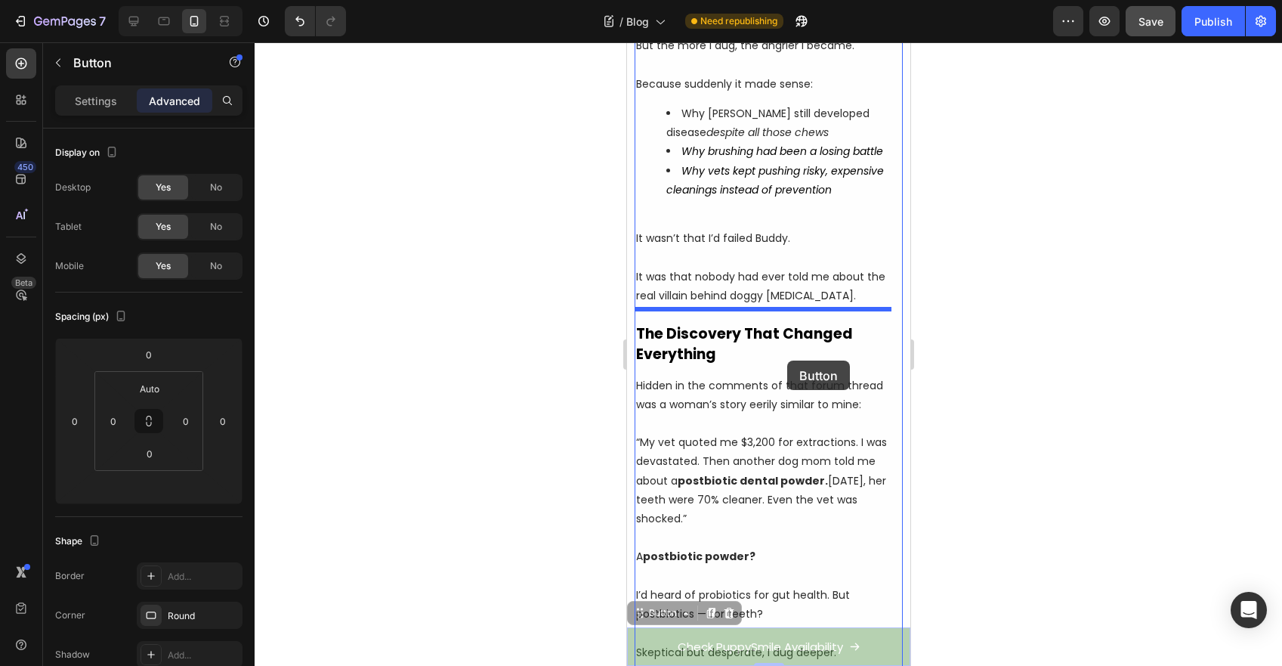
drag, startPoint x: 657, startPoint y: 636, endPoint x: 787, endPoint y: 360, distance: 304.6
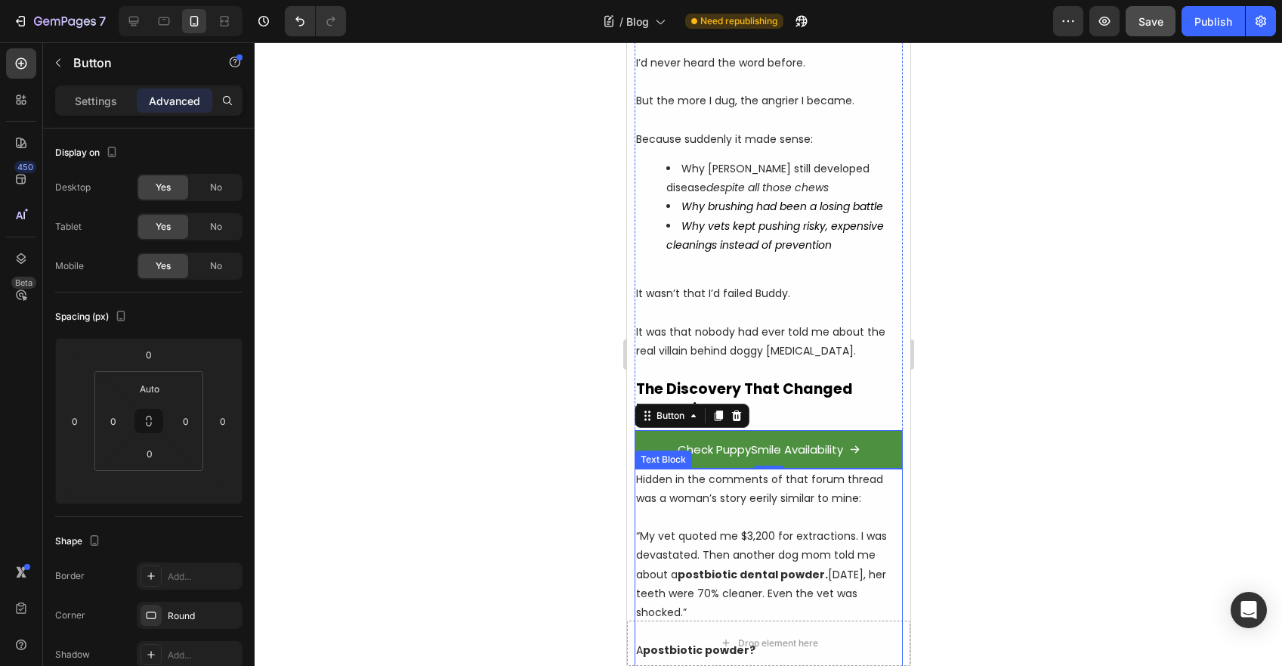
scroll to position [2866, 0]
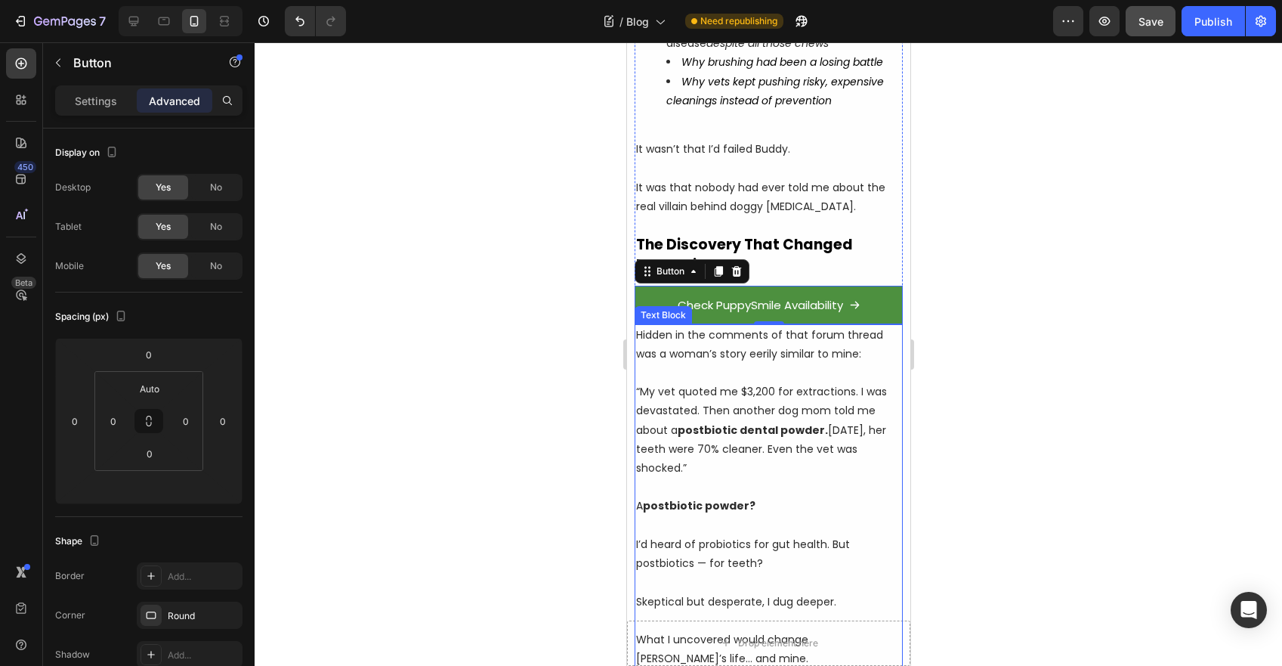
click at [1200, 271] on div at bounding box center [769, 353] width 1028 height 623
click at [645, 286] on link "Check PuppySmile Availability" at bounding box center [768, 305] width 268 height 39
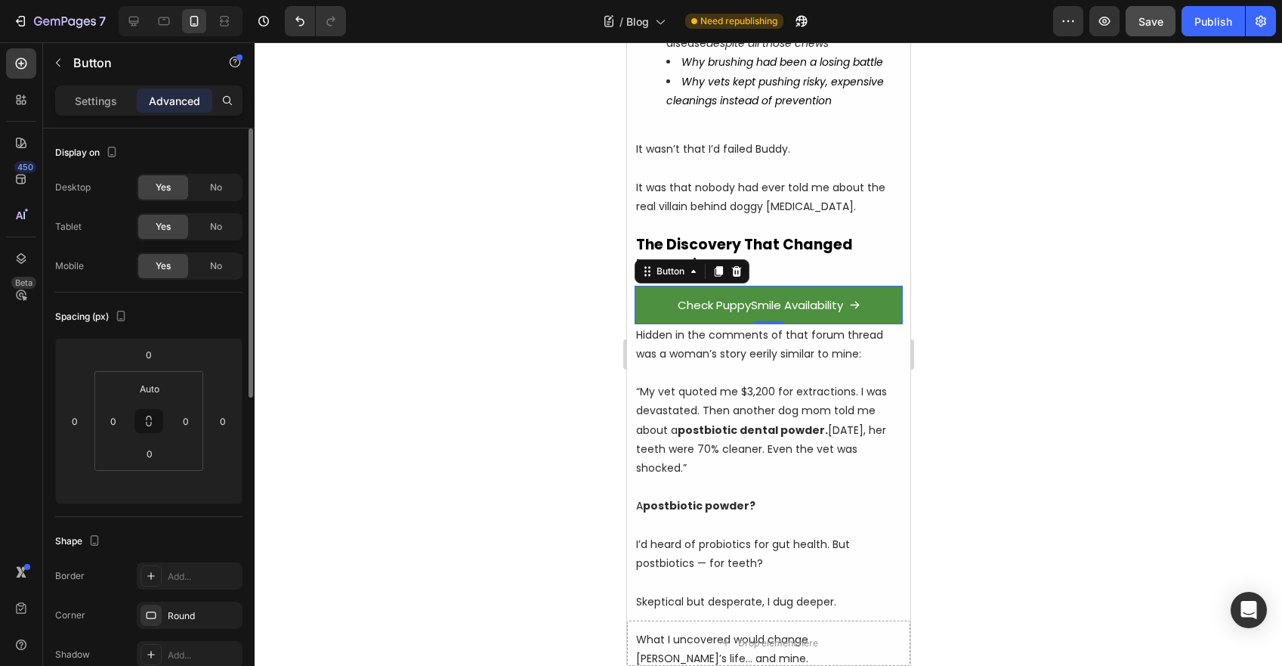
scroll to position [283, 0]
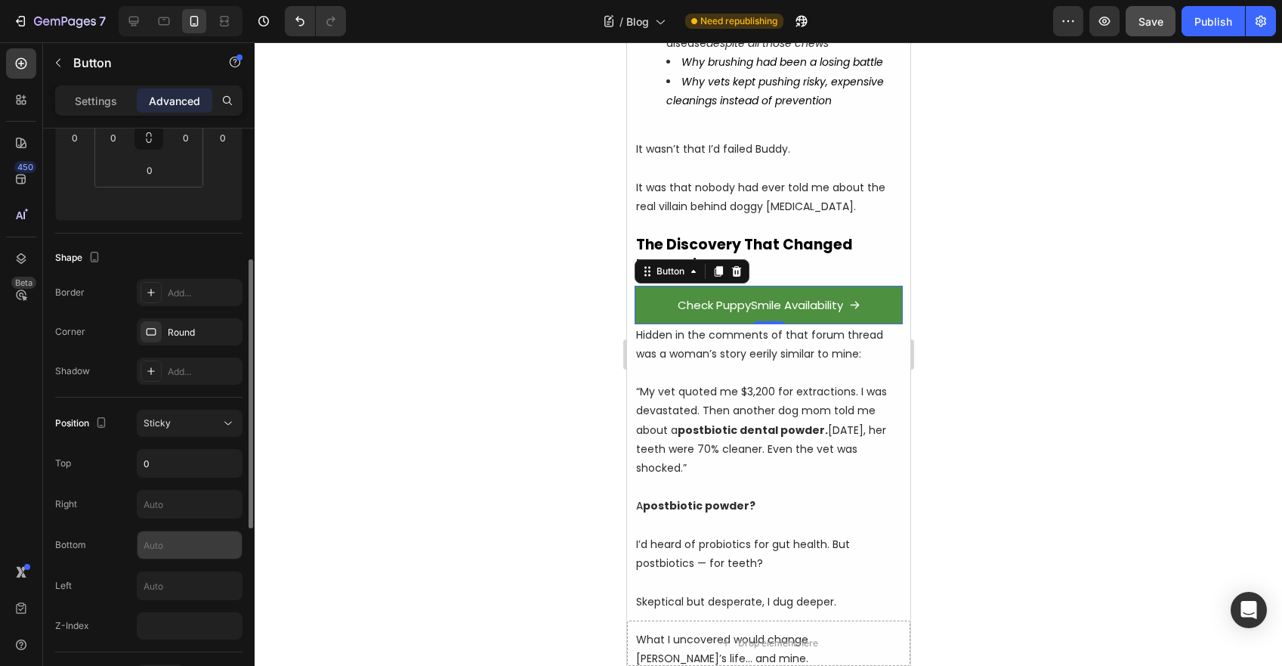
click at [183, 543] on input "text" at bounding box center [190, 544] width 104 height 27
type input "0.1"
click at [639, 286] on link "Check PuppySmile Availability" at bounding box center [768, 305] width 268 height 39
click at [201, 424] on div "Sticky" at bounding box center [182, 423] width 77 height 14
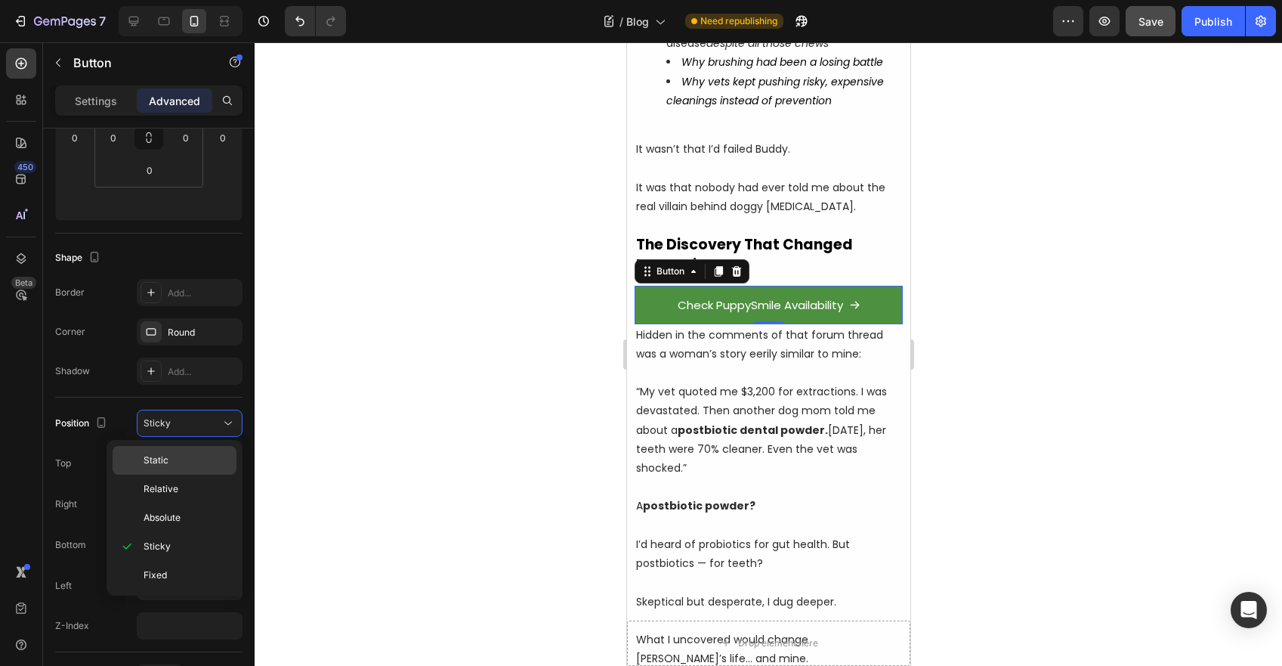
click at [187, 457] on p "Static" at bounding box center [187, 460] width 86 height 14
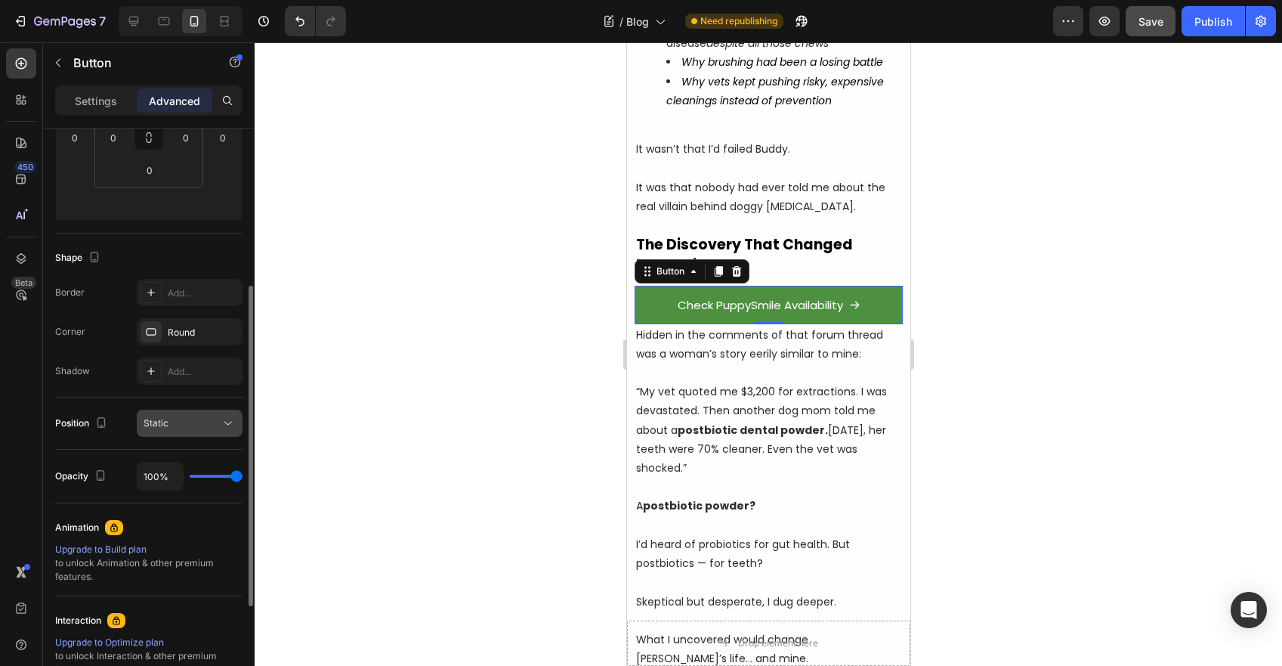
click at [185, 425] on div "Static" at bounding box center [182, 423] width 77 height 14
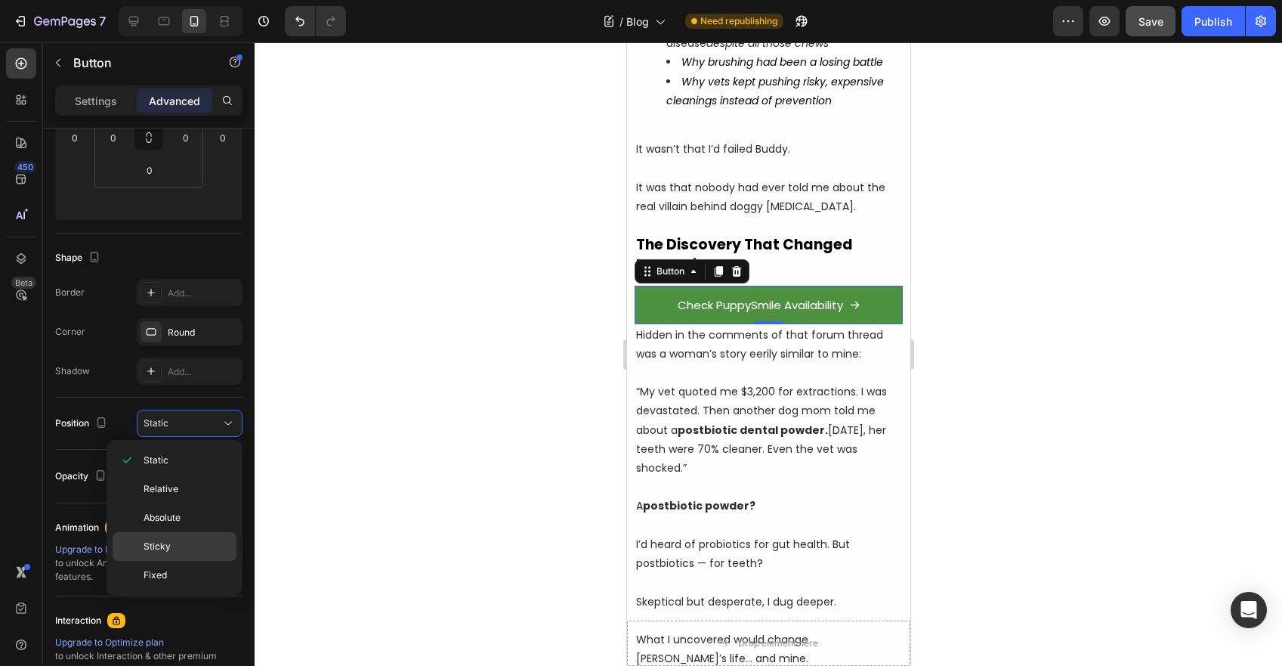
click at [190, 546] on p "Sticky" at bounding box center [187, 547] width 86 height 14
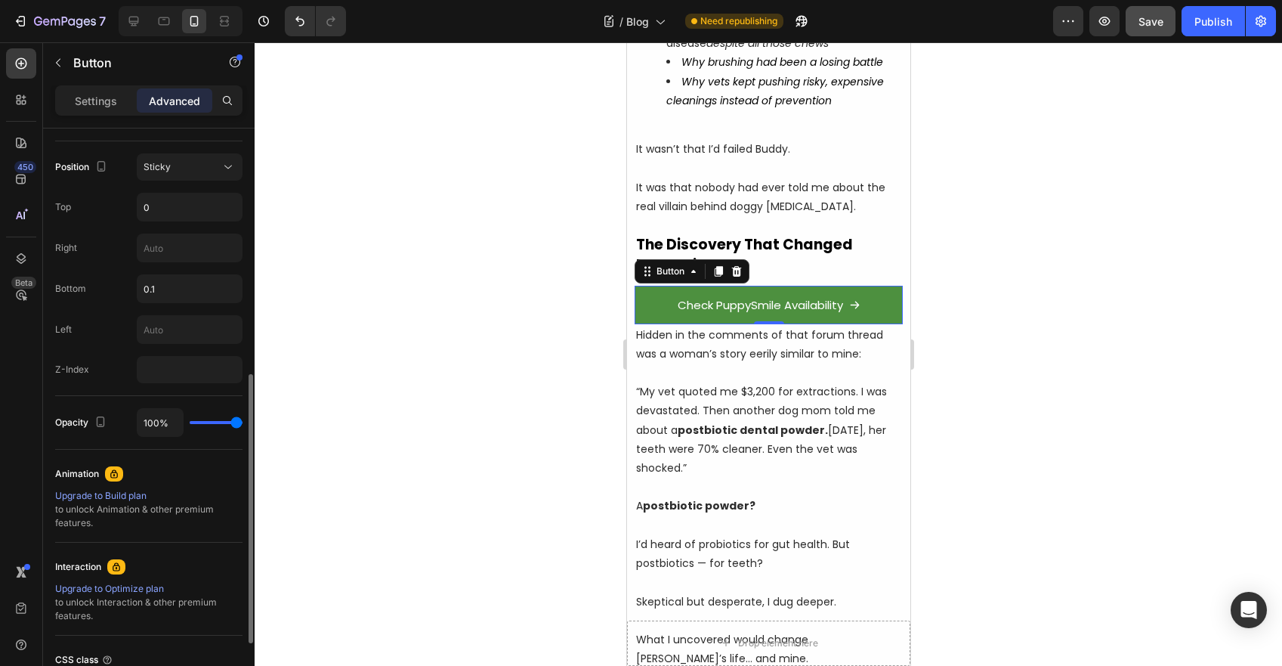
scroll to position [522, 0]
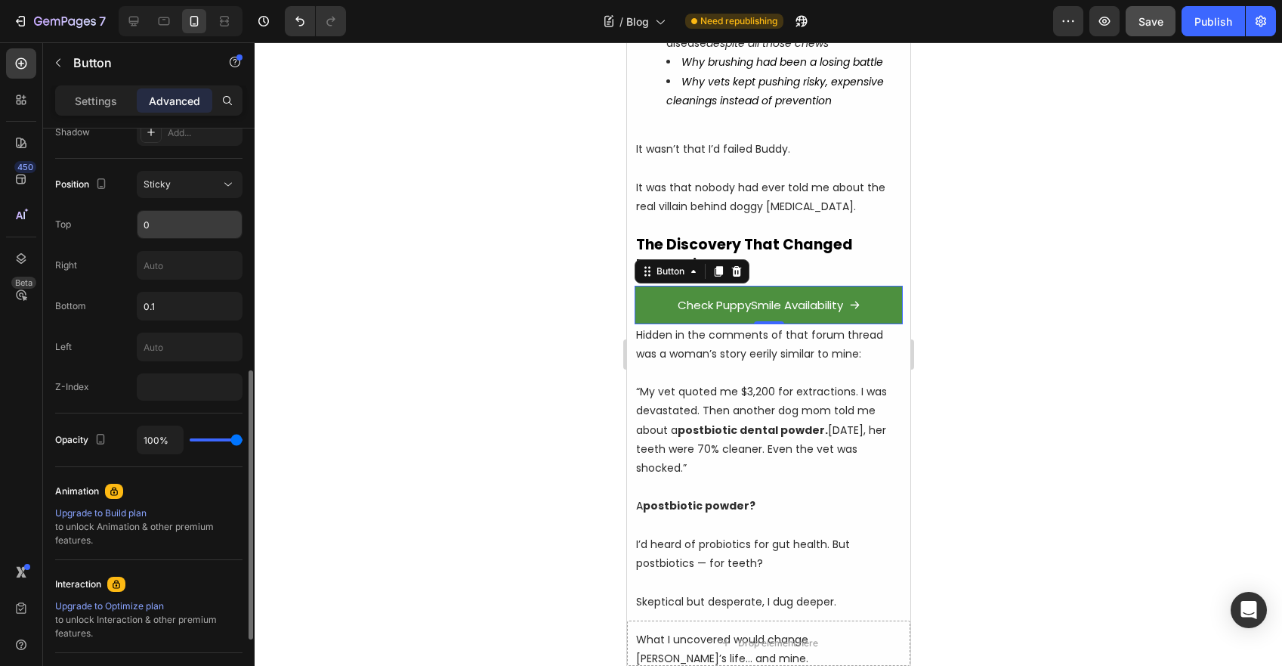
click at [156, 229] on input "0" at bounding box center [190, 224] width 104 height 27
click at [178, 307] on input "0.1" at bounding box center [190, 305] width 104 height 27
type input "1"
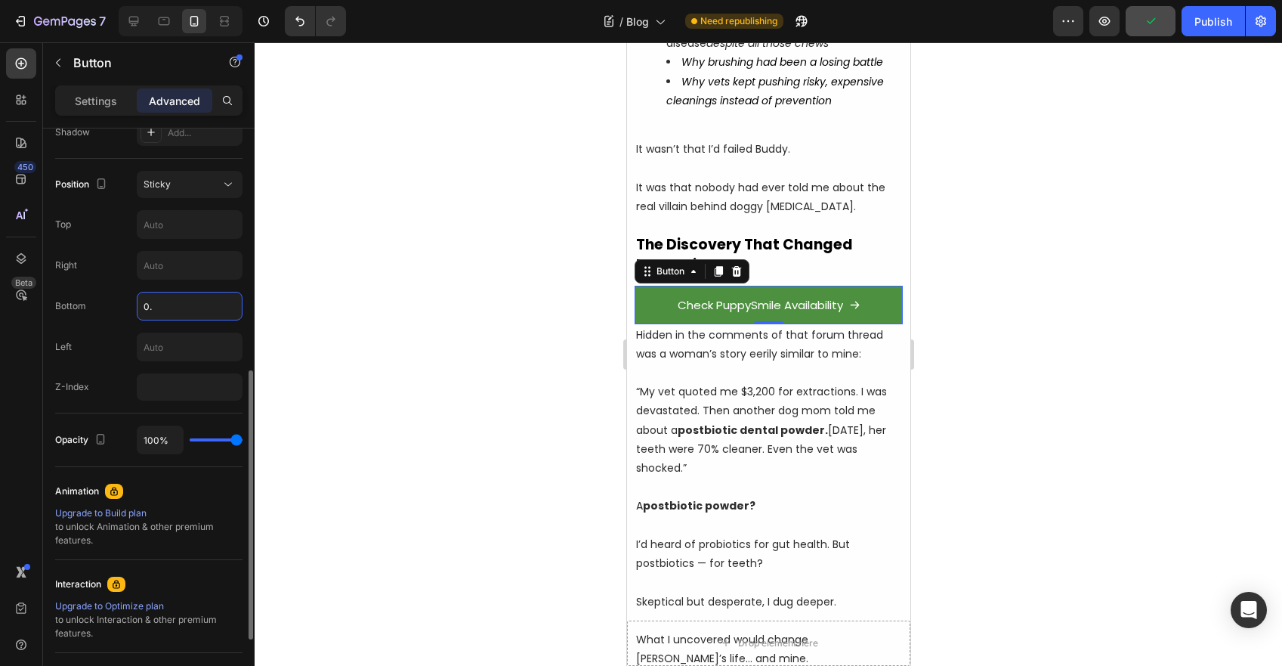
type input "0.1"
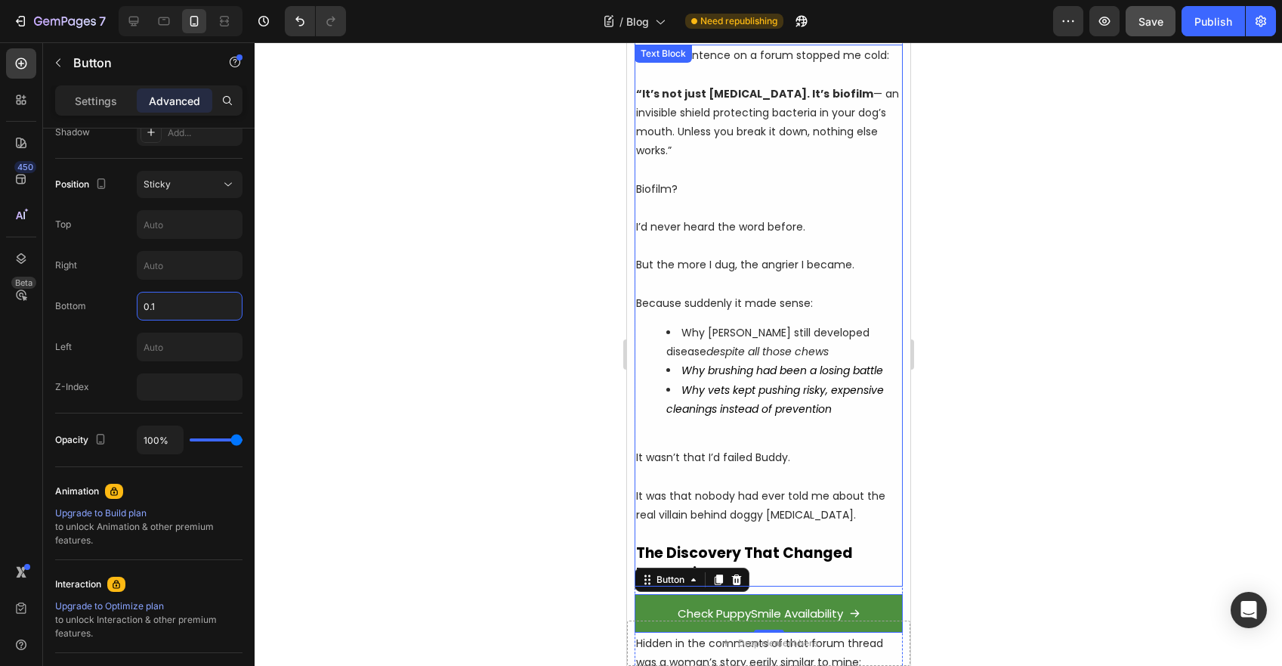
scroll to position [2555, 0]
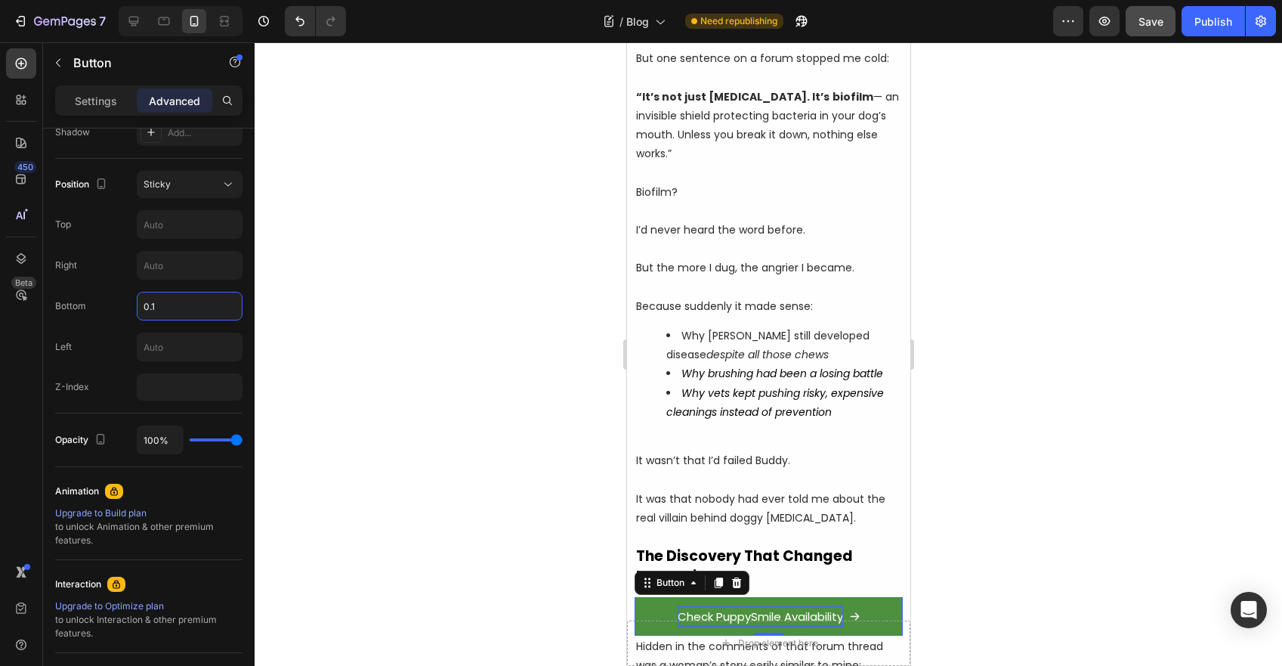
click at [679, 608] on span "Check PuppySmile Availability" at bounding box center [759, 616] width 165 height 16
click at [654, 597] on link "Check PuppySmile Availability" at bounding box center [768, 616] width 268 height 39
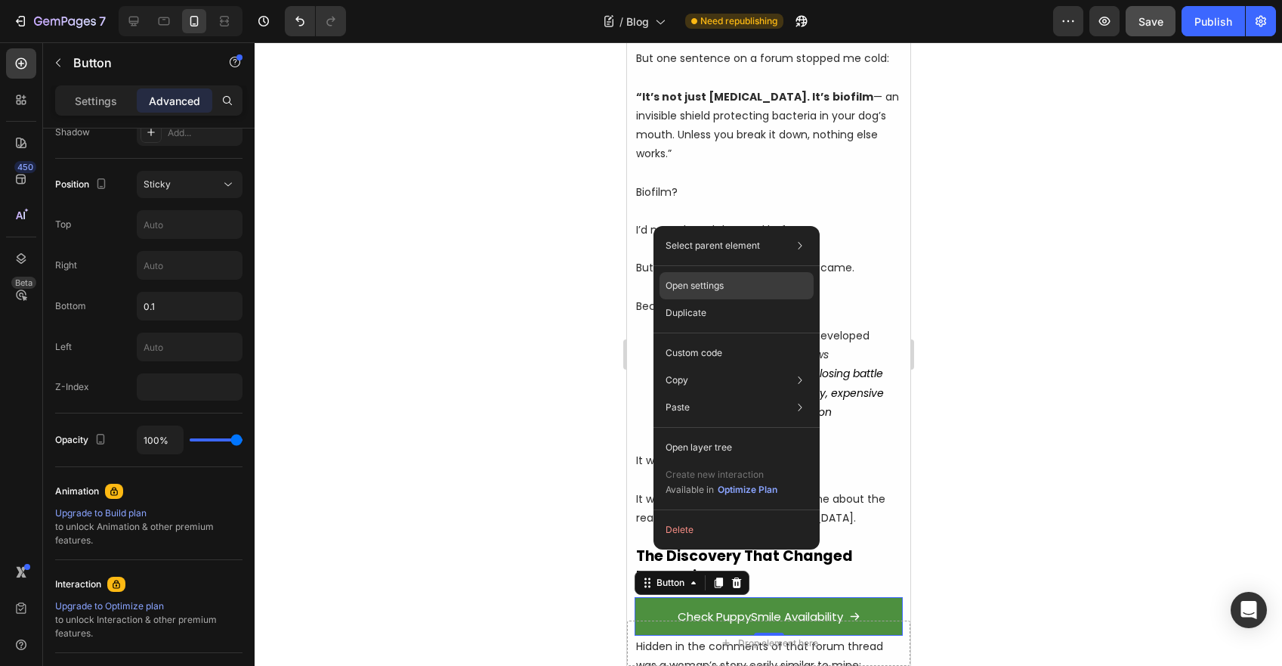
click at [696, 285] on p "Open settings" at bounding box center [695, 286] width 58 height 14
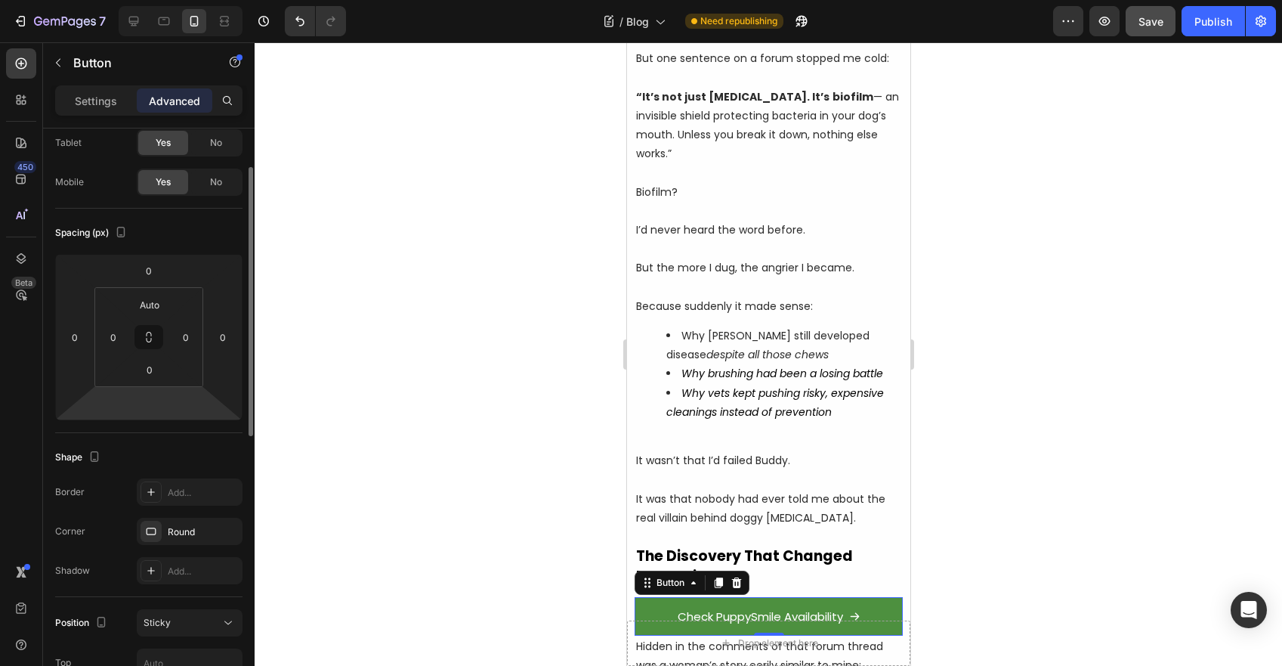
scroll to position [0, 0]
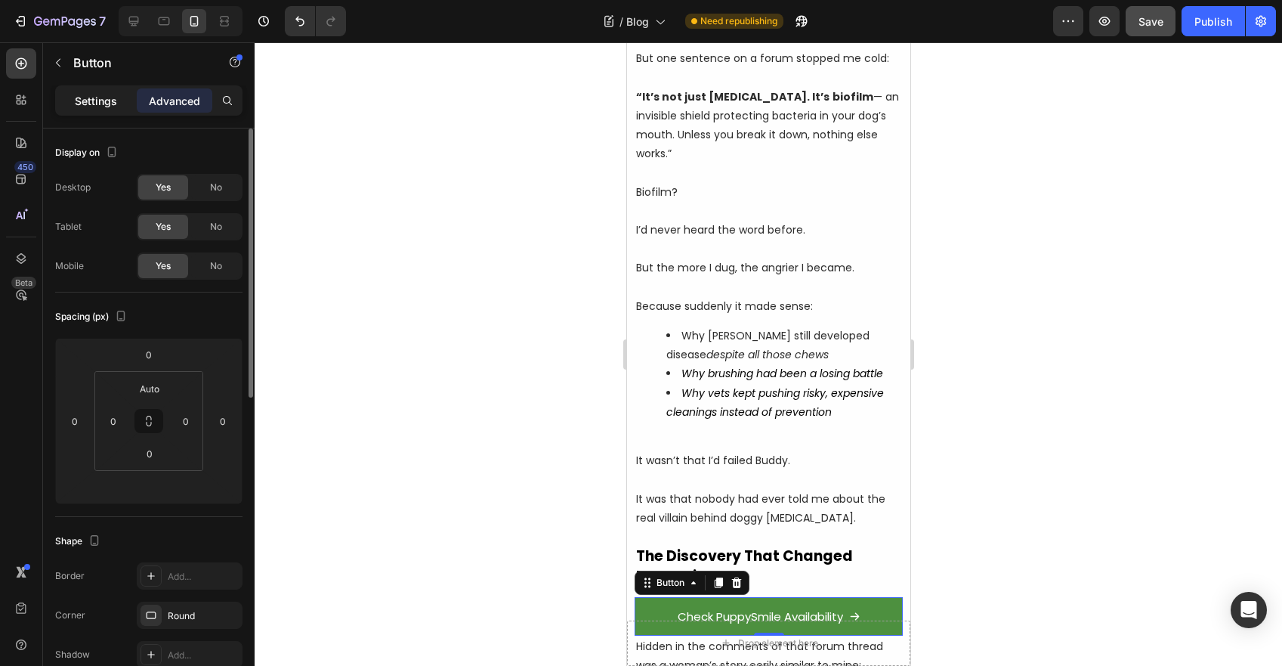
click at [100, 88] on div "Settings" at bounding box center [96, 100] width 76 height 24
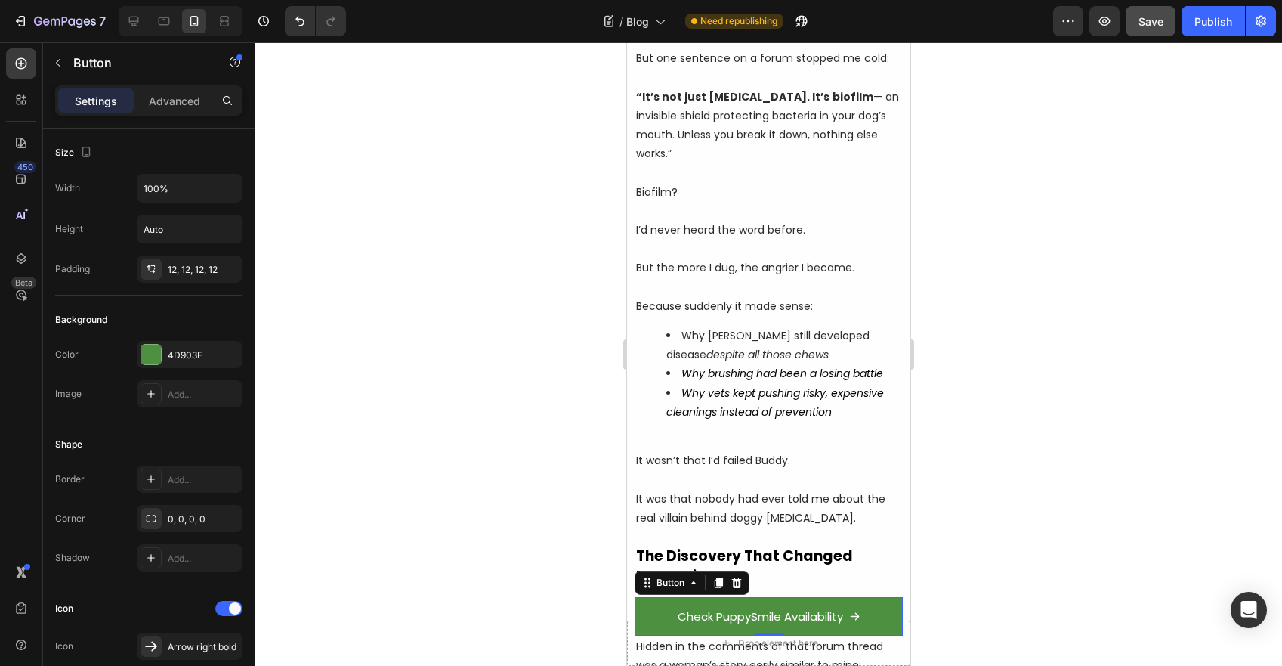
click at [660, 597] on link "Check PuppySmile Availability" at bounding box center [768, 616] width 268 height 39
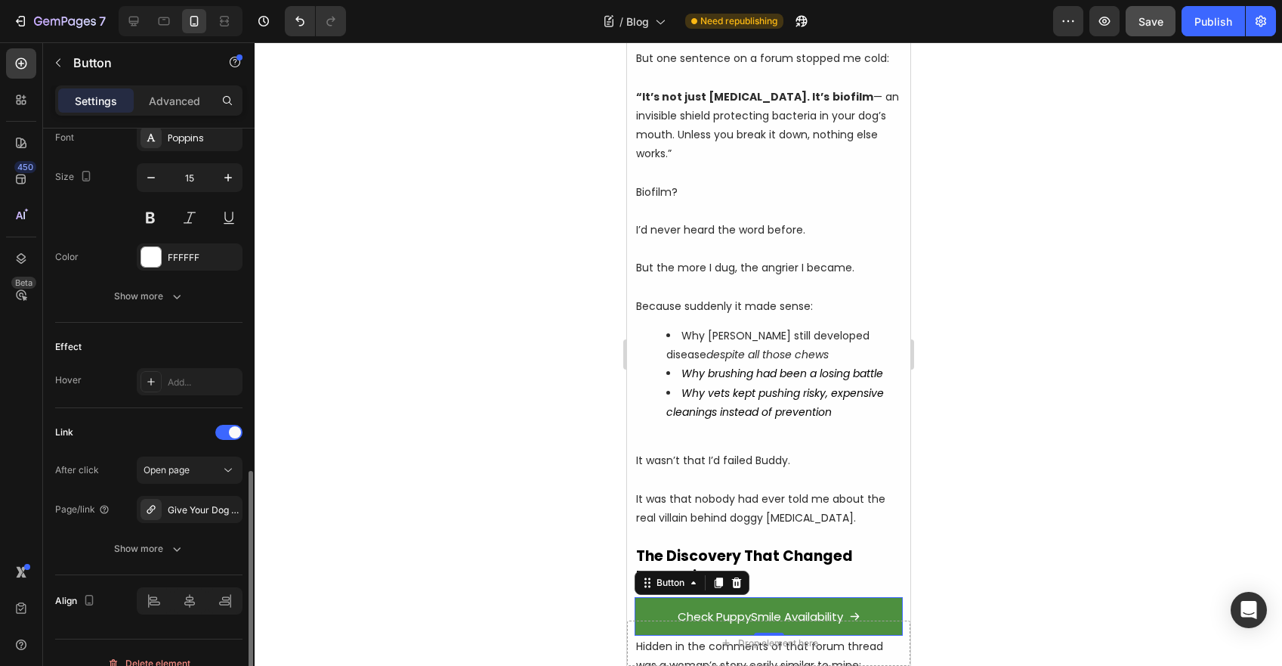
scroll to position [685, 0]
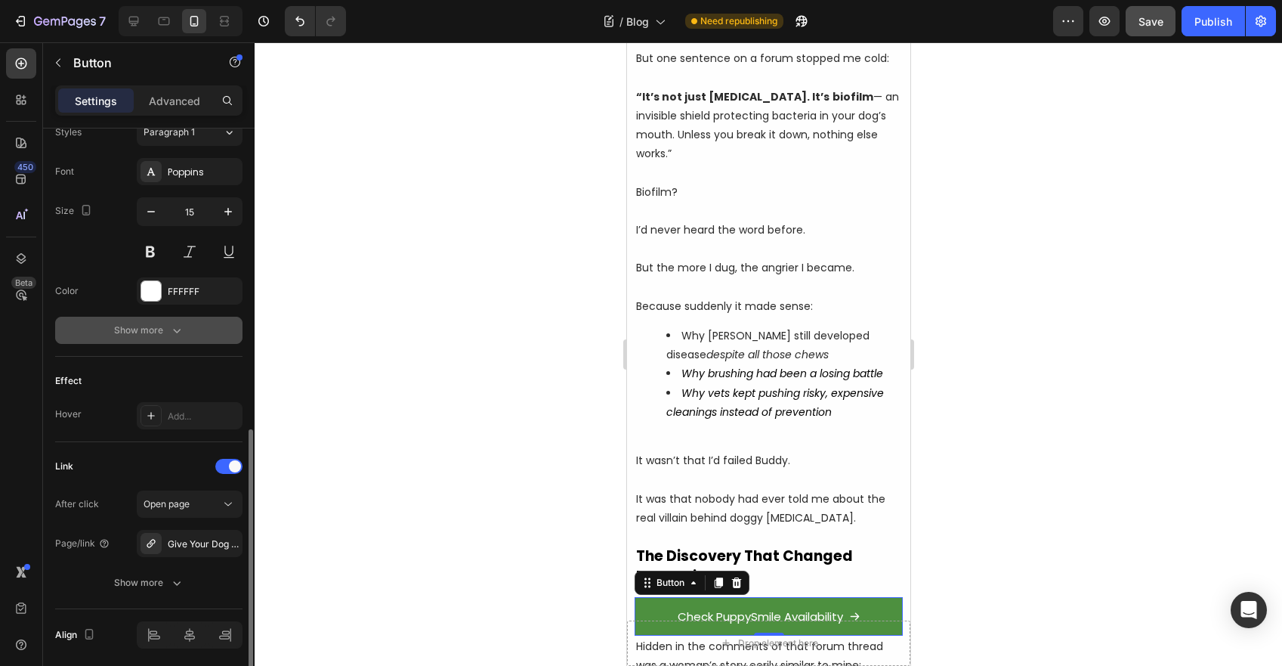
click at [131, 332] on div "Show more" at bounding box center [149, 330] width 70 height 15
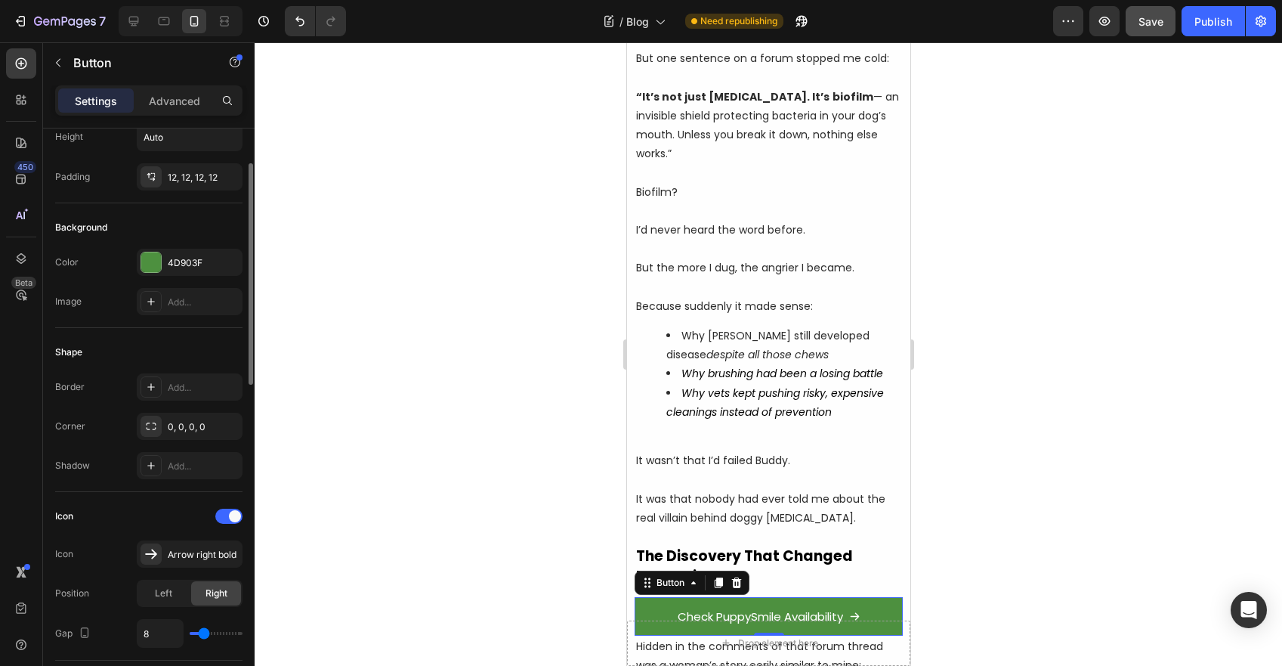
scroll to position [0, 0]
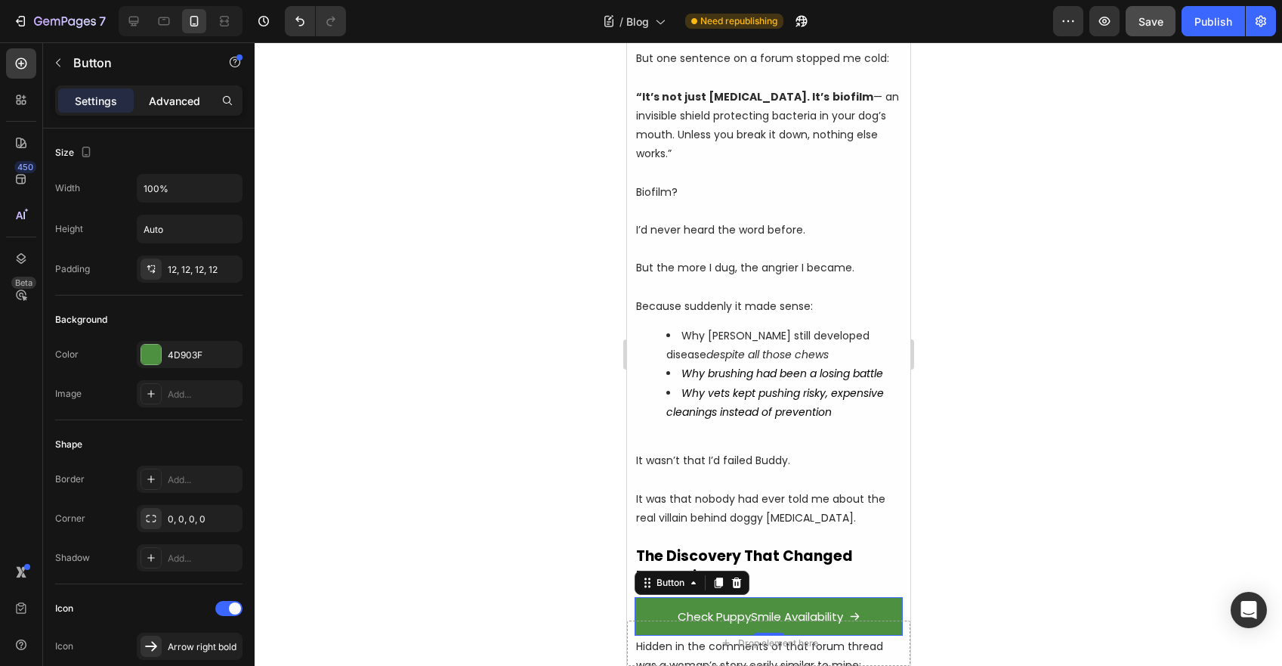
click at [190, 93] on p "Advanced" at bounding box center [174, 101] width 51 height 16
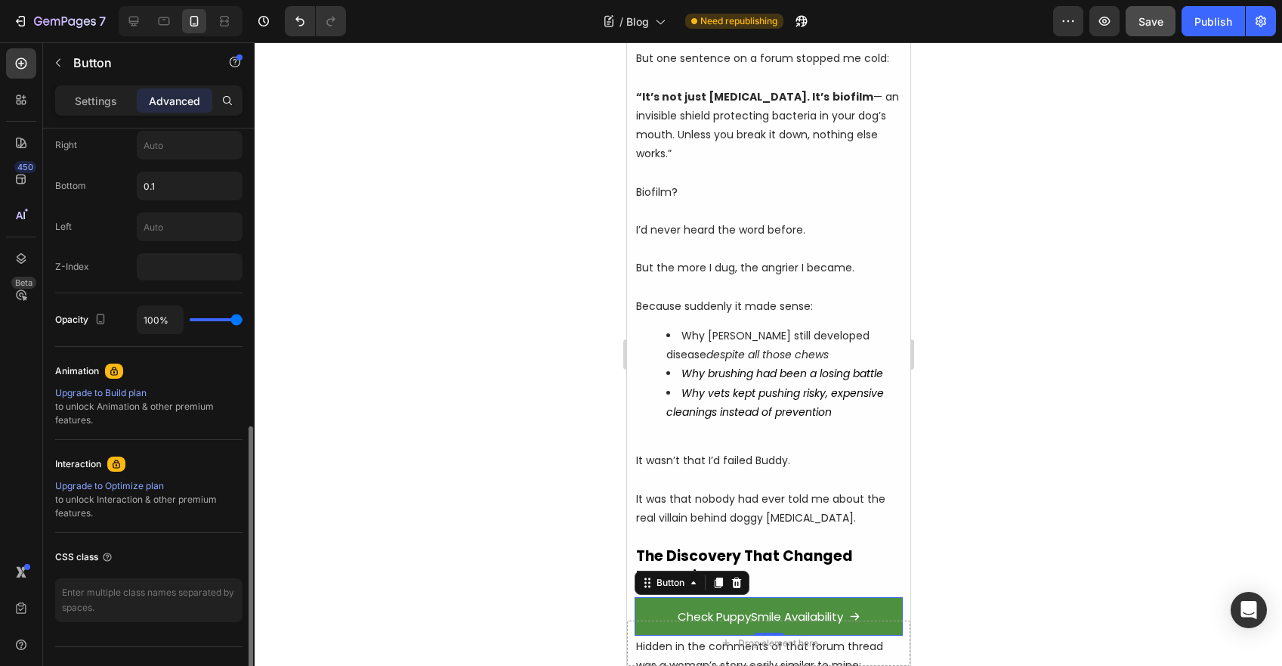
scroll to position [671, 0]
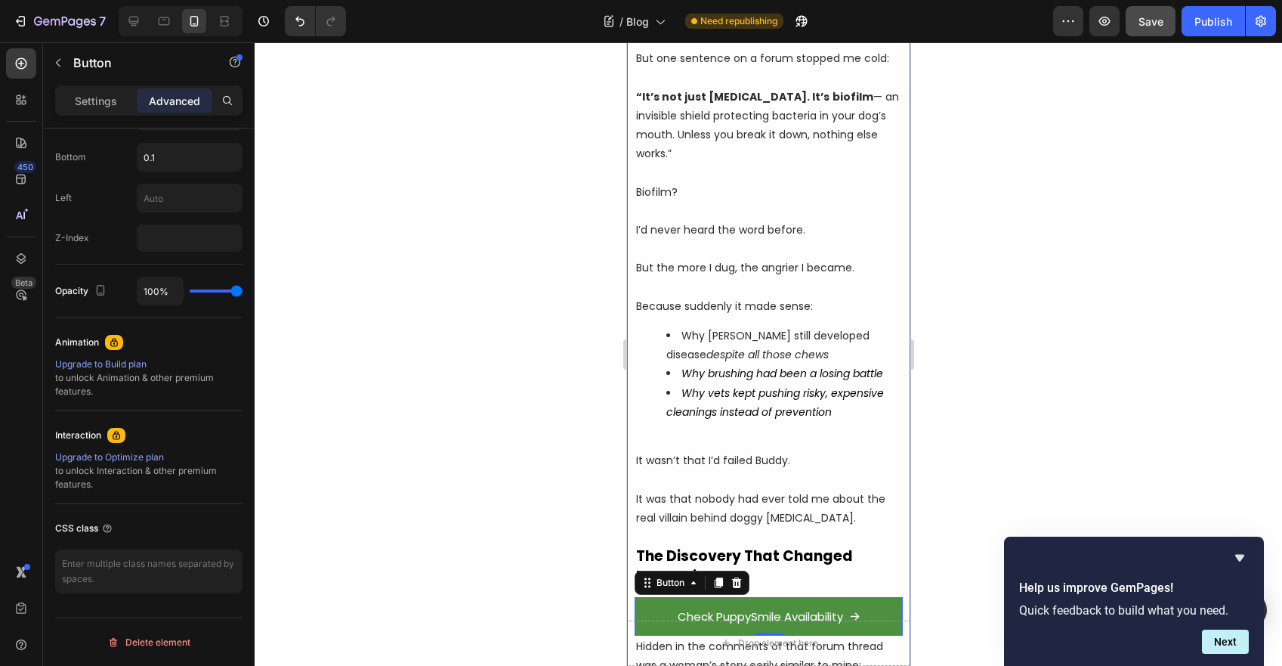
click at [539, 450] on div at bounding box center [769, 353] width 1028 height 623
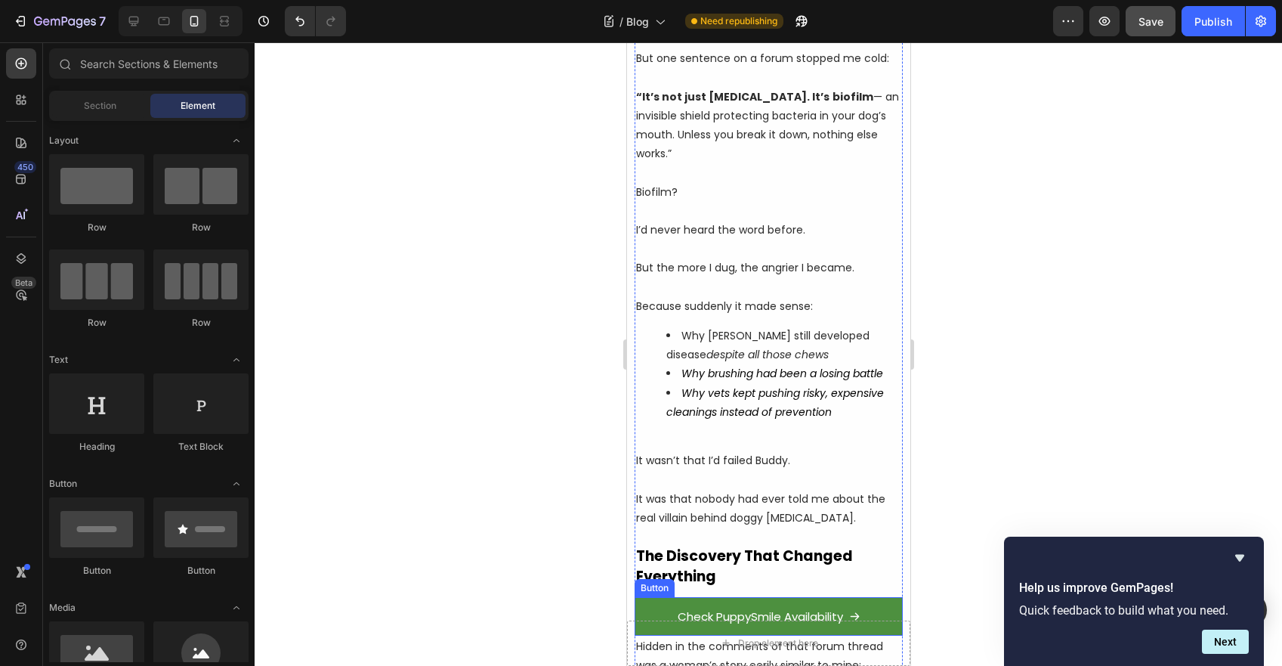
click at [663, 597] on link "Check PuppySmile Availability" at bounding box center [768, 616] width 268 height 39
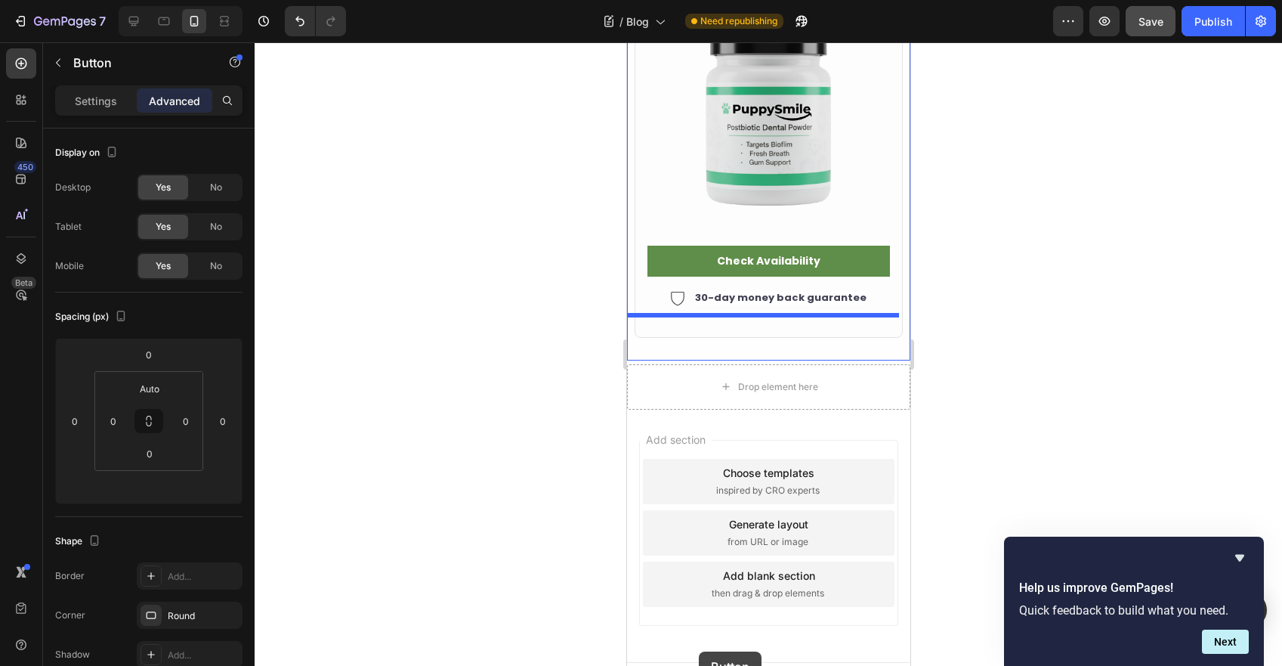
scroll to position [6485, 0]
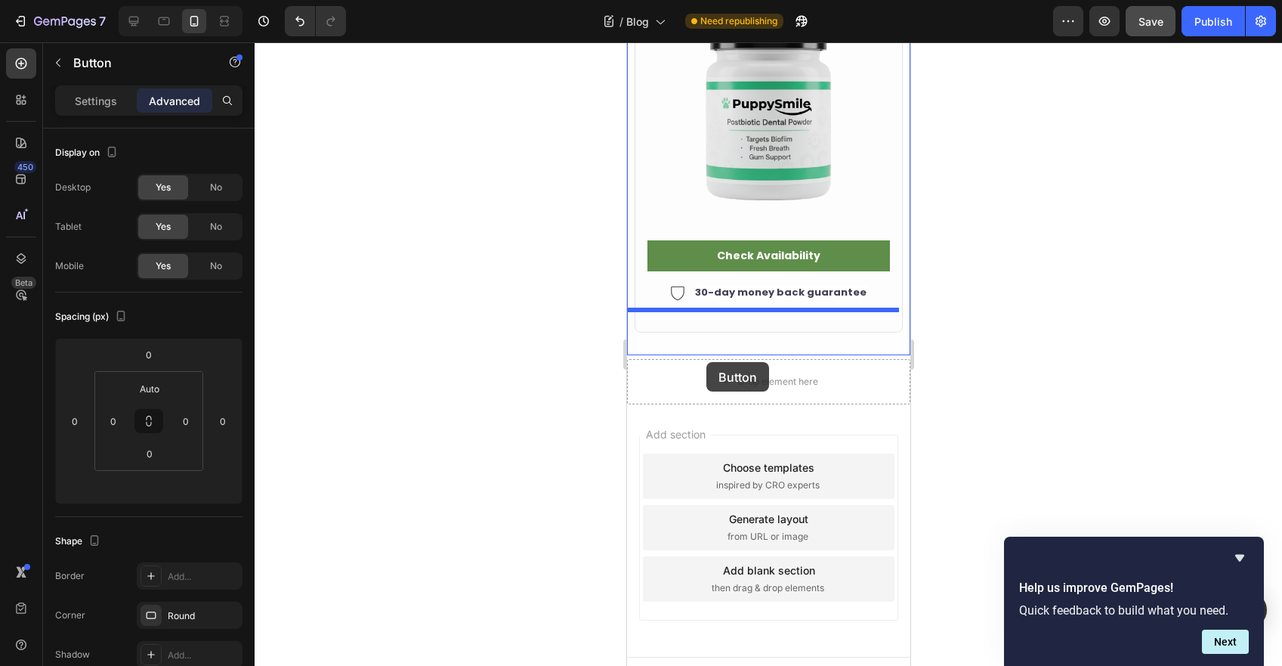
drag, startPoint x: 652, startPoint y: 518, endPoint x: 706, endPoint y: 362, distance: 164.6
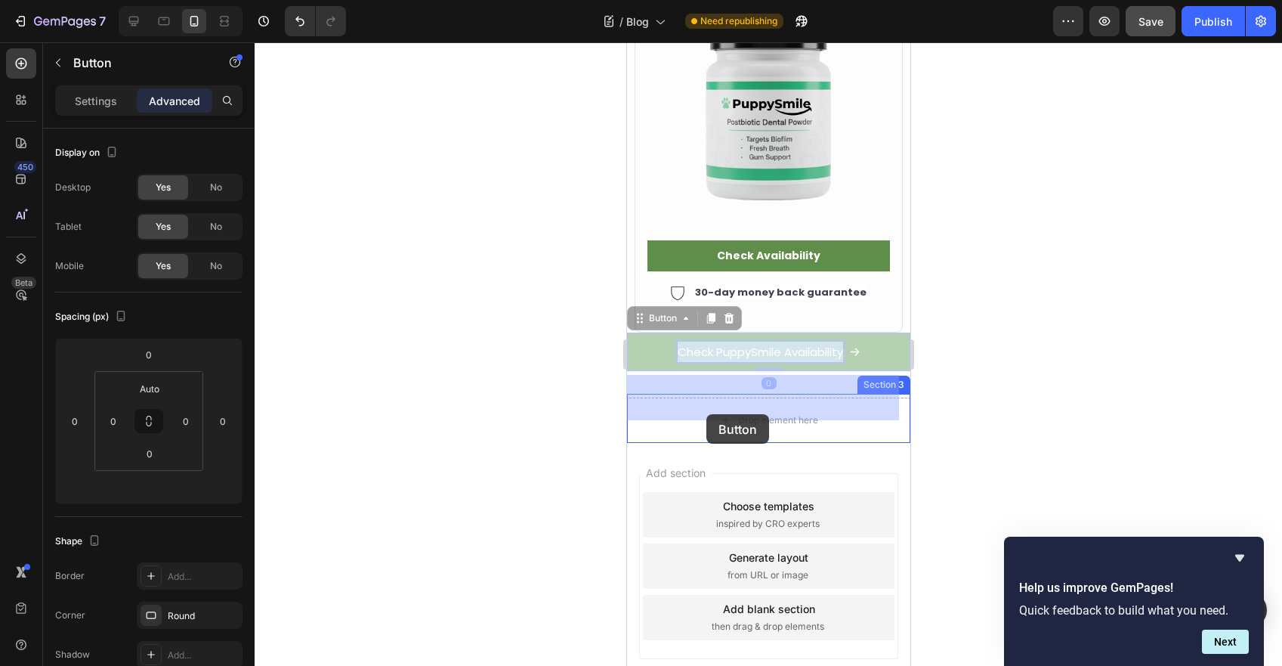
drag, startPoint x: 707, startPoint y: 331, endPoint x: 706, endPoint y: 414, distance: 83.1
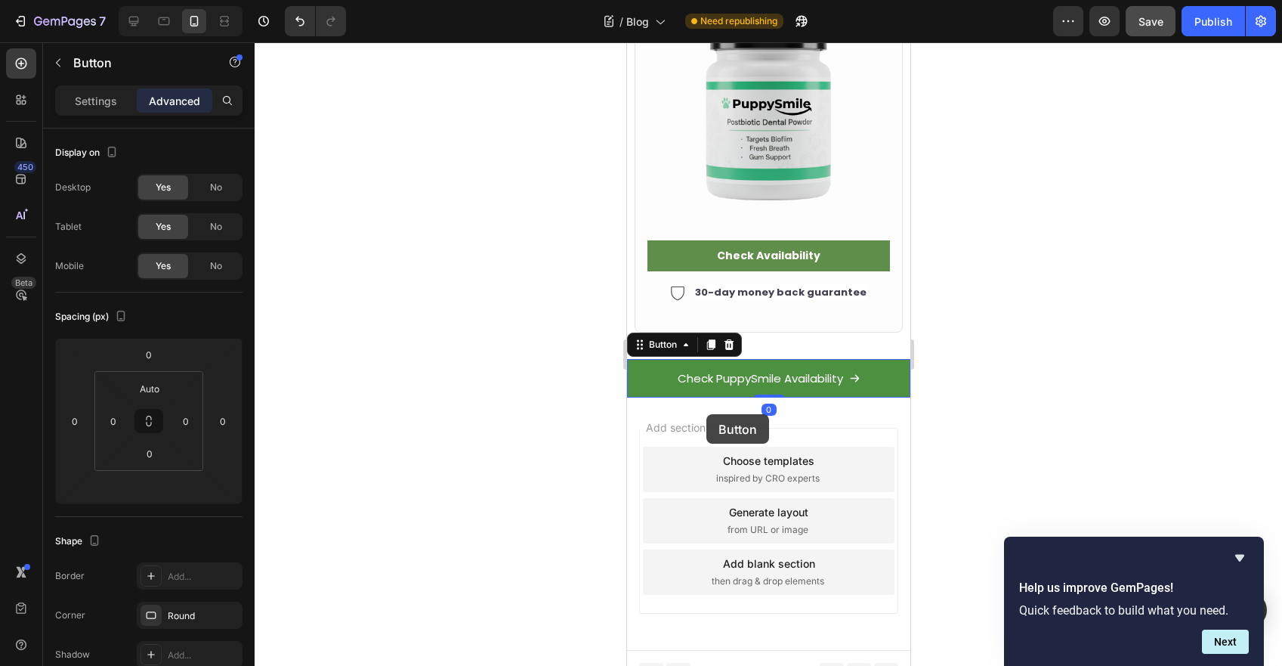
scroll to position [6440, 0]
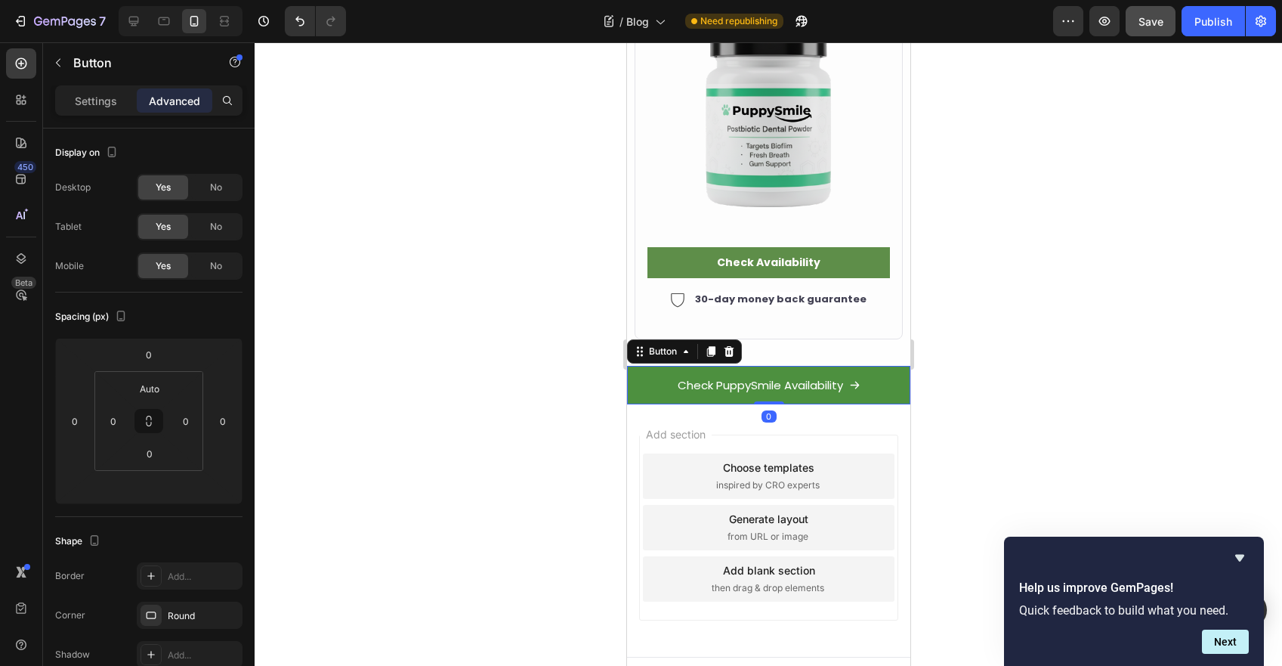
click at [1085, 324] on div at bounding box center [769, 353] width 1028 height 623
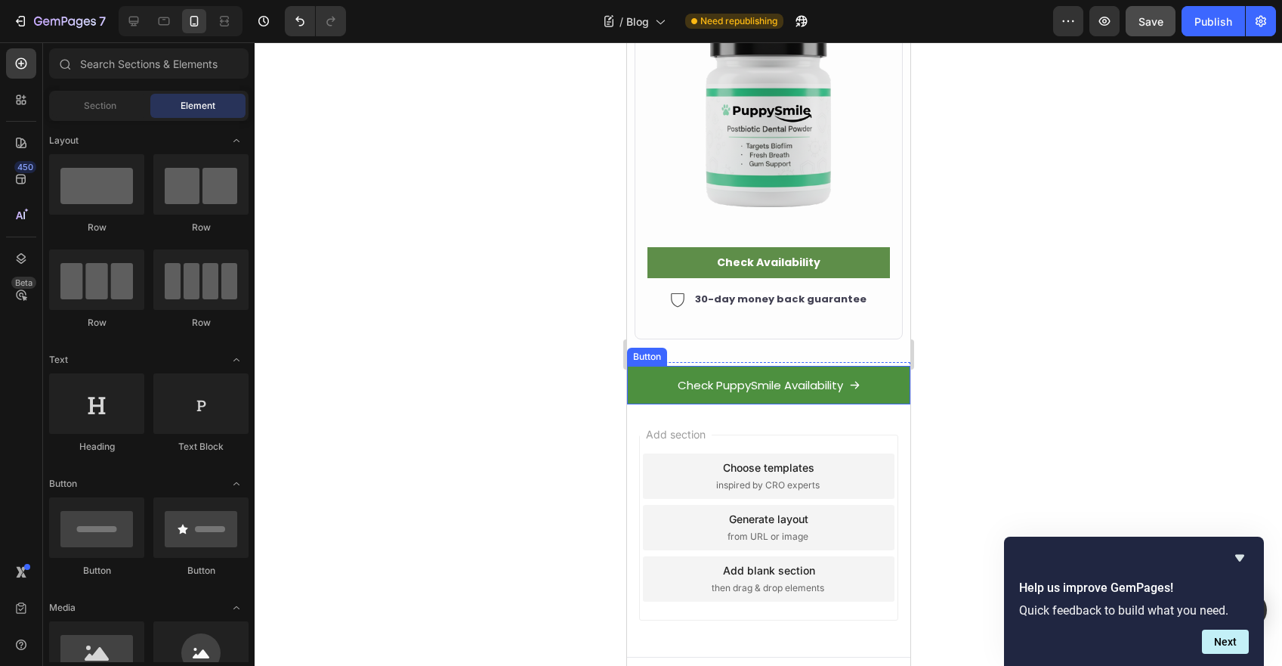
click at [641, 366] on link "Check PuppySmile Availability" at bounding box center [767, 385] width 283 height 39
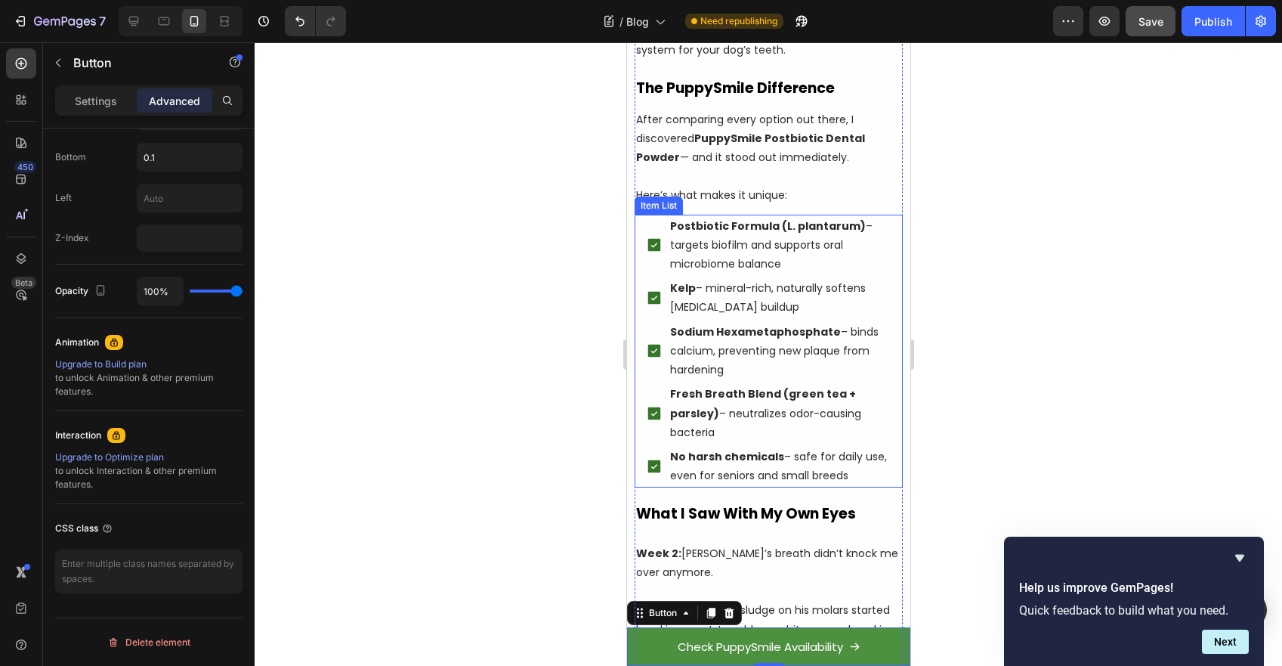
scroll to position [4372, 0]
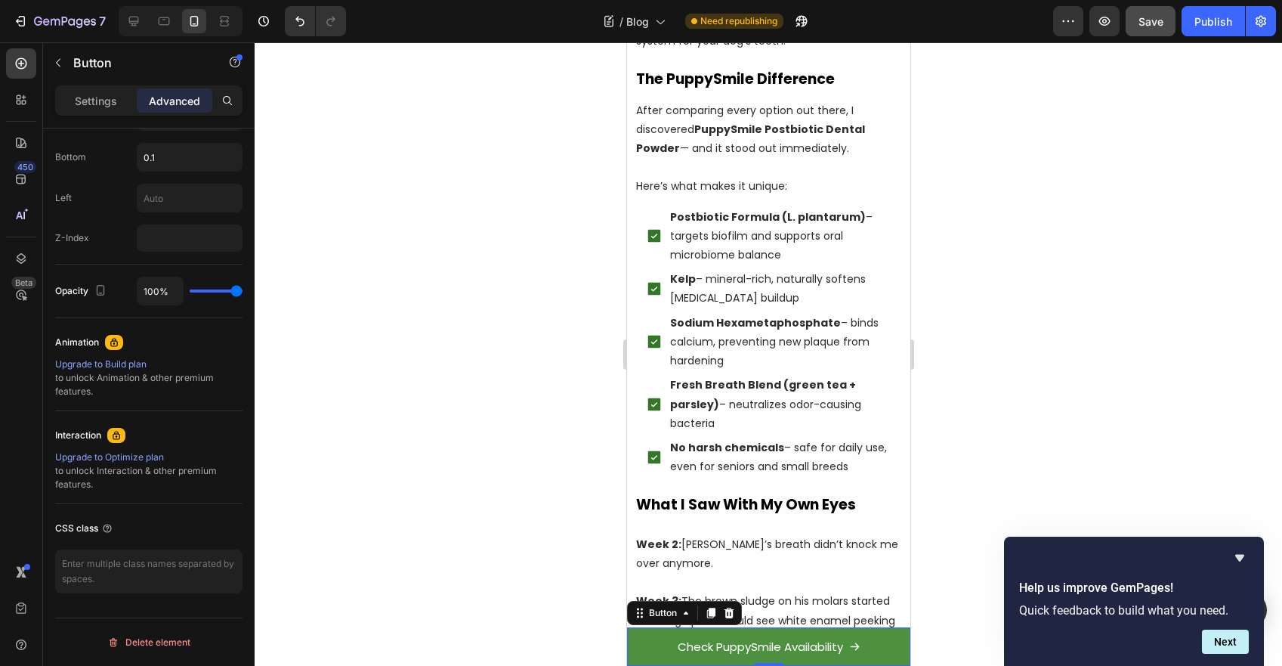
click at [790, 630] on link "Check PuppySmile Availability" at bounding box center [767, 646] width 283 height 39
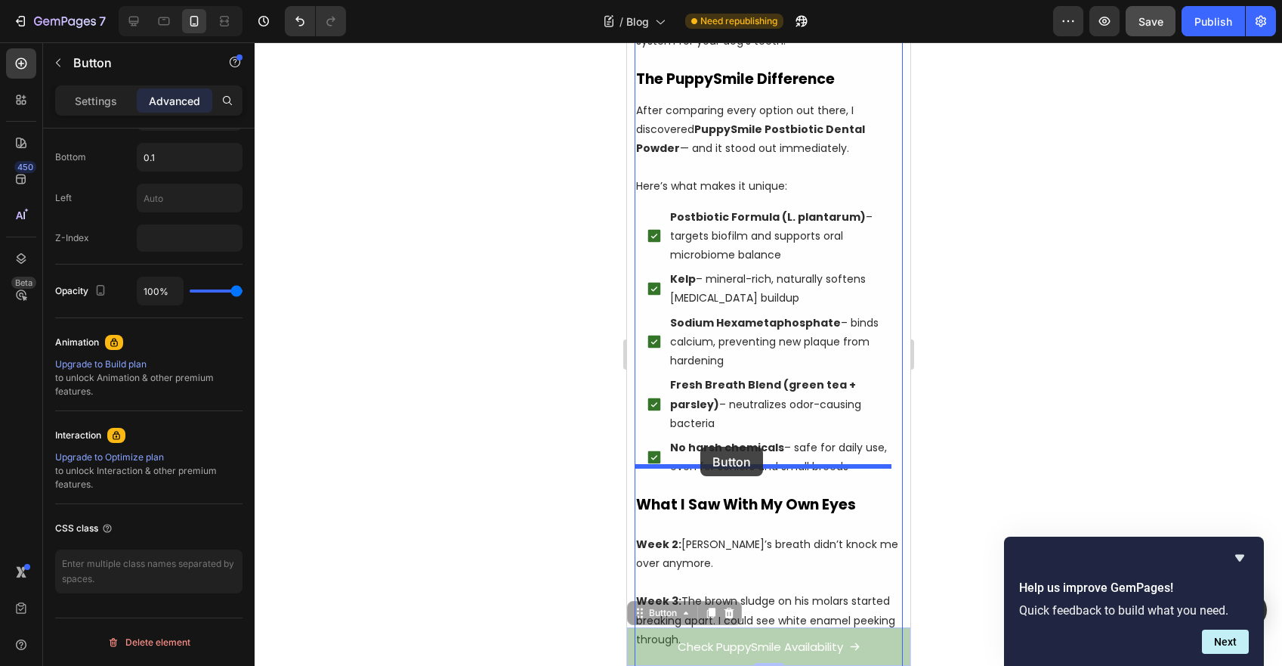
drag, startPoint x: 643, startPoint y: 619, endPoint x: 700, endPoint y: 447, distance: 181.4
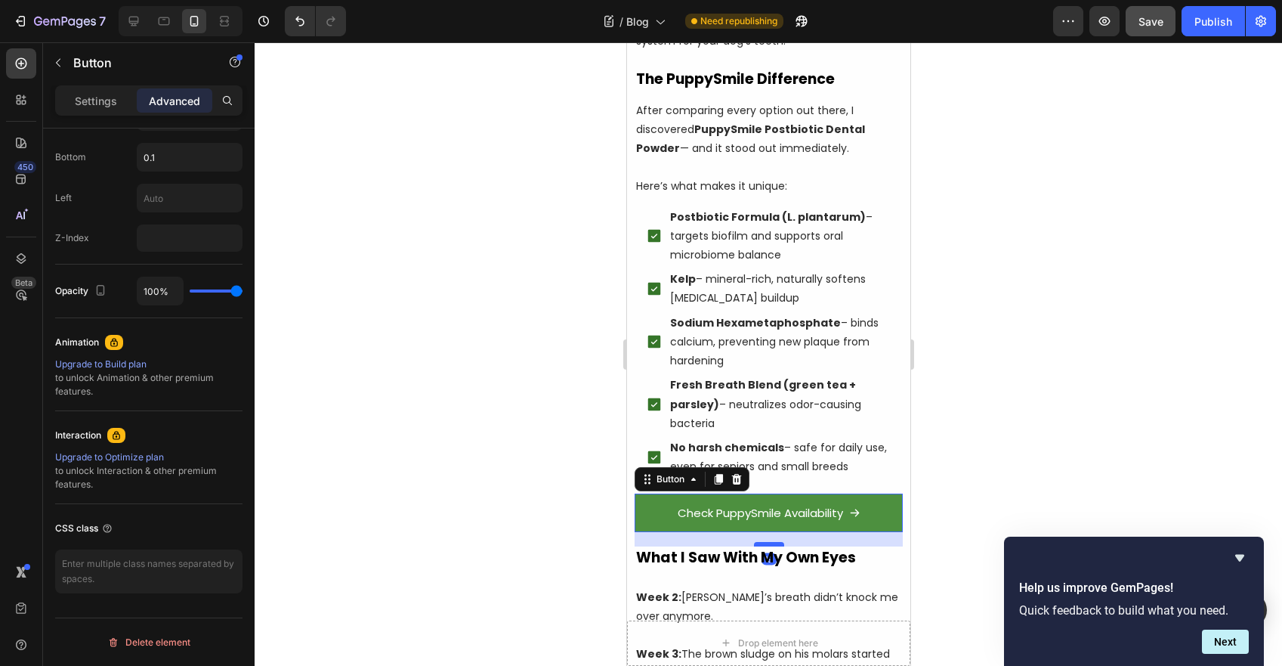
drag, startPoint x: 764, startPoint y: 501, endPoint x: 765, endPoint y: 515, distance: 14.4
click at [765, 542] on div at bounding box center [768, 544] width 30 height 5
type input "19"
click at [524, 473] on div at bounding box center [769, 353] width 1028 height 623
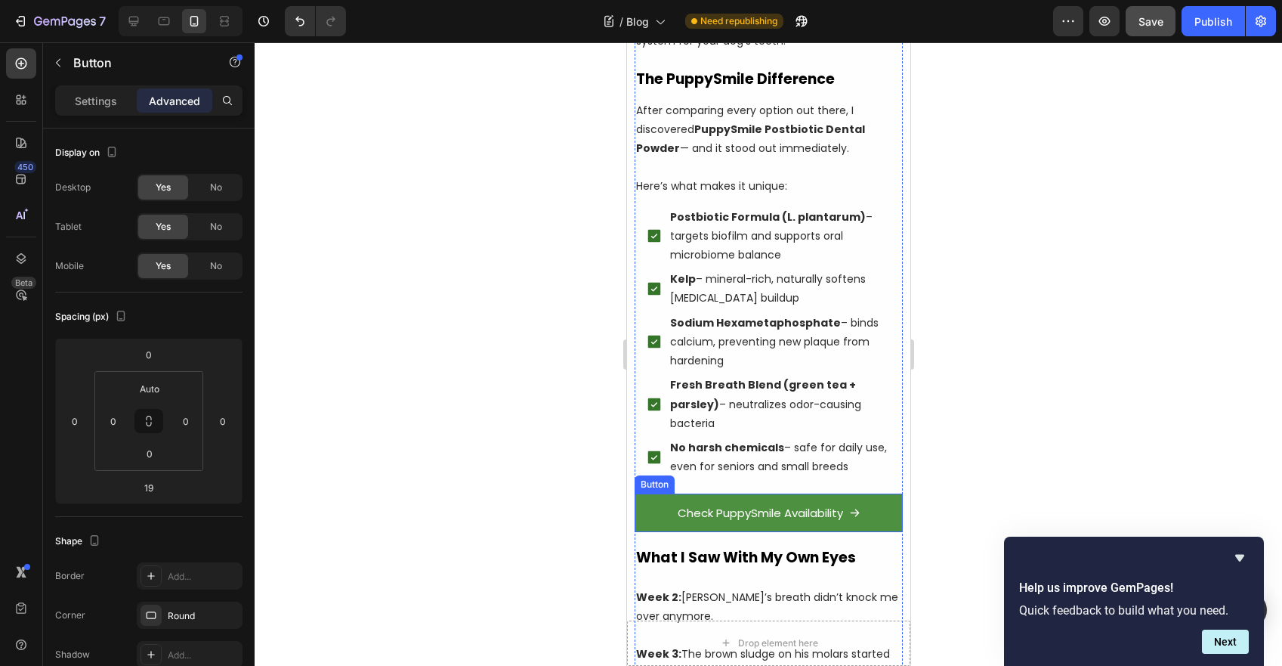
click at [652, 493] on link "Check PuppySmile Availability" at bounding box center [768, 512] width 268 height 39
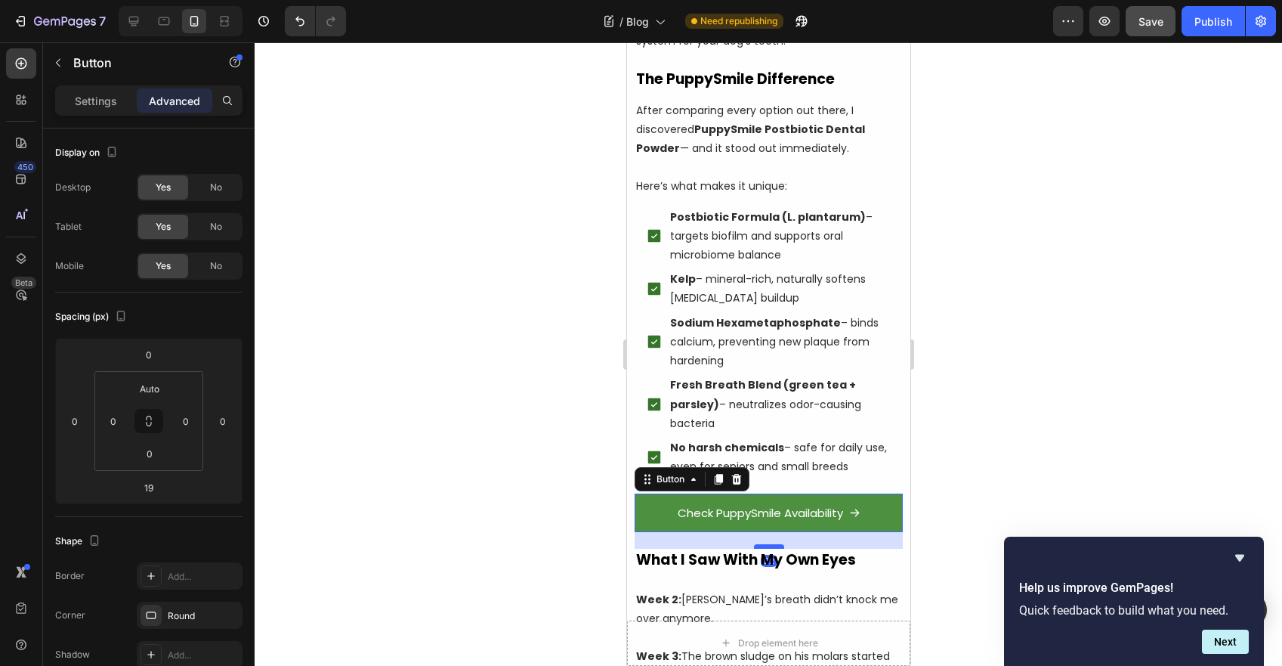
click at [768, 544] on div at bounding box center [768, 546] width 30 height 5
type input "22"
click at [589, 409] on div at bounding box center [769, 353] width 1028 height 623
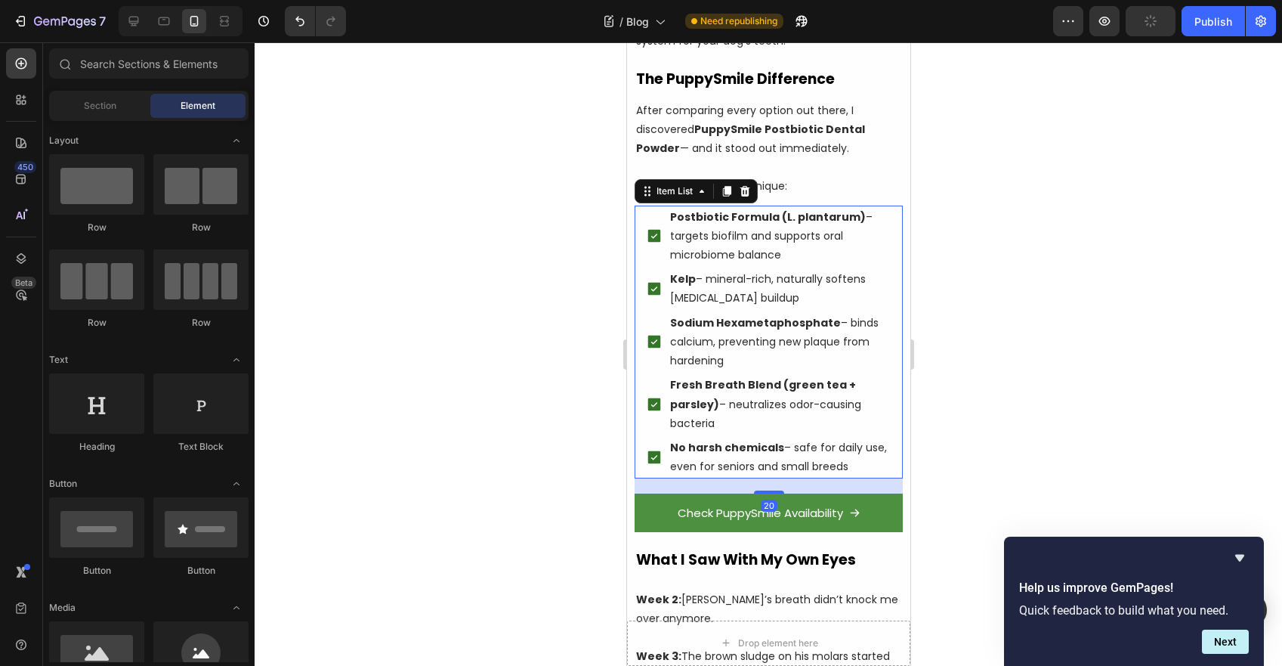
click at [665, 444] on div "No harsh chemicals – safe for daily use, even for seniors and small breeds" at bounding box center [768, 457] width 246 height 42
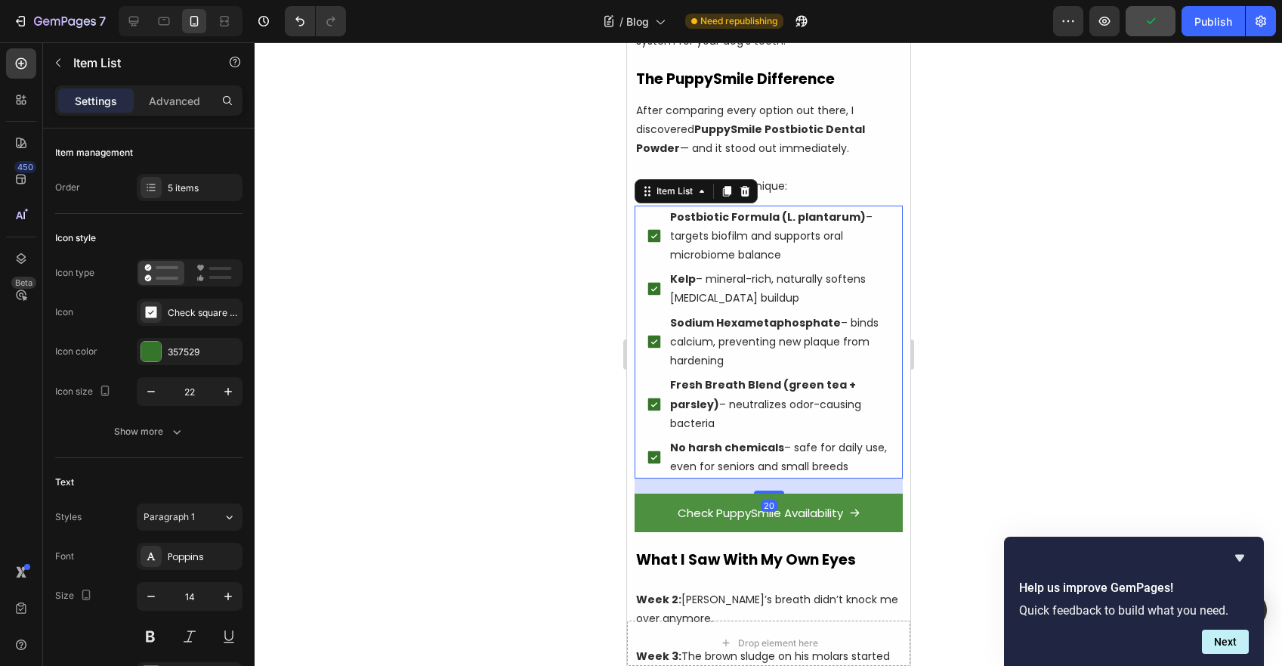
click at [441, 419] on div at bounding box center [769, 353] width 1028 height 623
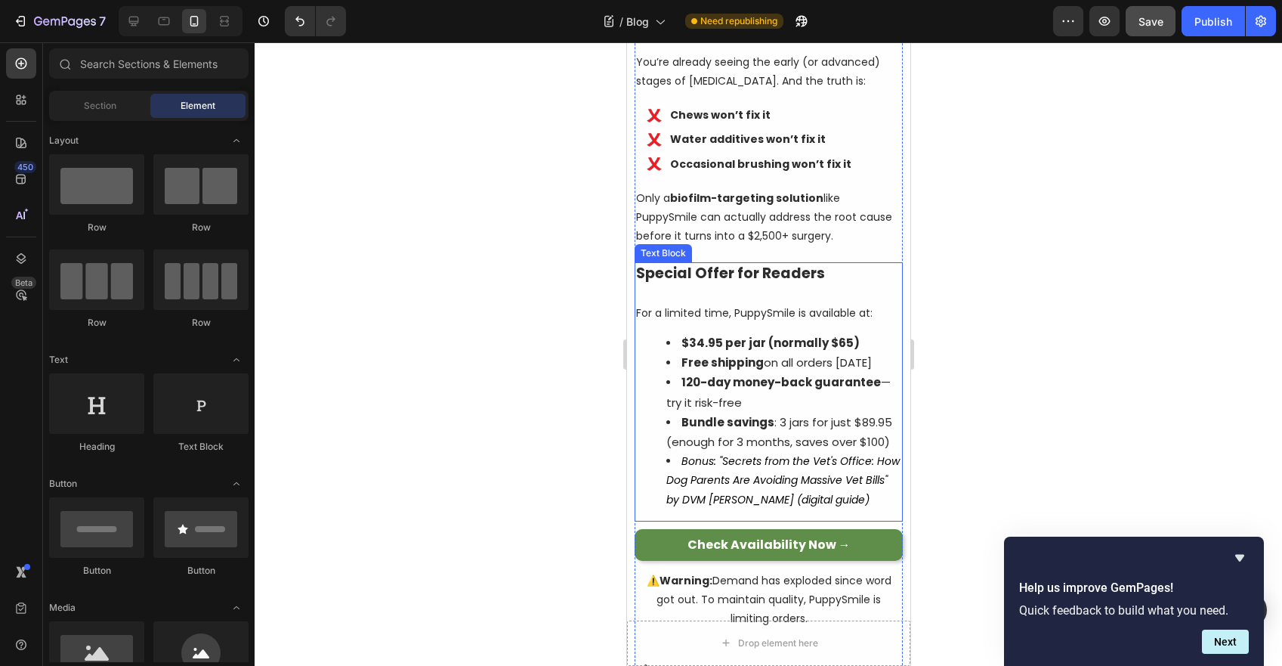
scroll to position [5425, 0]
click at [643, 540] on link "Check Availability Now →" at bounding box center [768, 544] width 268 height 32
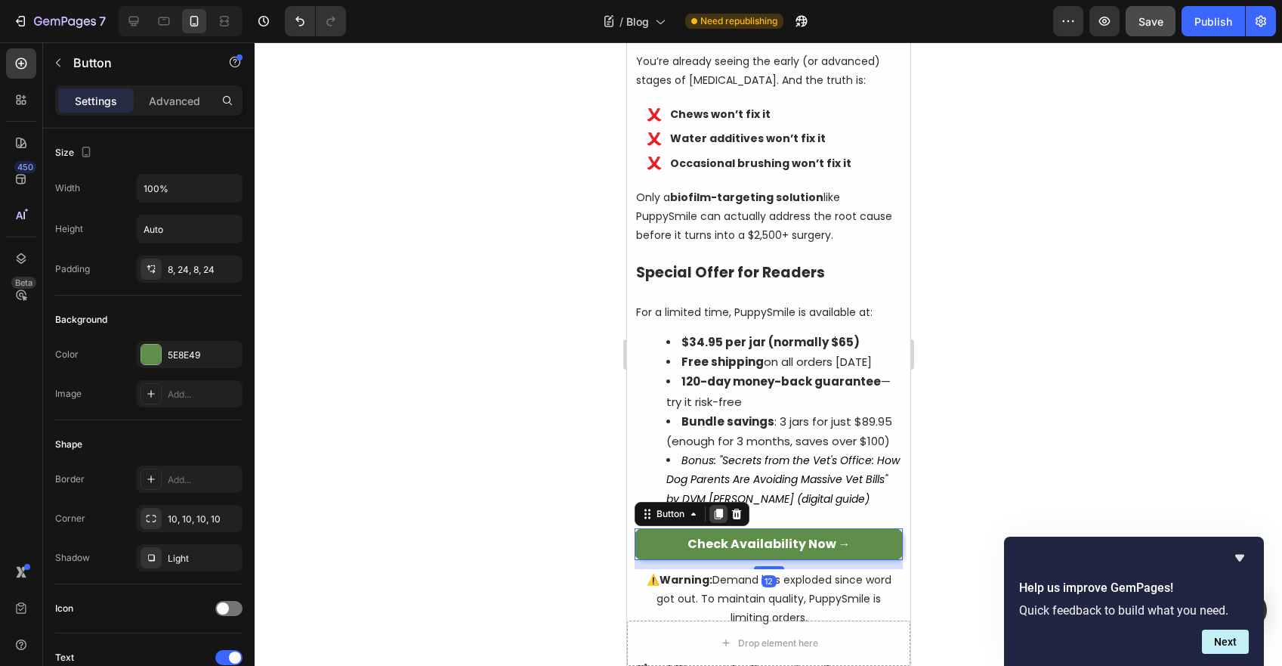
click at [713, 508] on icon at bounding box center [718, 514] width 12 height 12
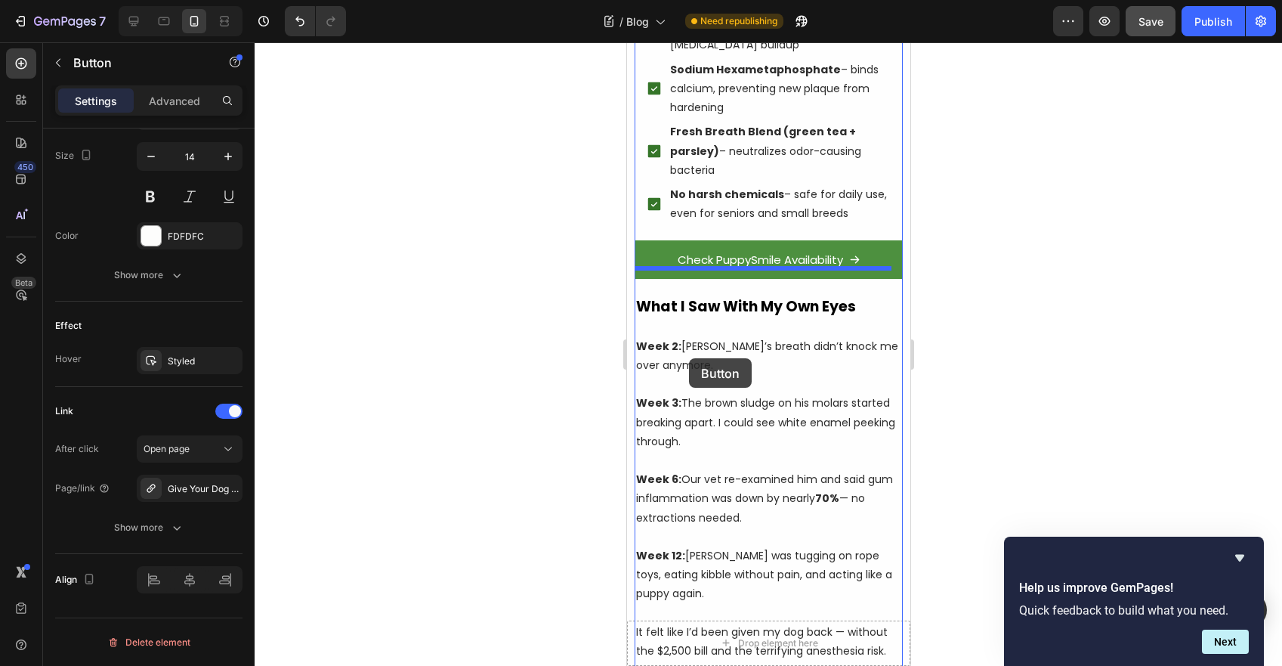
scroll to position [4618, 0]
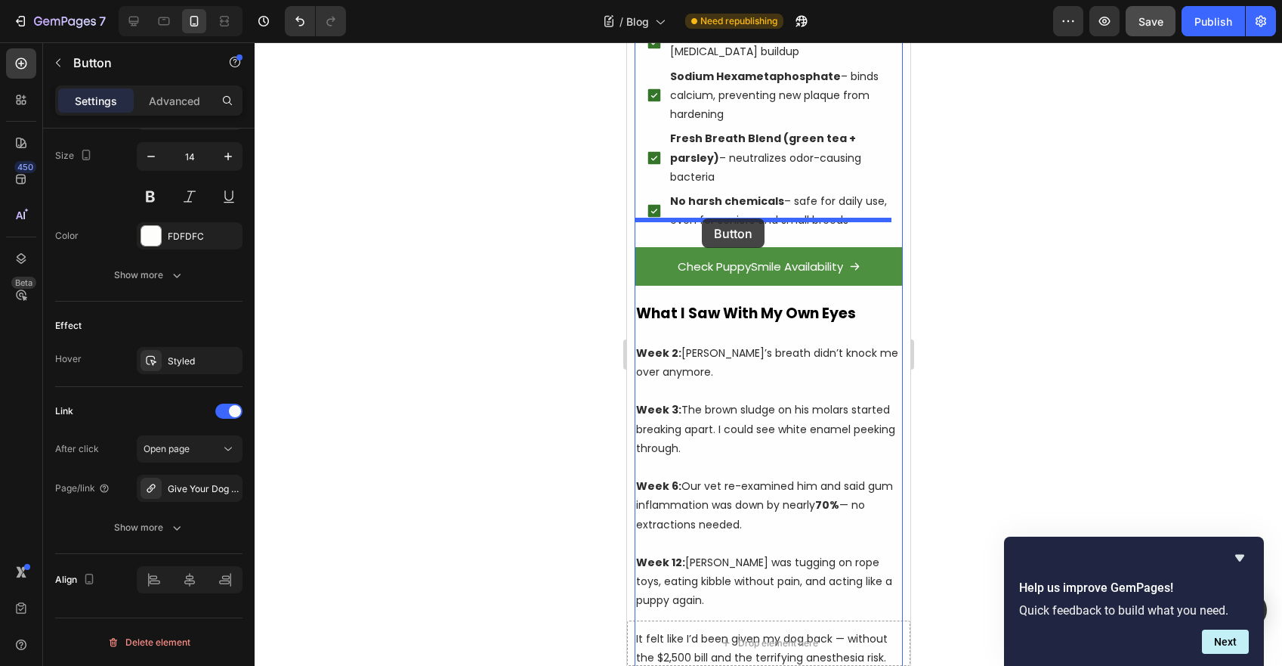
drag, startPoint x: 649, startPoint y: 549, endPoint x: 701, endPoint y: 218, distance: 334.3
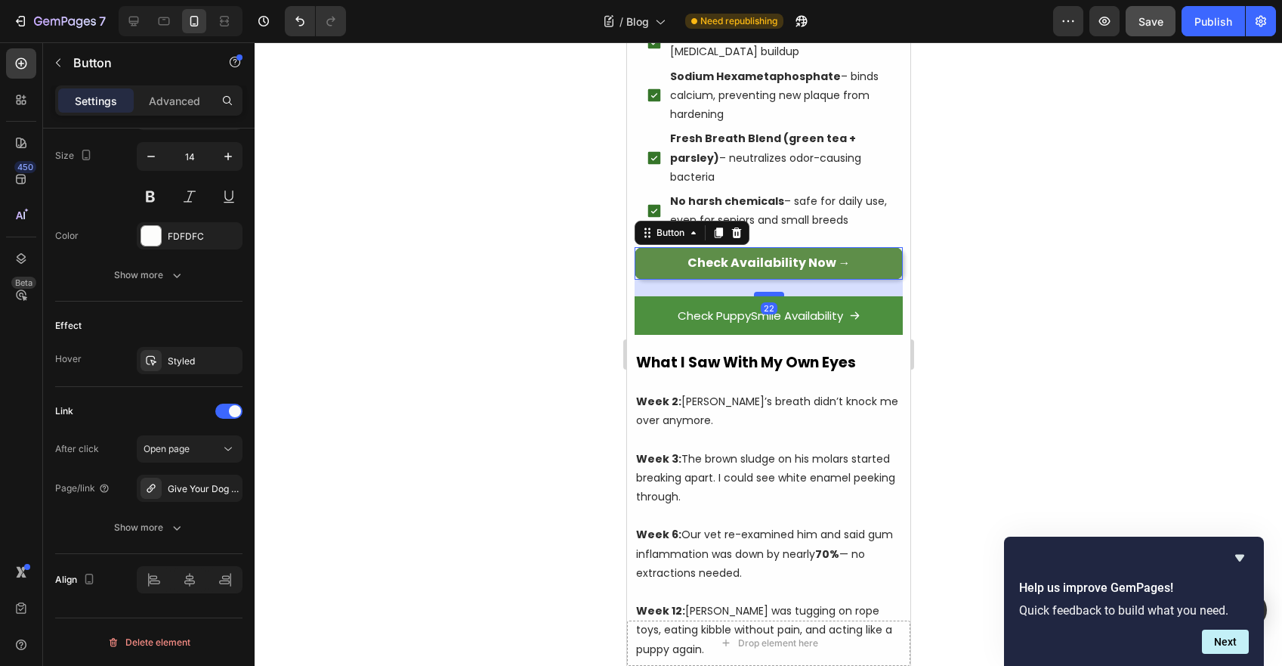
drag, startPoint x: 756, startPoint y: 258, endPoint x: 755, endPoint y: 266, distance: 7.6
click at [755, 292] on div at bounding box center [768, 294] width 30 height 5
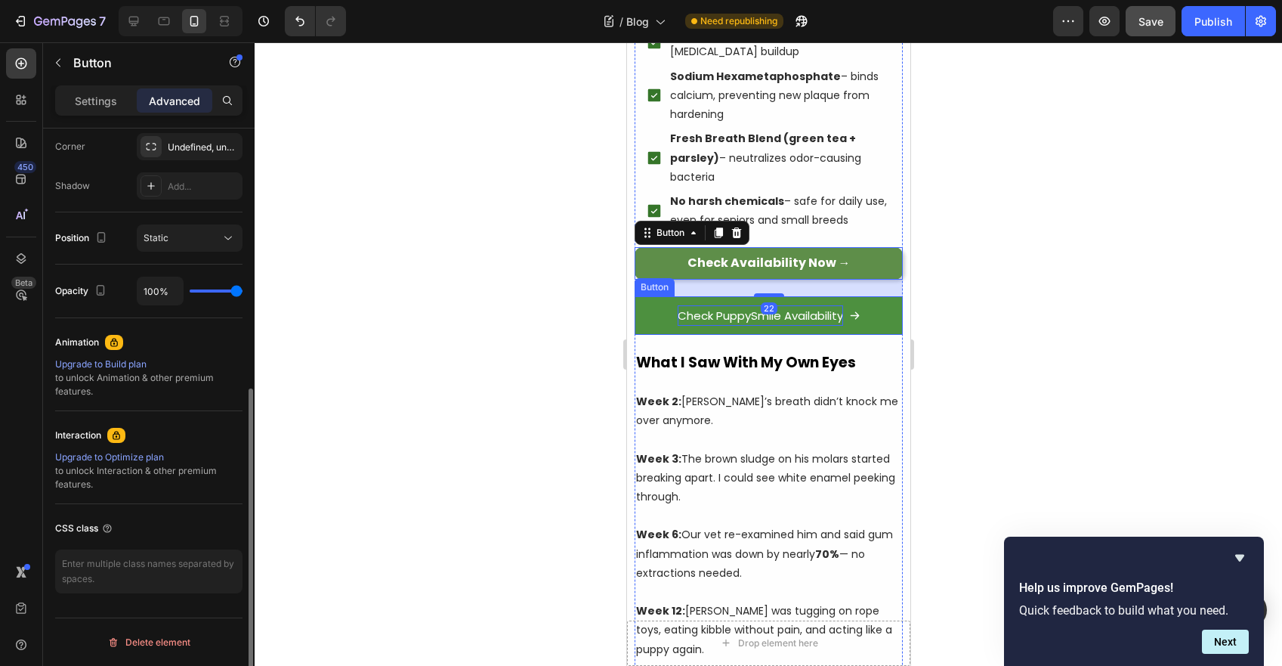
click at [741, 308] on span "Check PuppySmile Availability" at bounding box center [759, 316] width 165 height 16
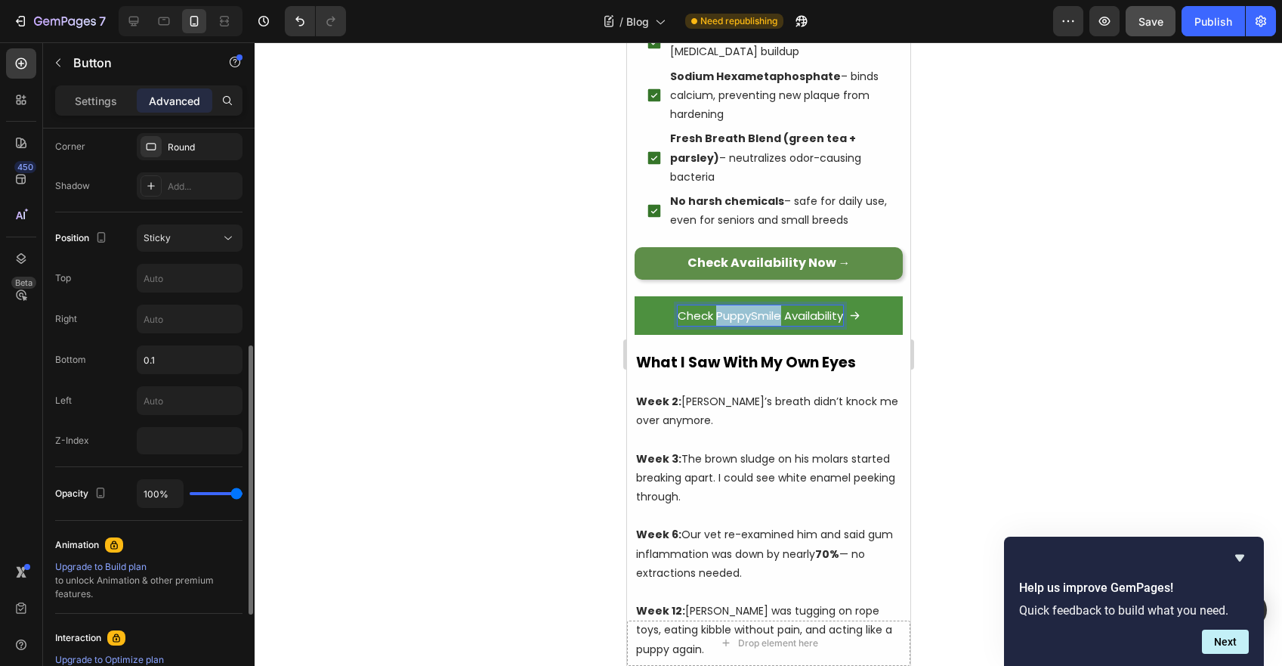
click at [741, 308] on span "Check PuppySmile Availability" at bounding box center [759, 316] width 165 height 16
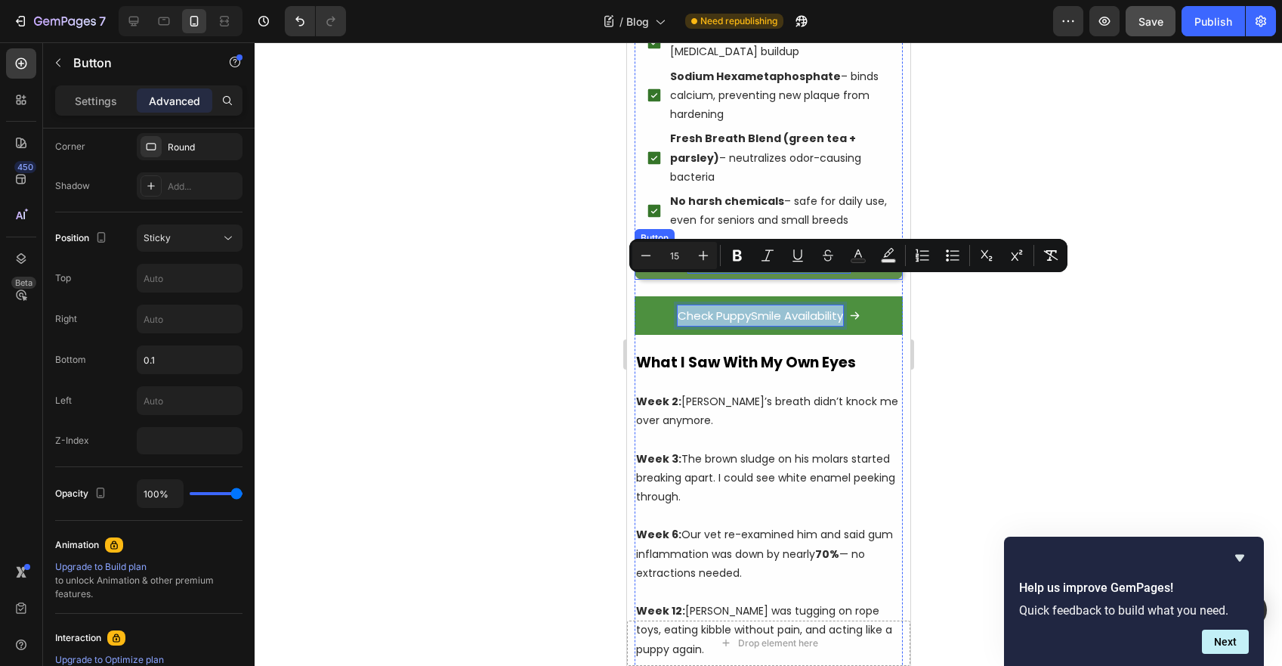
click at [746, 254] on strong "Check Availability Now →" at bounding box center [768, 262] width 163 height 17
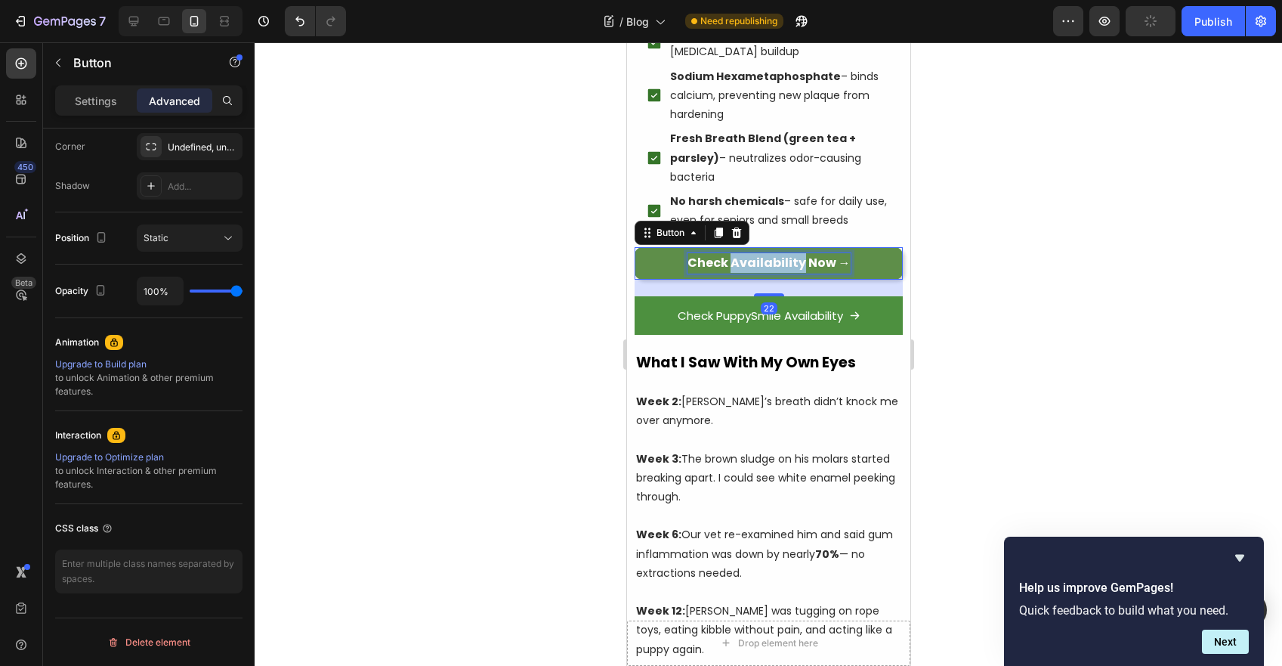
click at [746, 254] on strong "Check Availability Now →" at bounding box center [768, 262] width 163 height 17
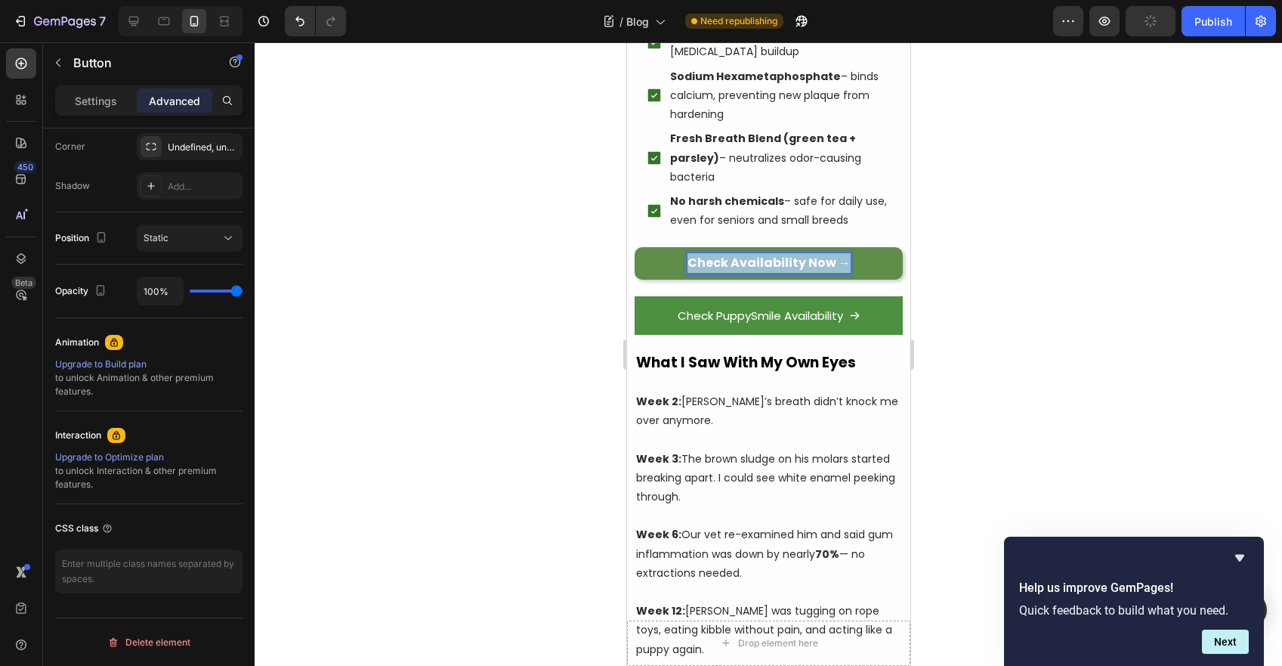
click at [746, 254] on strong "Check Availability Now →" at bounding box center [768, 262] width 163 height 17
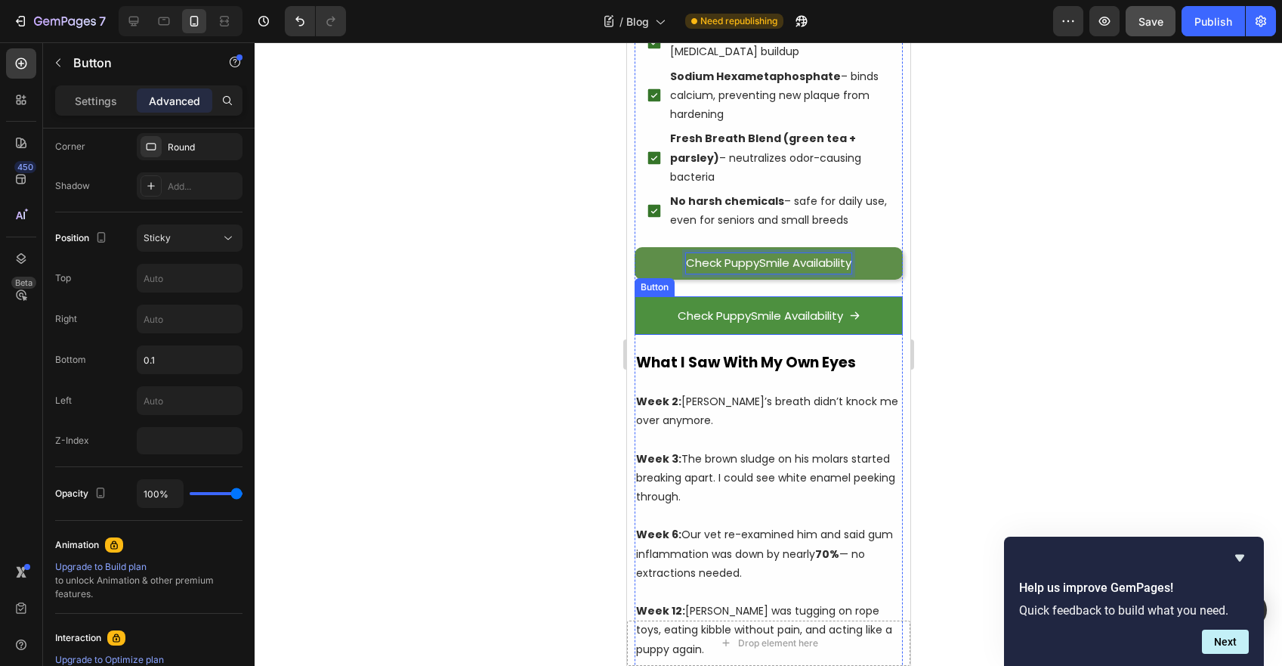
click at [662, 296] on link "Check PuppySmile Availability" at bounding box center [768, 315] width 268 height 39
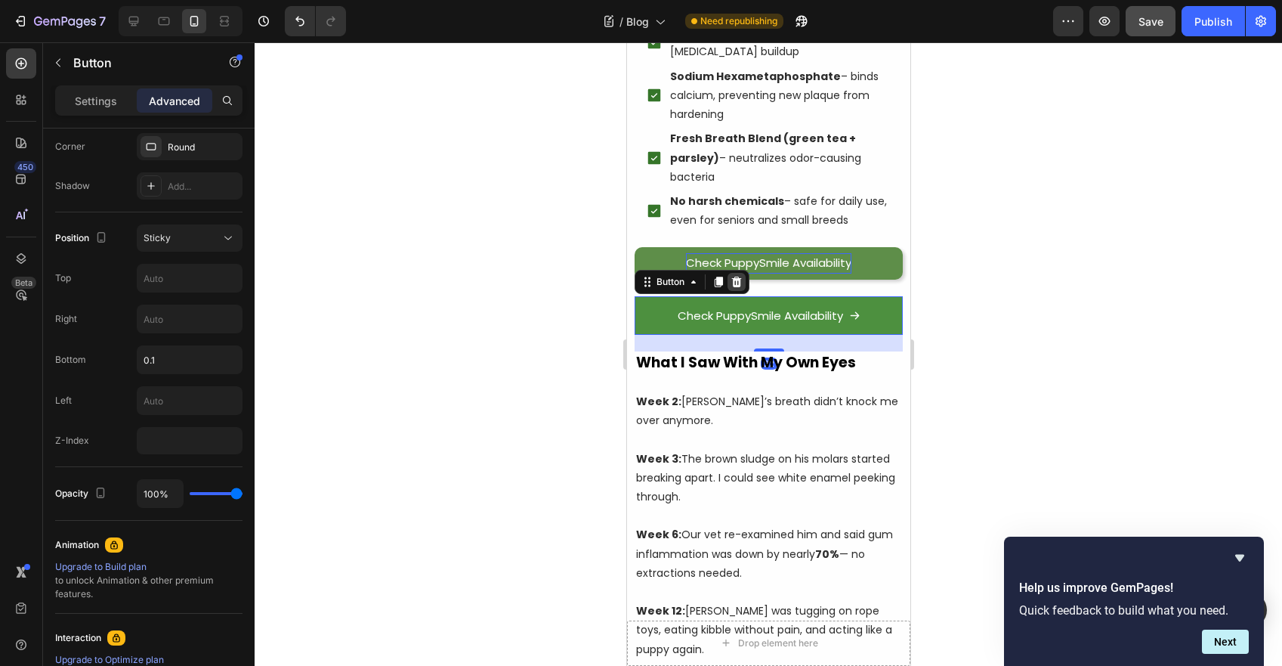
click at [740, 276] on icon at bounding box center [736, 281] width 10 height 11
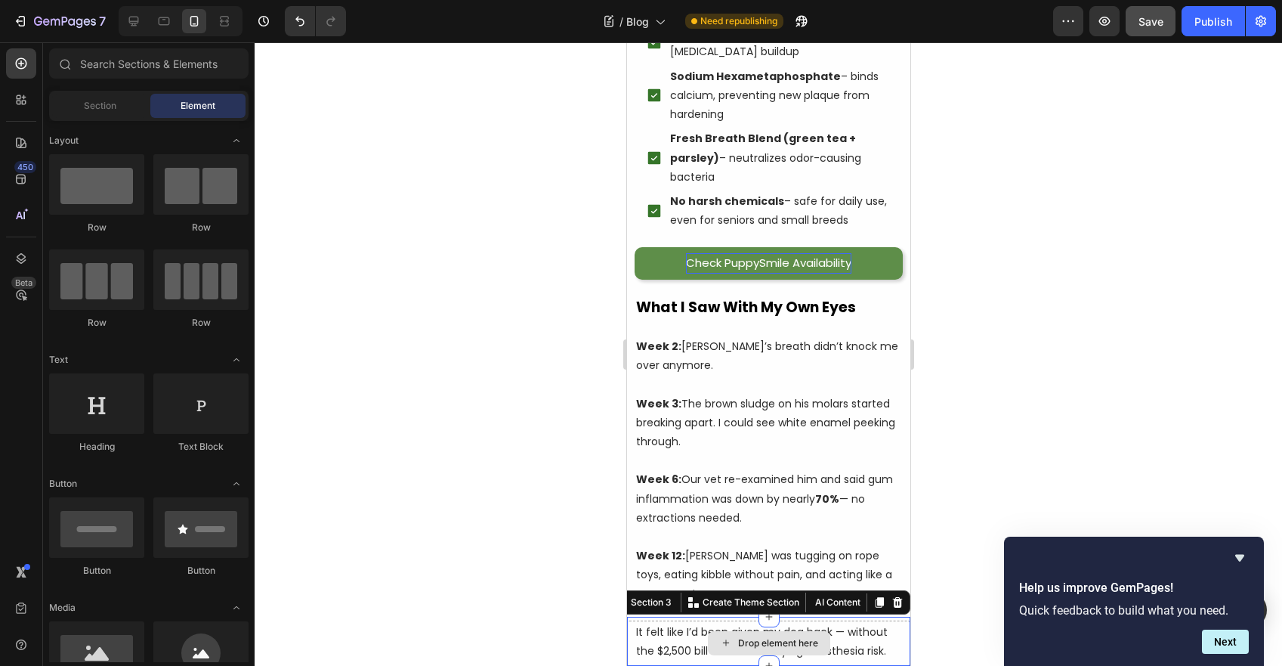
click at [661, 633] on div "Drop element here" at bounding box center [767, 642] width 283 height 45
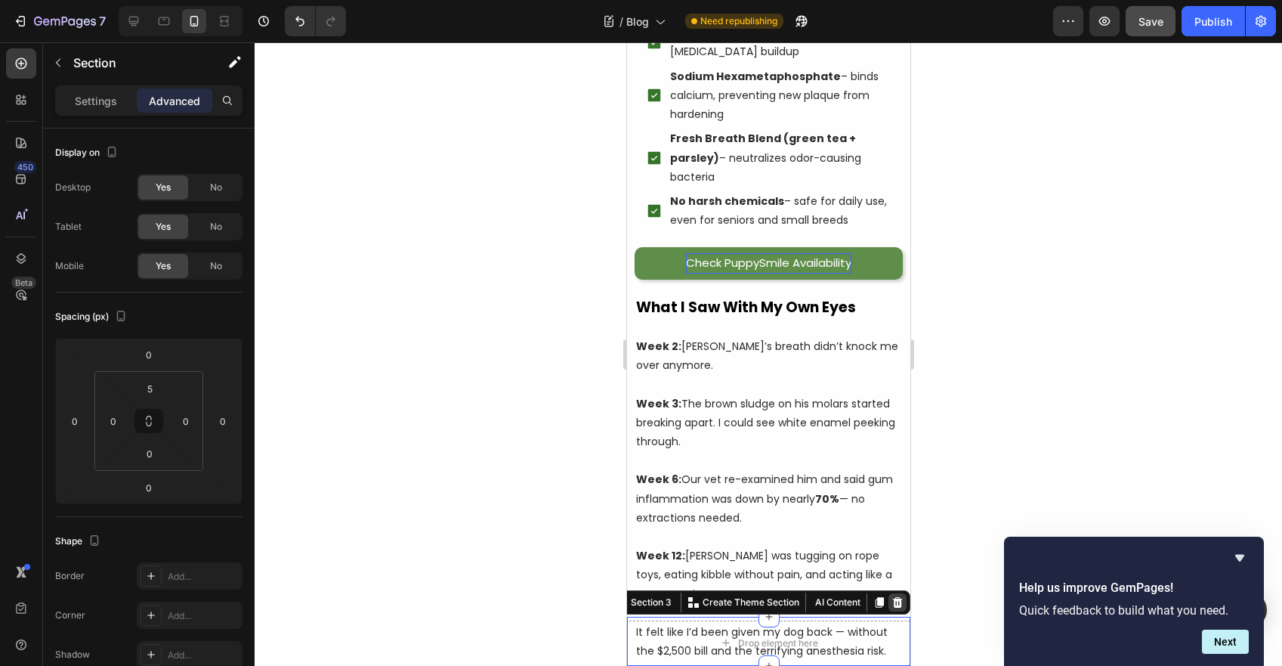
click at [891, 599] on icon at bounding box center [897, 602] width 12 height 12
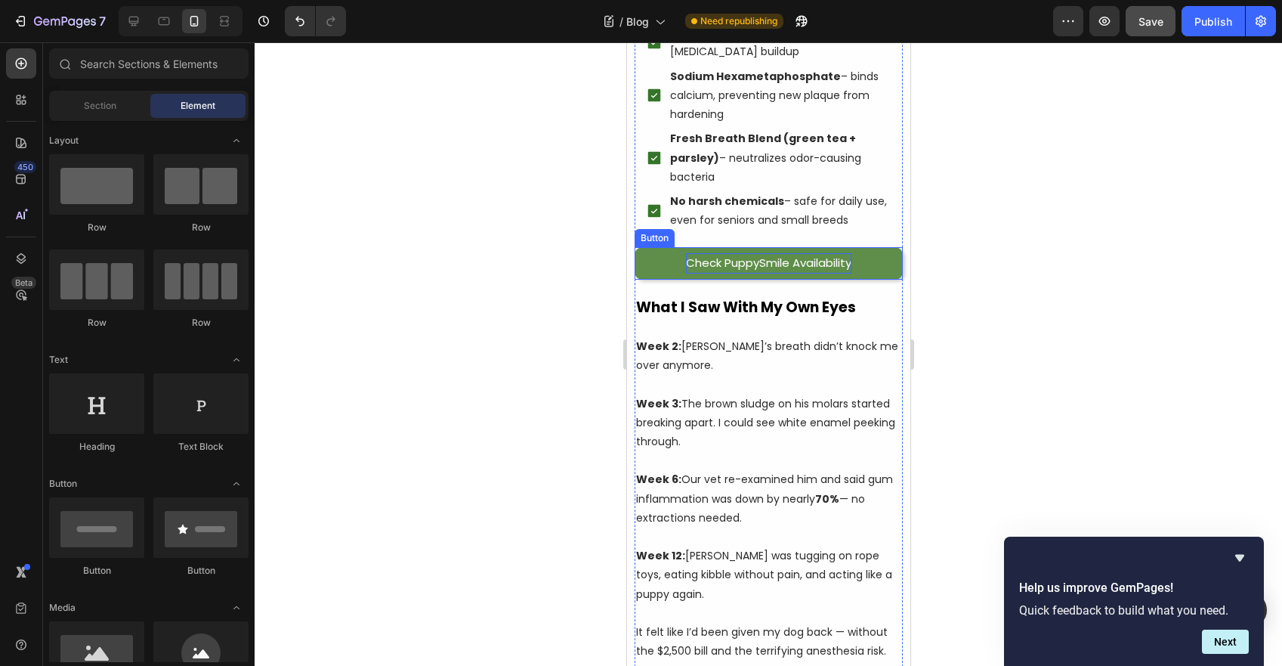
click at [645, 247] on link "Check PuppySmile Availability" at bounding box center [768, 263] width 268 height 32
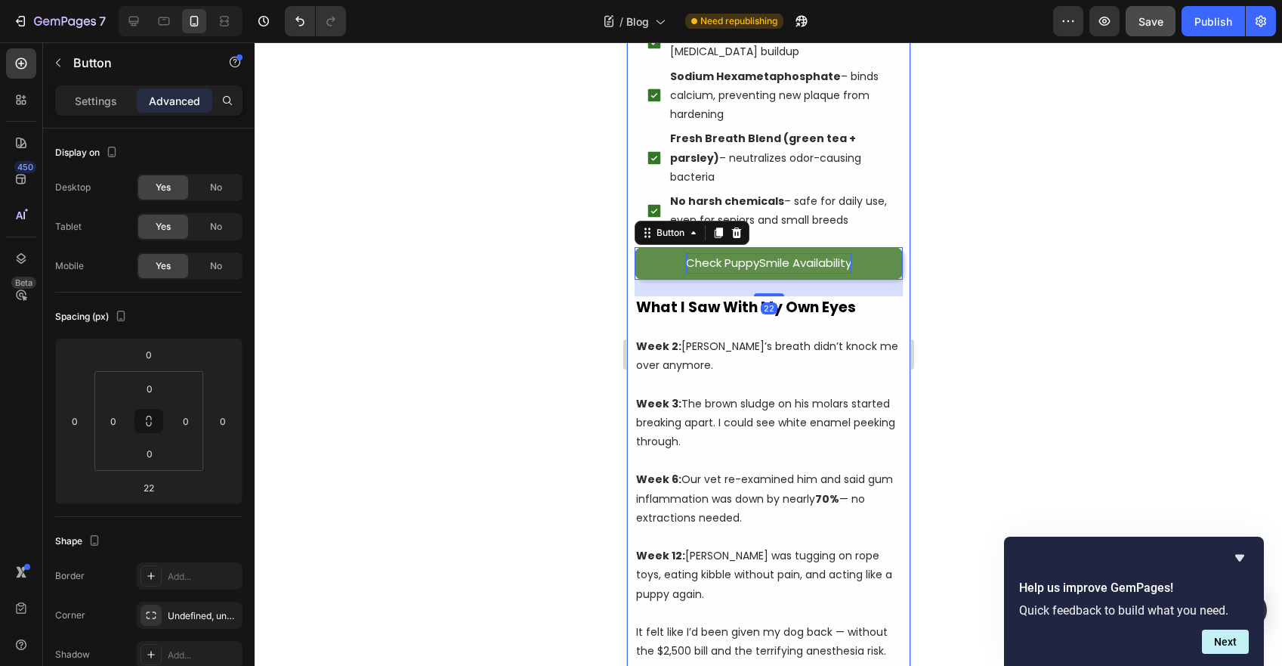
click at [479, 234] on div at bounding box center [769, 353] width 1028 height 623
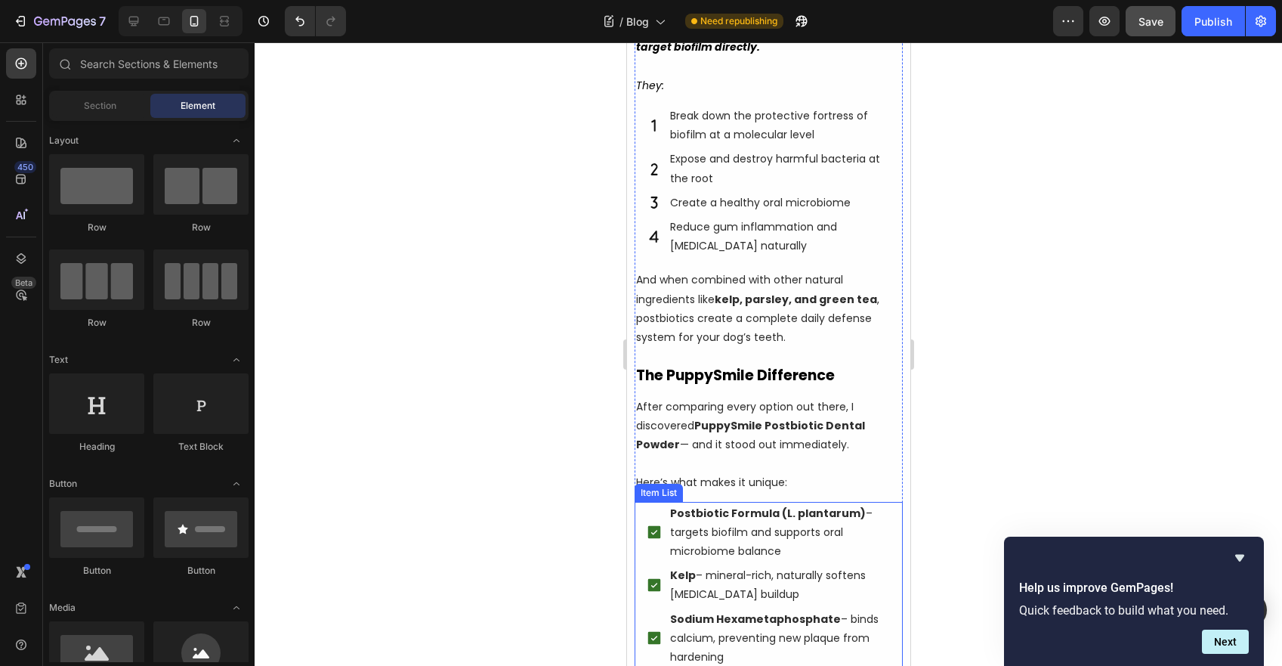
scroll to position [3752, 0]
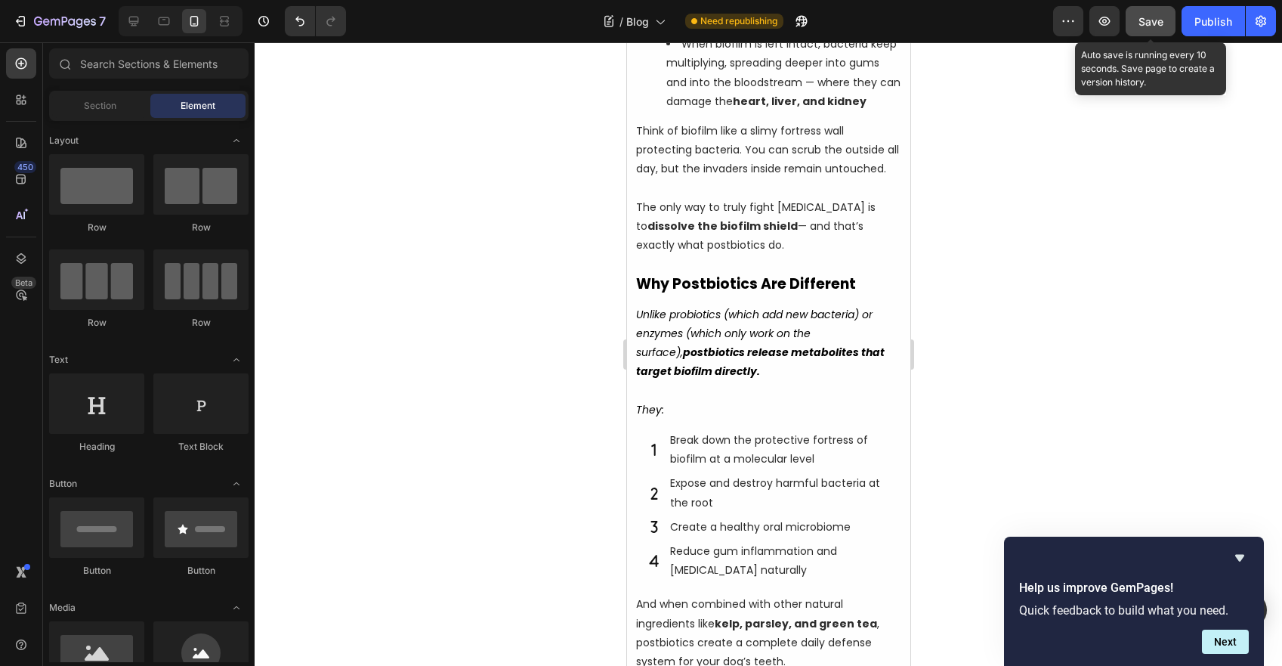
click at [1135, 17] on button "Save" at bounding box center [1151, 21] width 50 height 30
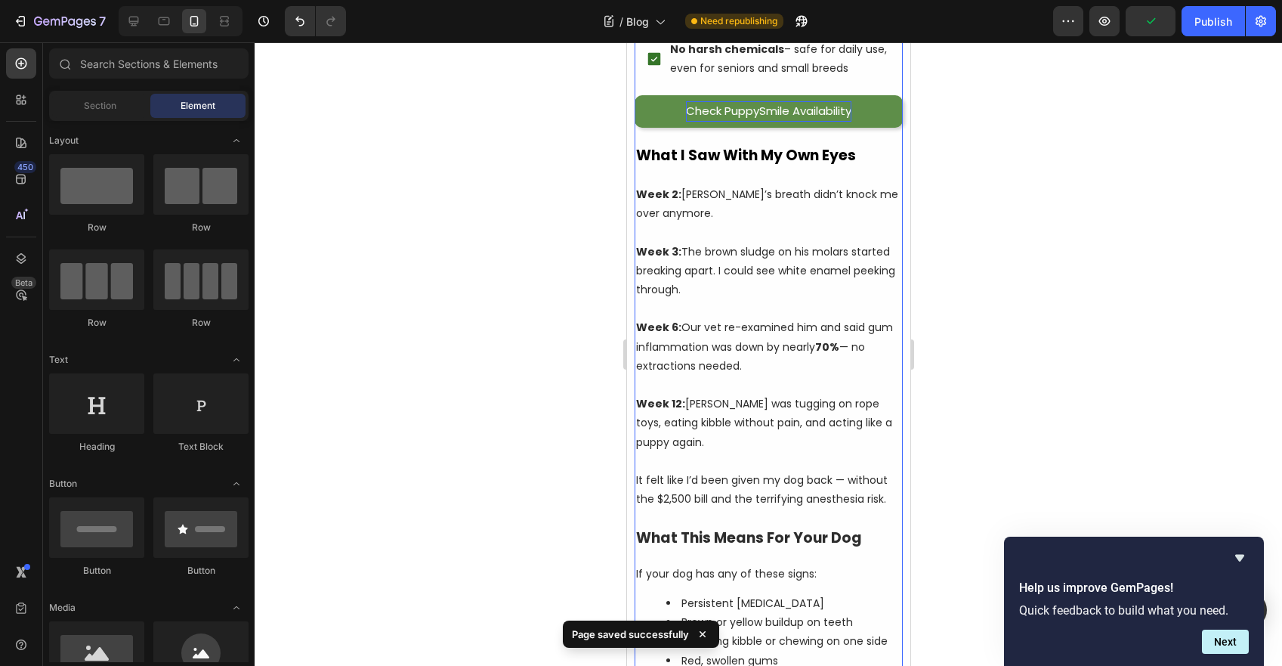
scroll to position [6446, 0]
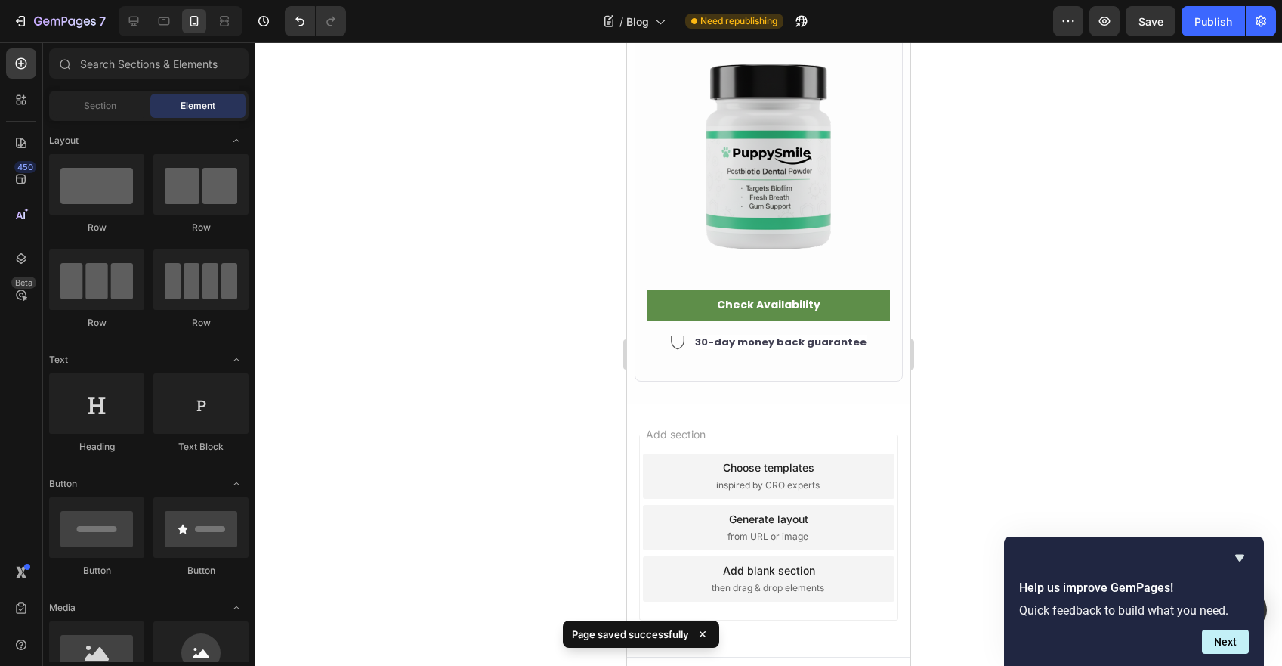
click at [718, 404] on div "Add section Choose templates inspired by CRO experts Generate layout from URL o…" at bounding box center [767, 530] width 283 height 252
click at [799, 610] on div "Add section Choose templates inspired by CRO experts Generate layout from URL o…" at bounding box center [767, 530] width 283 height 252
click at [674, 404] on div "Add section Choose templates inspired by CRO experts Generate layout from URL o…" at bounding box center [767, 530] width 283 height 252
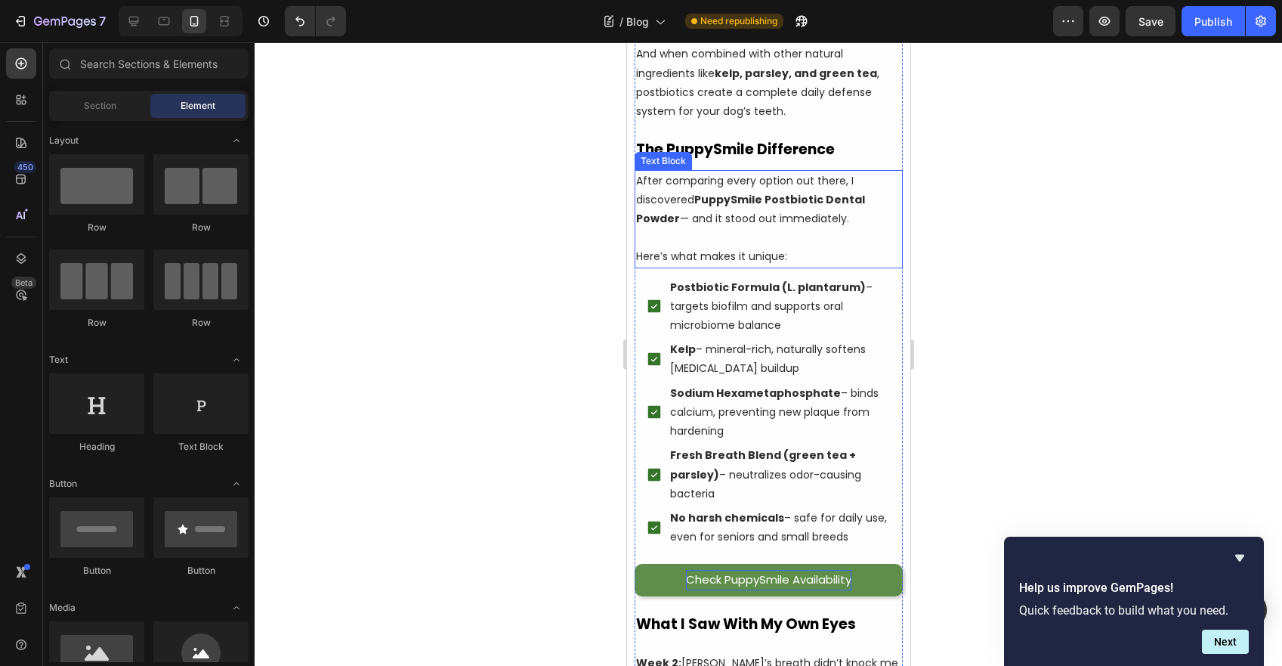
scroll to position [4311, 0]
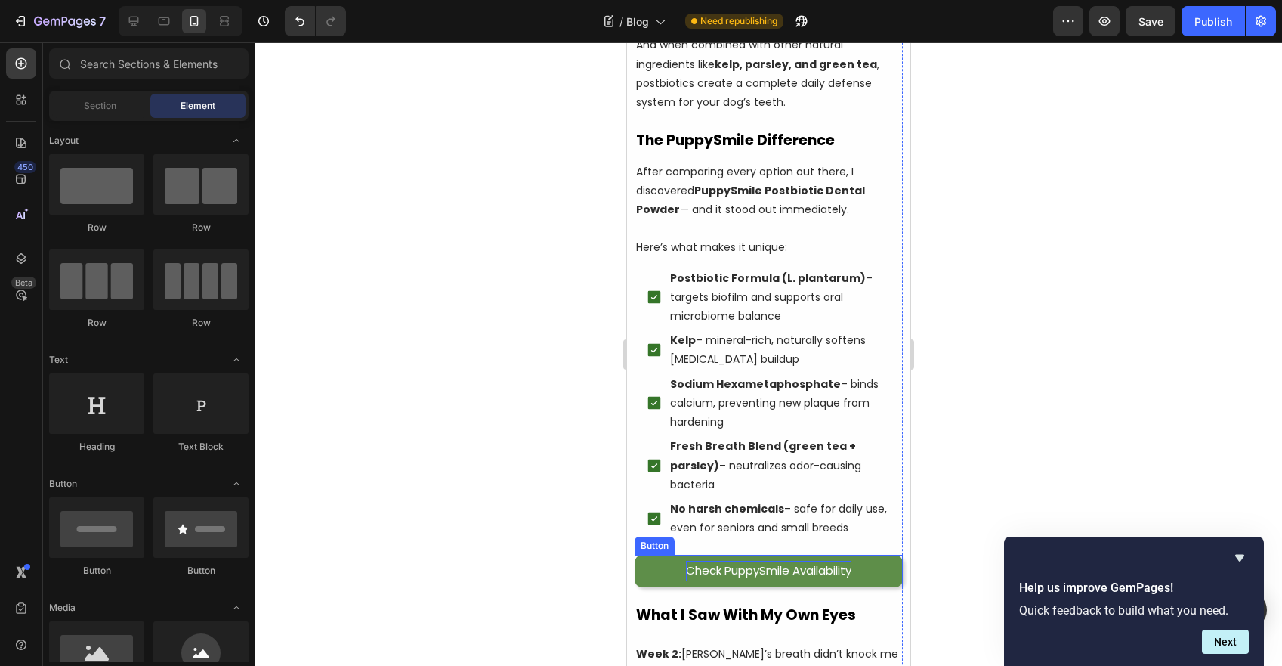
click at [675, 555] on link "Check PuppySmile Availability" at bounding box center [768, 571] width 268 height 32
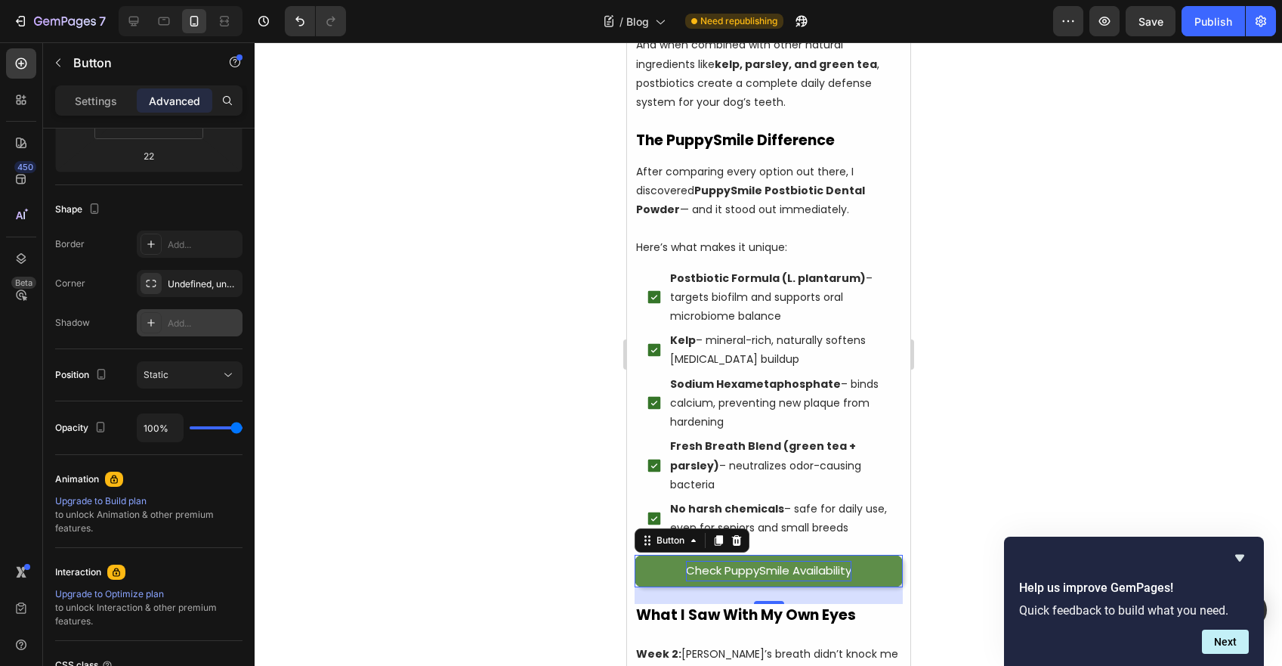
scroll to position [6, 0]
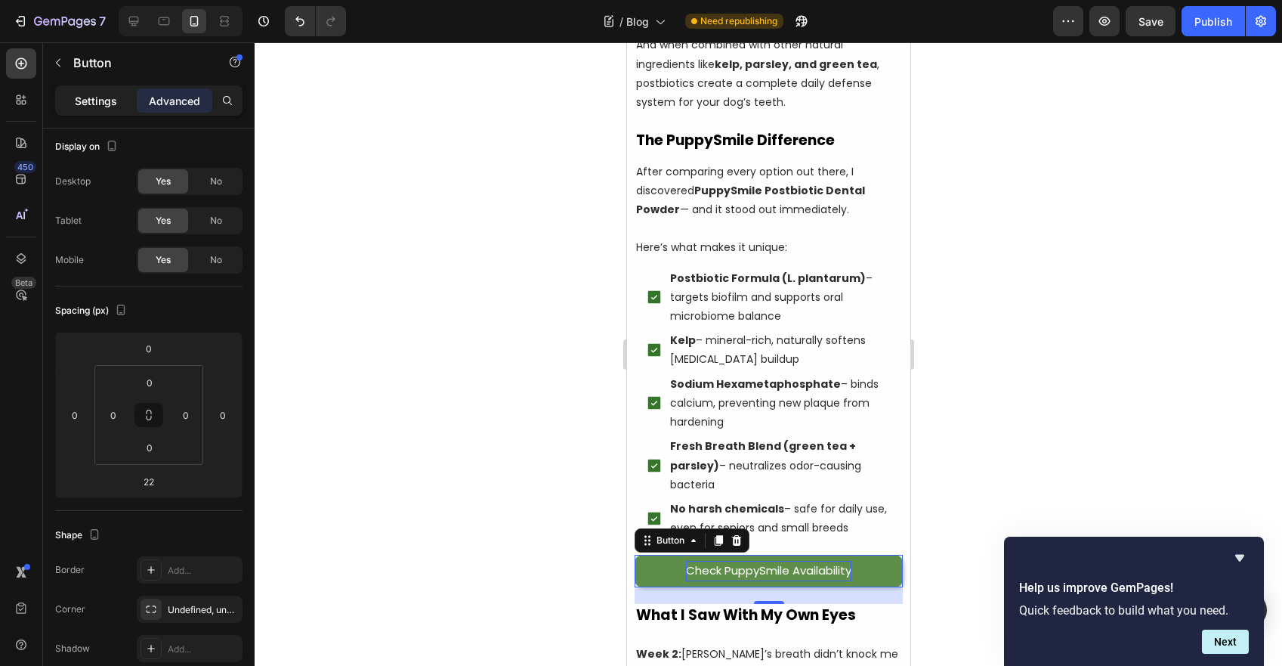
click at [79, 102] on p "Settings" at bounding box center [96, 101] width 42 height 16
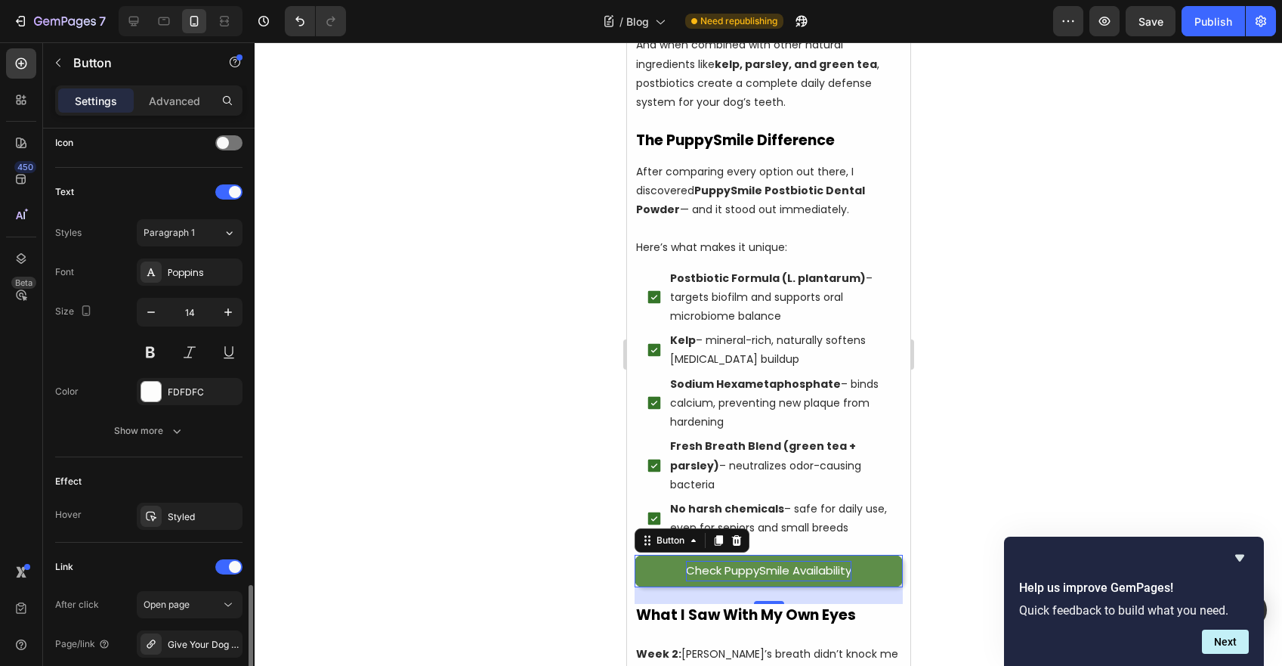
scroll to position [621, 0]
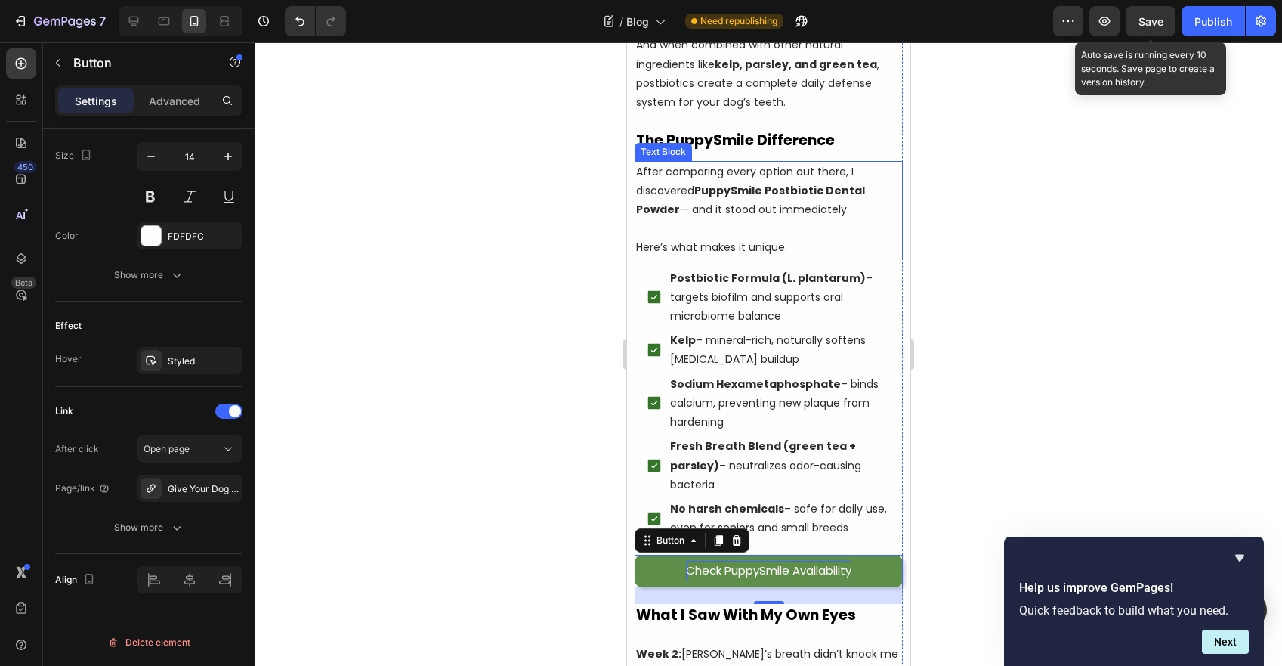
click at [1158, 21] on span "Save" at bounding box center [1151, 21] width 25 height 13
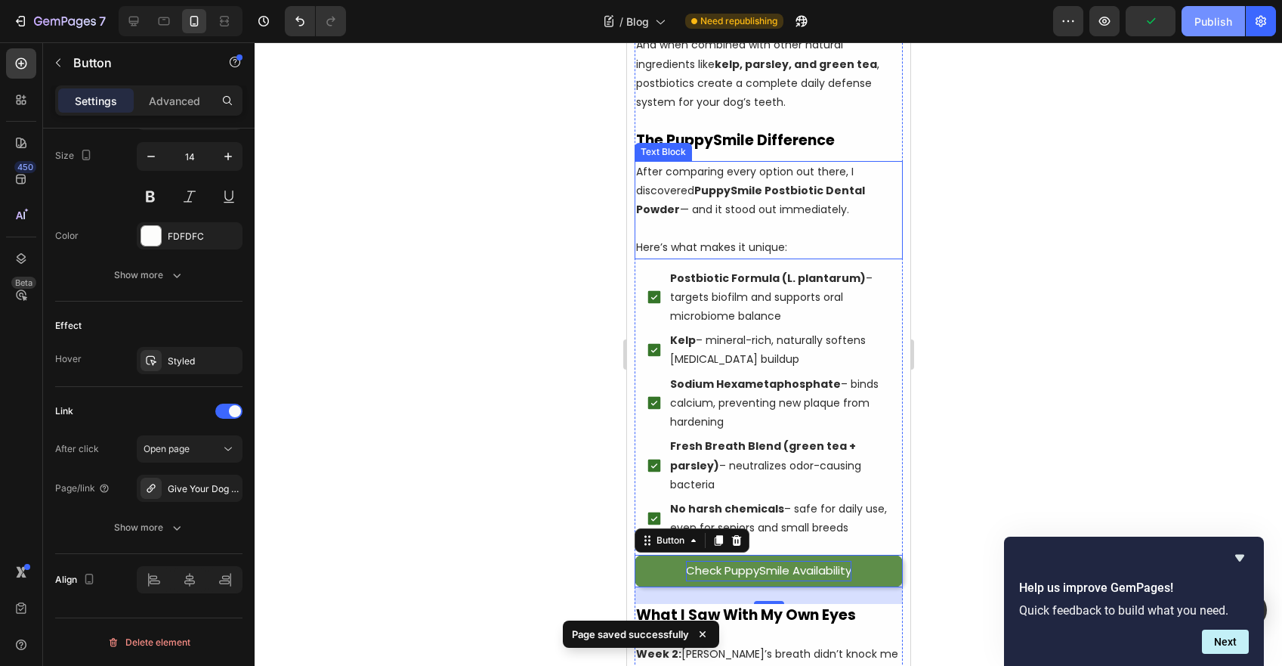
click at [1186, 19] on button "Publish" at bounding box center [1213, 21] width 63 height 30
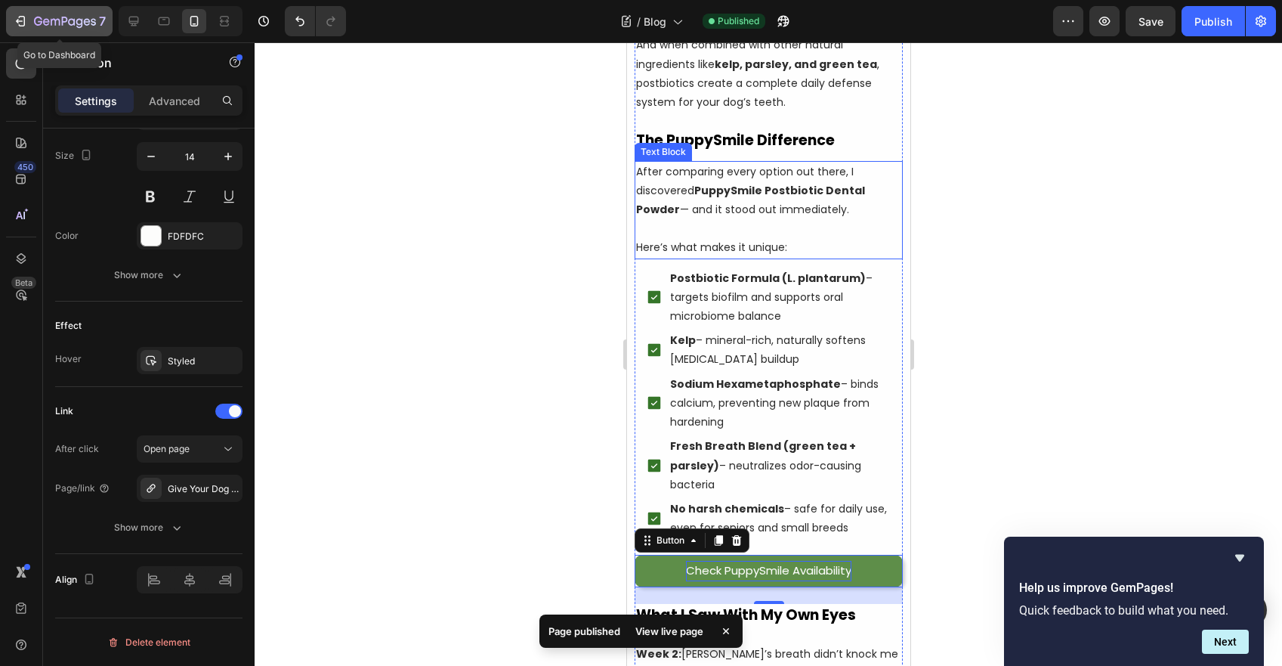
click at [88, 18] on icon "button" at bounding box center [65, 22] width 62 height 13
